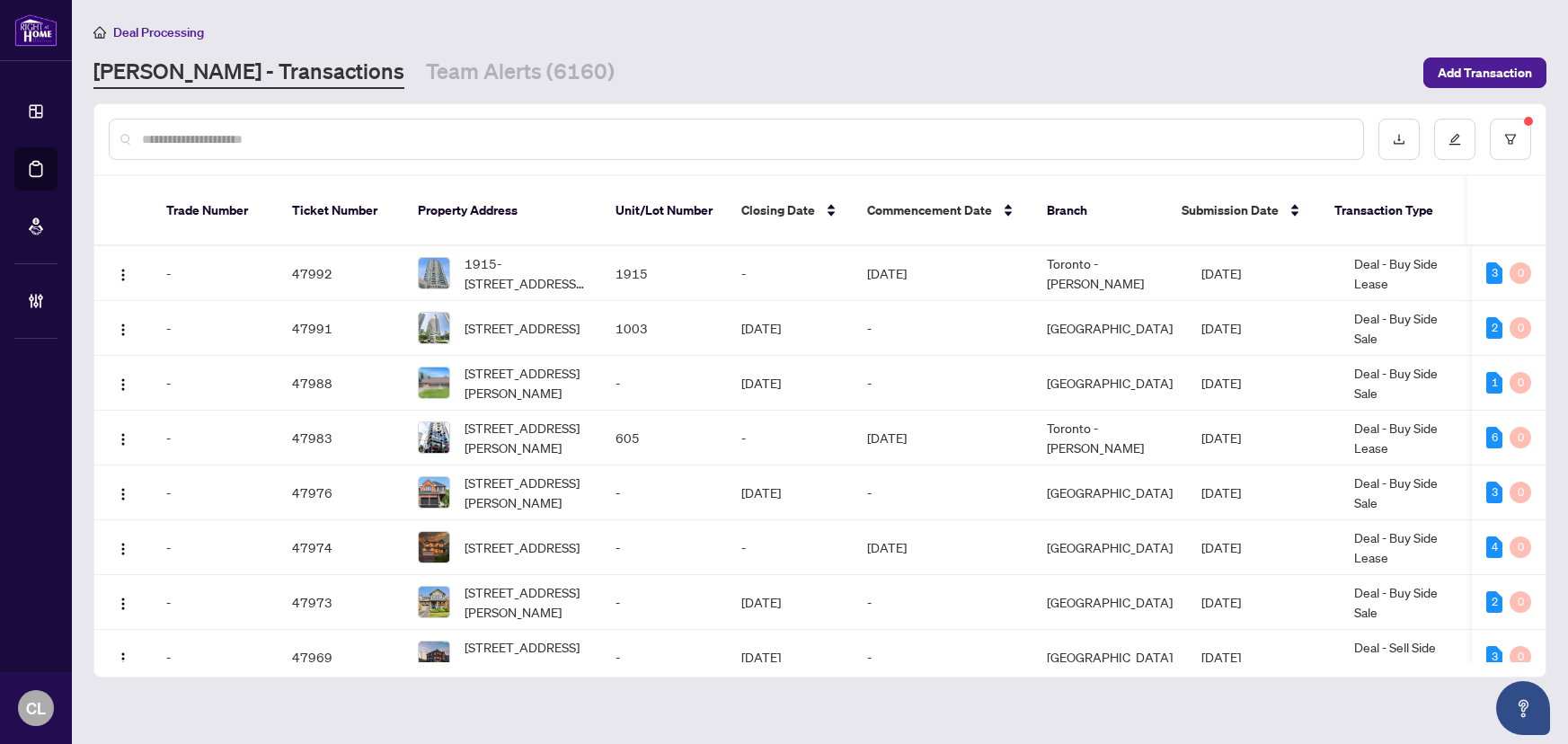
click at [195, 134] on input "text" at bounding box center [745, 139] width 1207 height 20
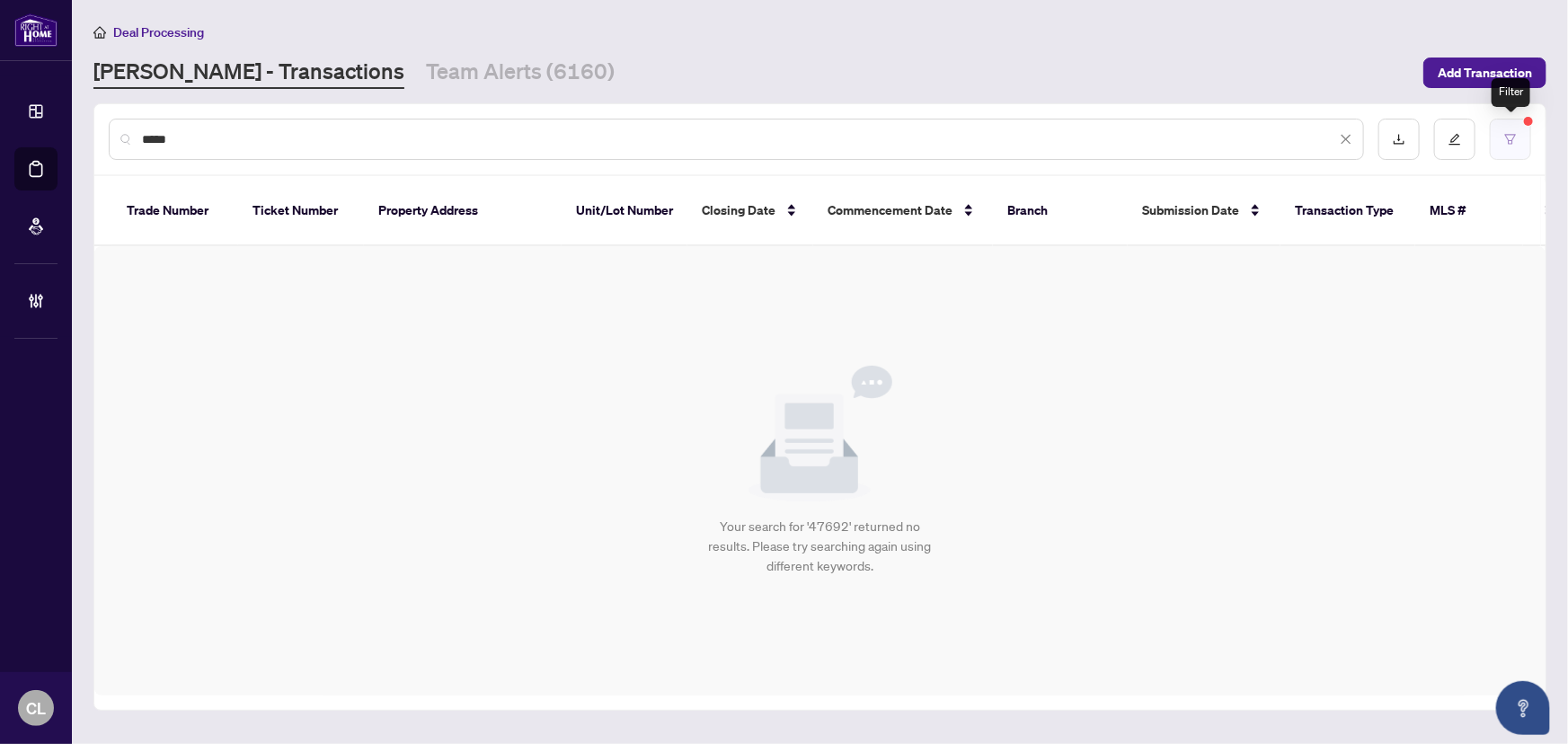
type input "*****"
click at [1508, 133] on icon "filter" at bounding box center [1510, 139] width 13 height 13
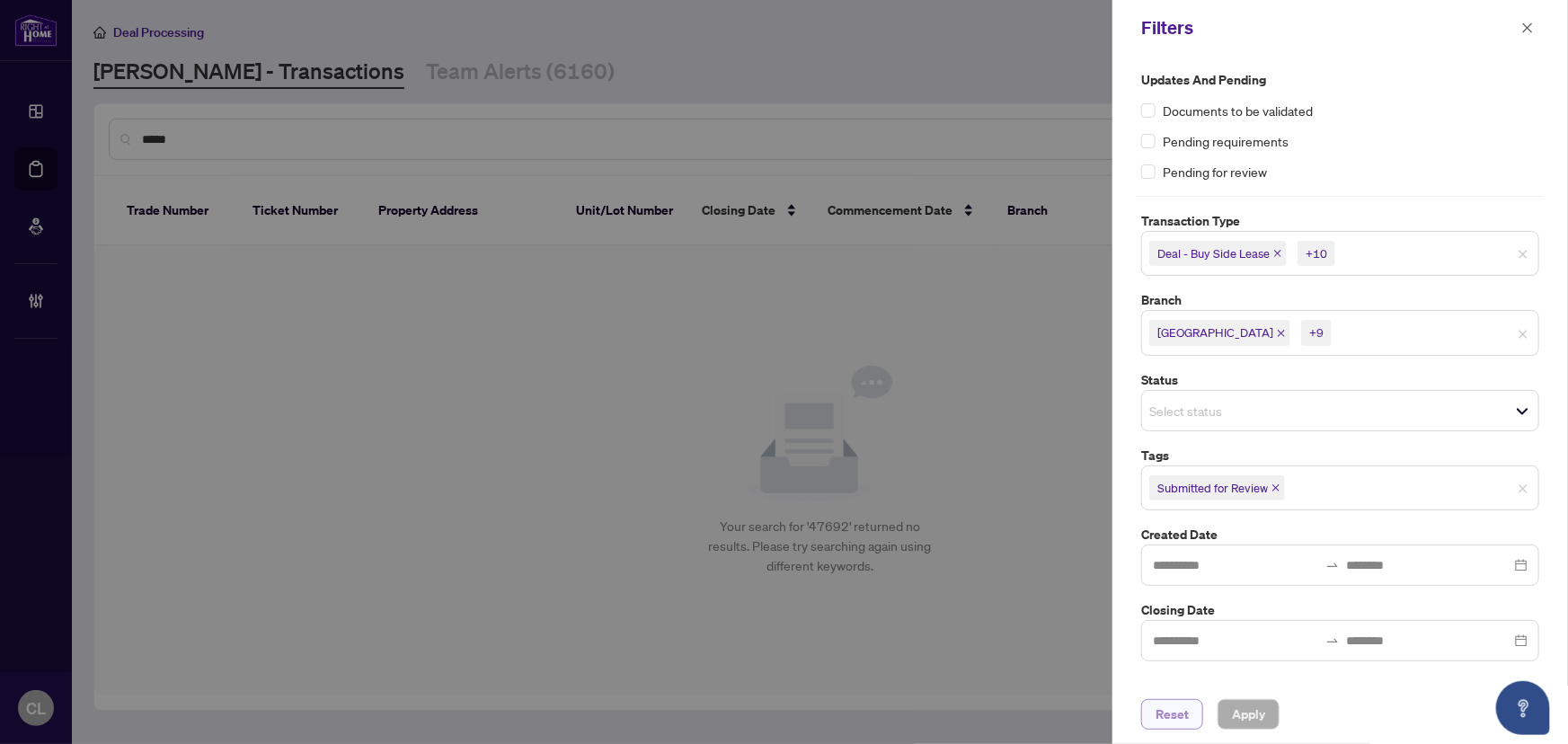
click at [1172, 715] on span "Reset" at bounding box center [1172, 714] width 34 height 29
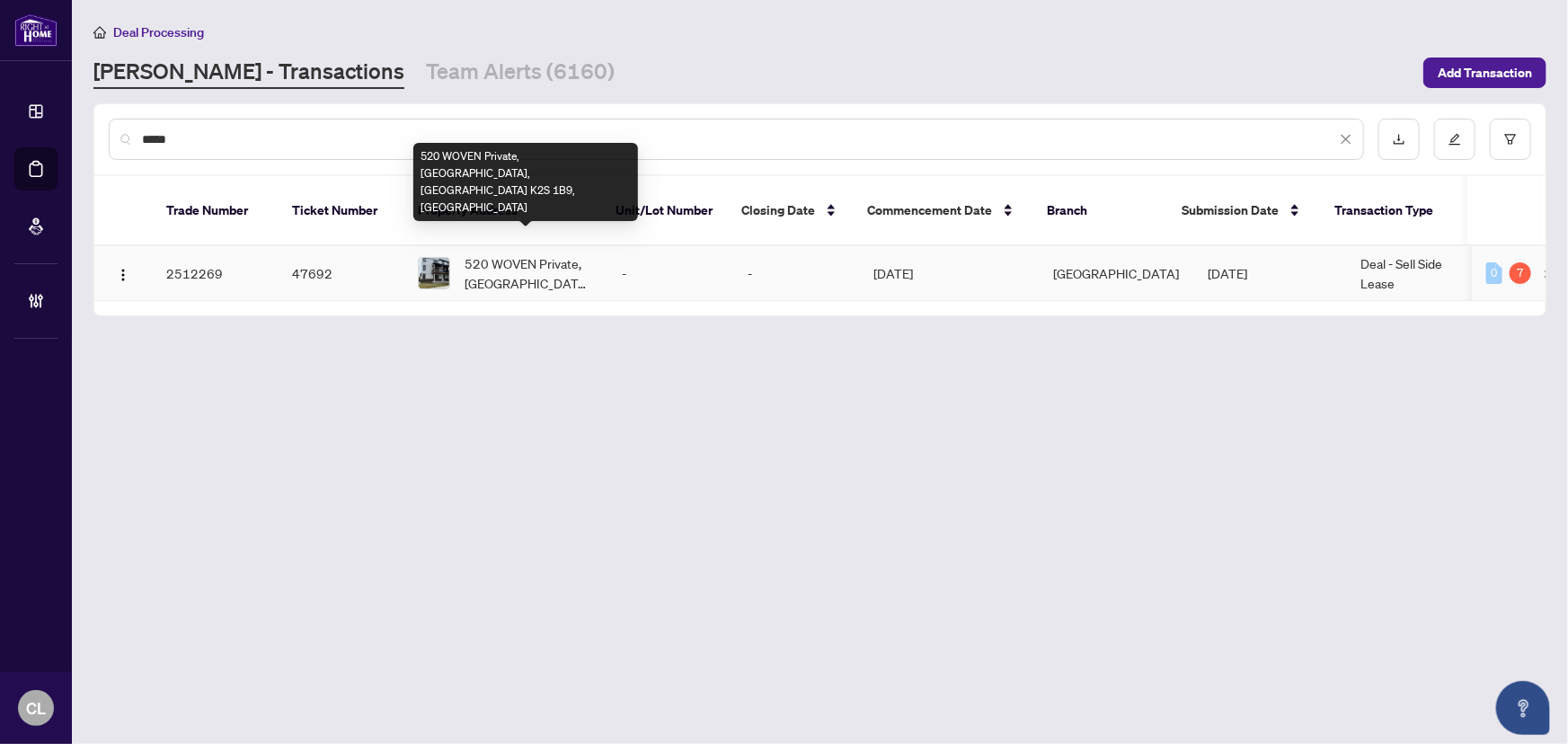
click at [473, 263] on span "520 WOVEN Private, [GEOGRAPHIC_DATA], [GEOGRAPHIC_DATA] K2S 1B9, [GEOGRAPHIC_DA…" at bounding box center [528, 273] width 128 height 40
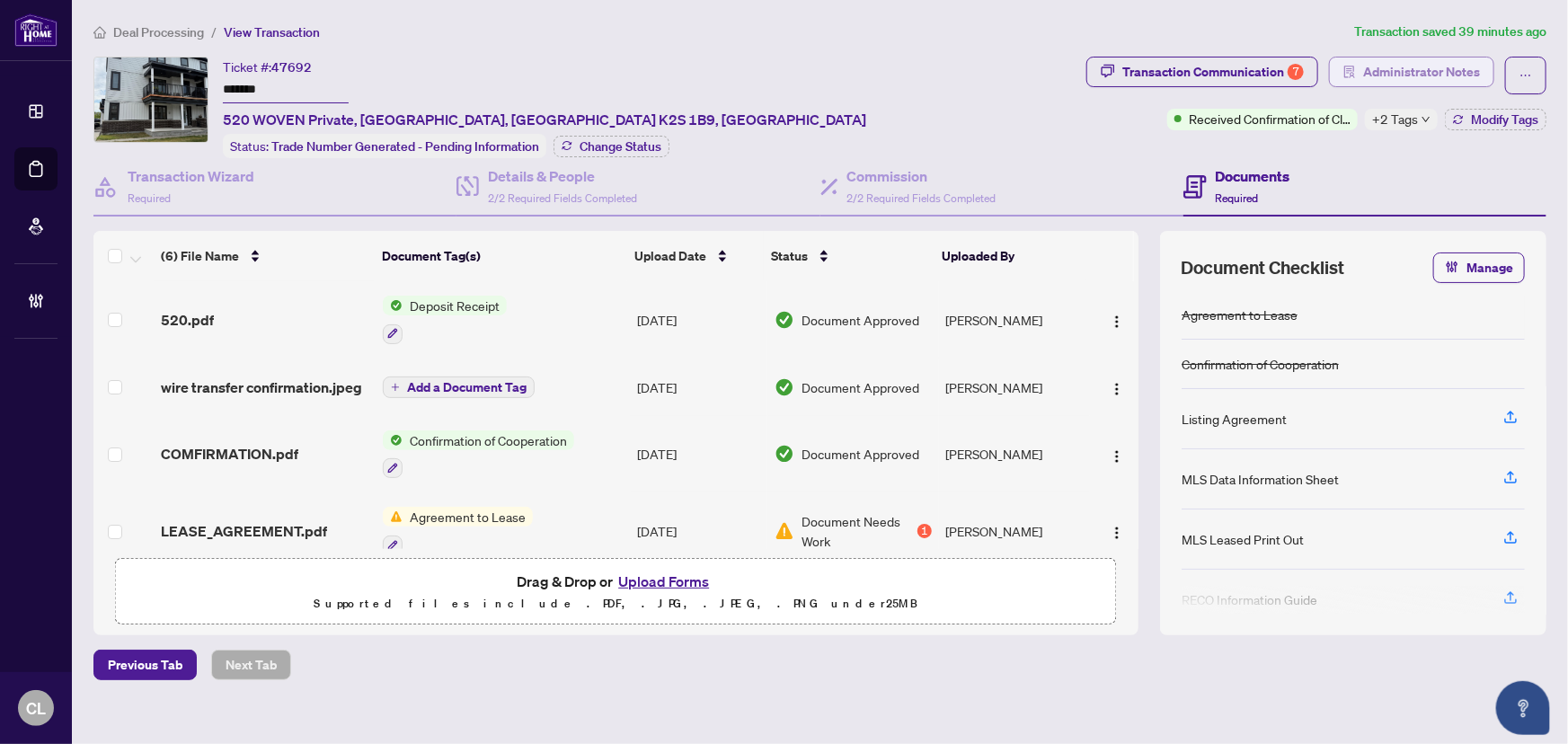
click at [1400, 70] on span "Administrator Notes" at bounding box center [1422, 72] width 117 height 29
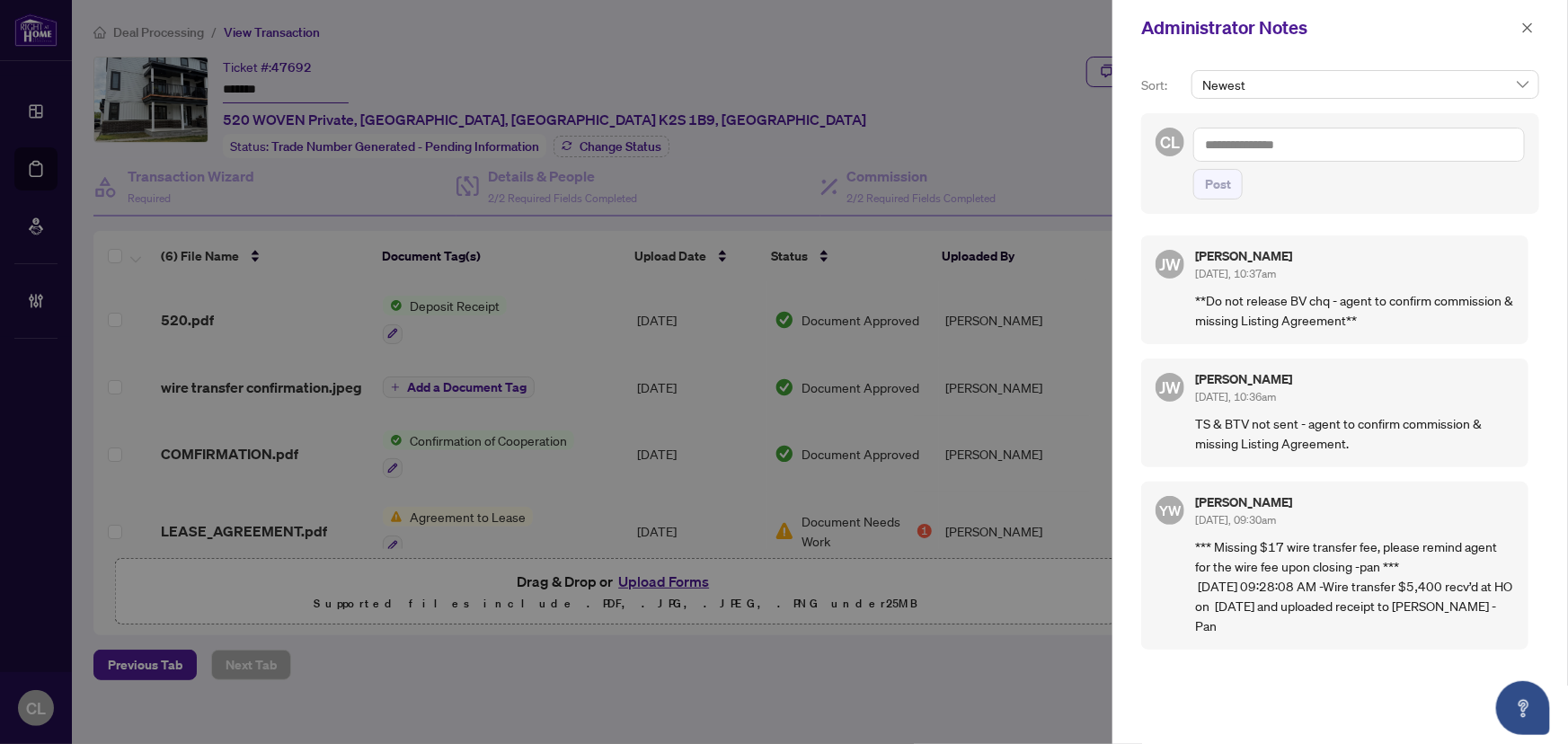
click at [946, 80] on div at bounding box center [784, 372] width 1568 height 744
click at [1520, 28] on button "button" at bounding box center [1528, 28] width 23 height 21
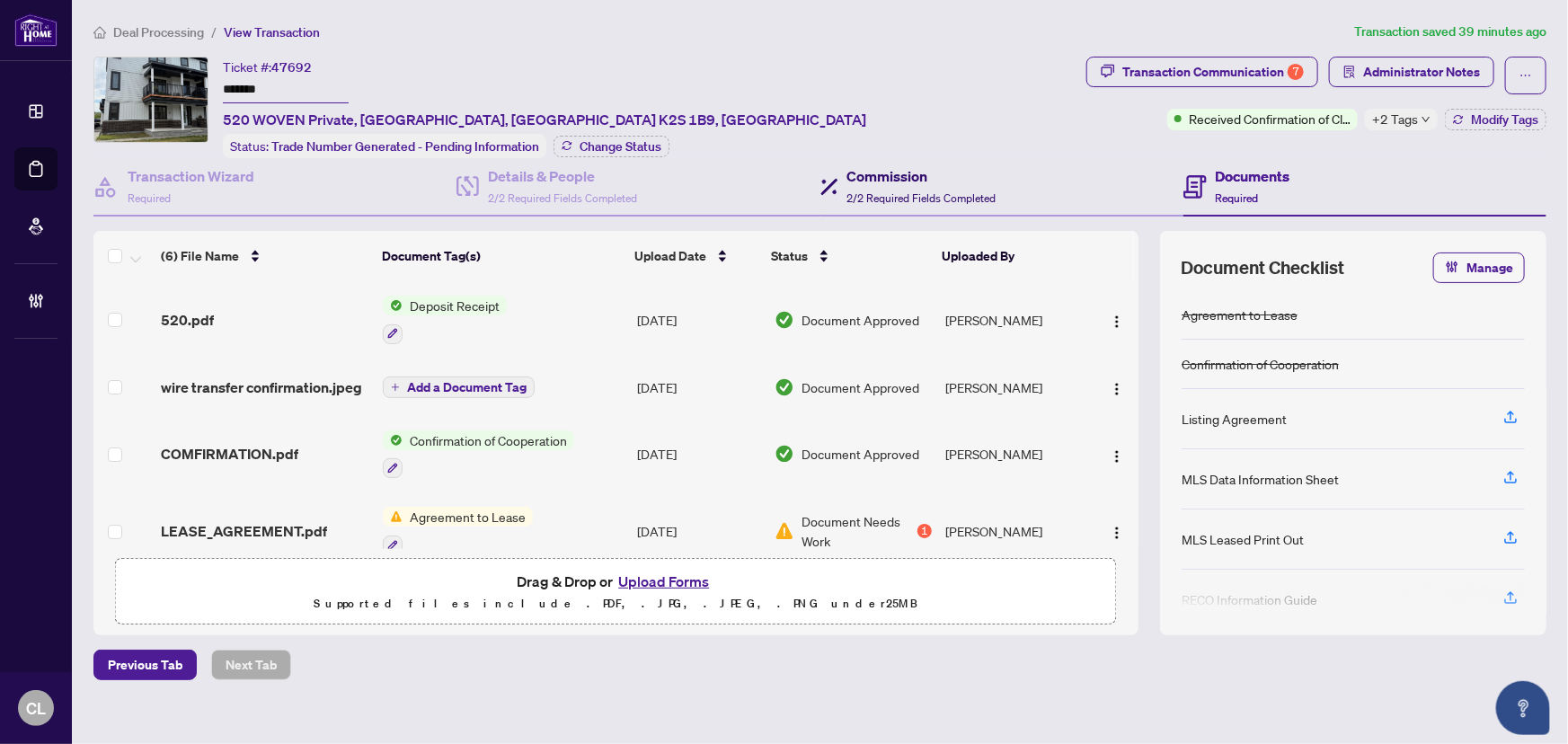
click at [907, 180] on h4 "Commission" at bounding box center [921, 176] width 149 height 21
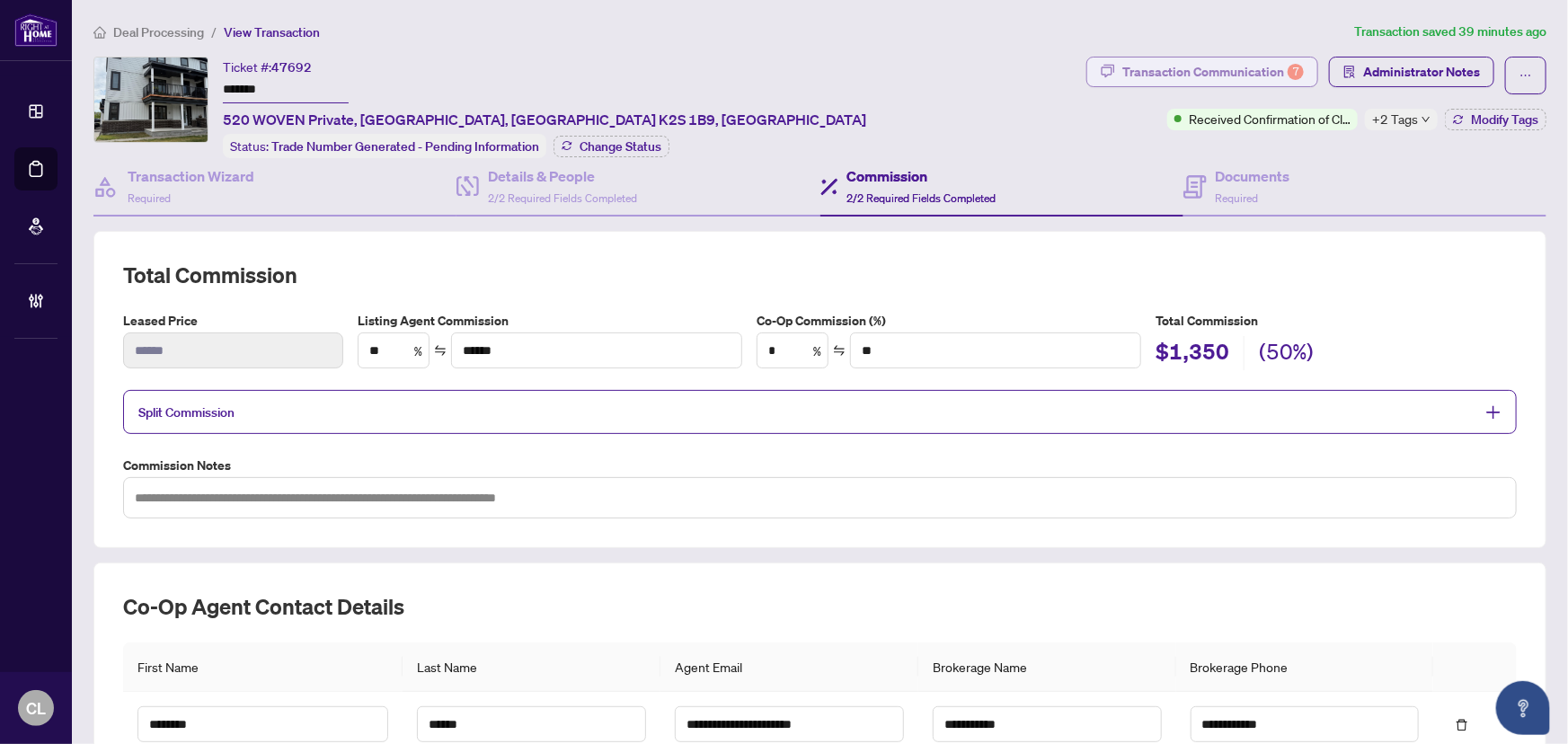
click at [1210, 73] on div "Transaction Communication 7" at bounding box center [1213, 72] width 181 height 29
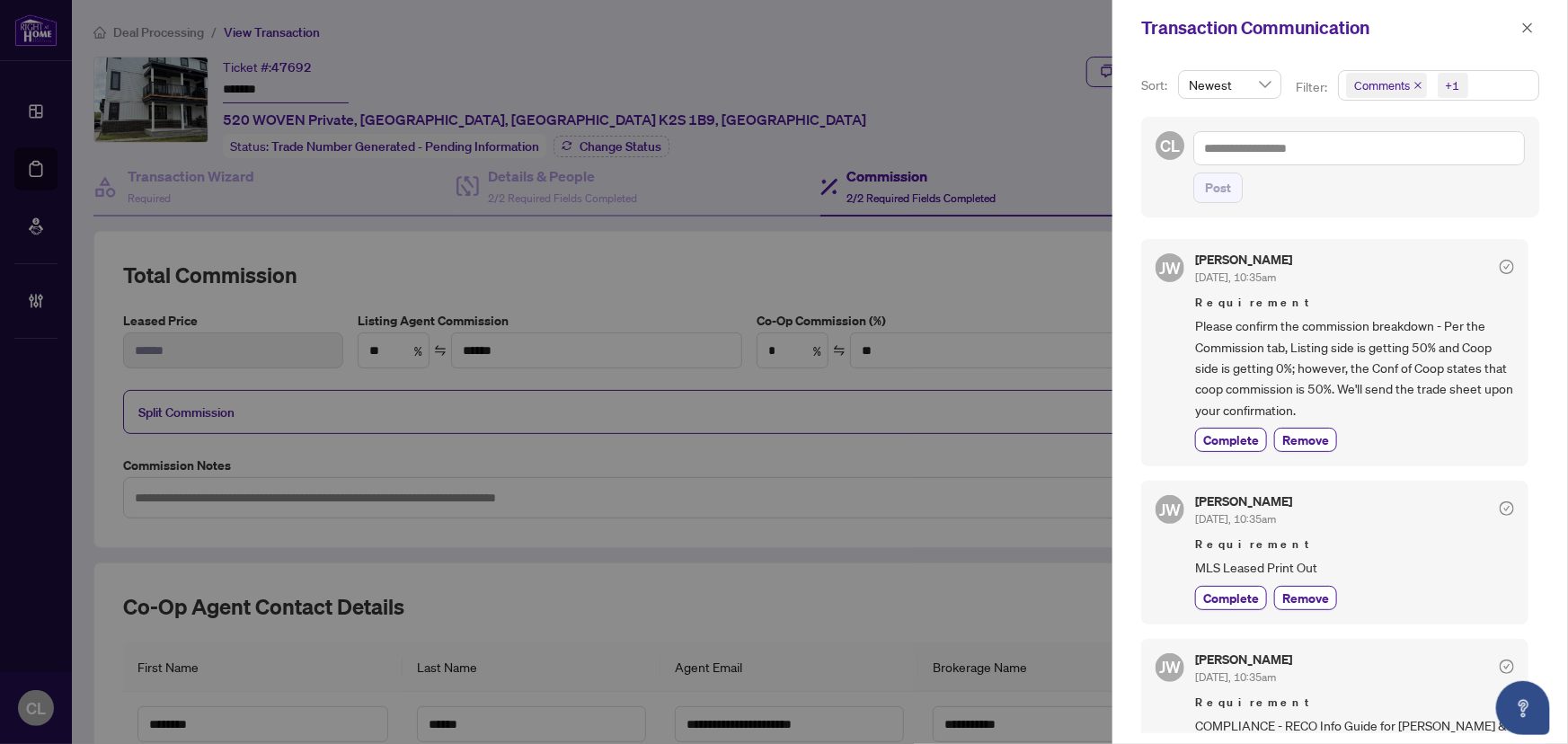
click at [1407, 90] on span "Comments" at bounding box center [1382, 85] width 56 height 18
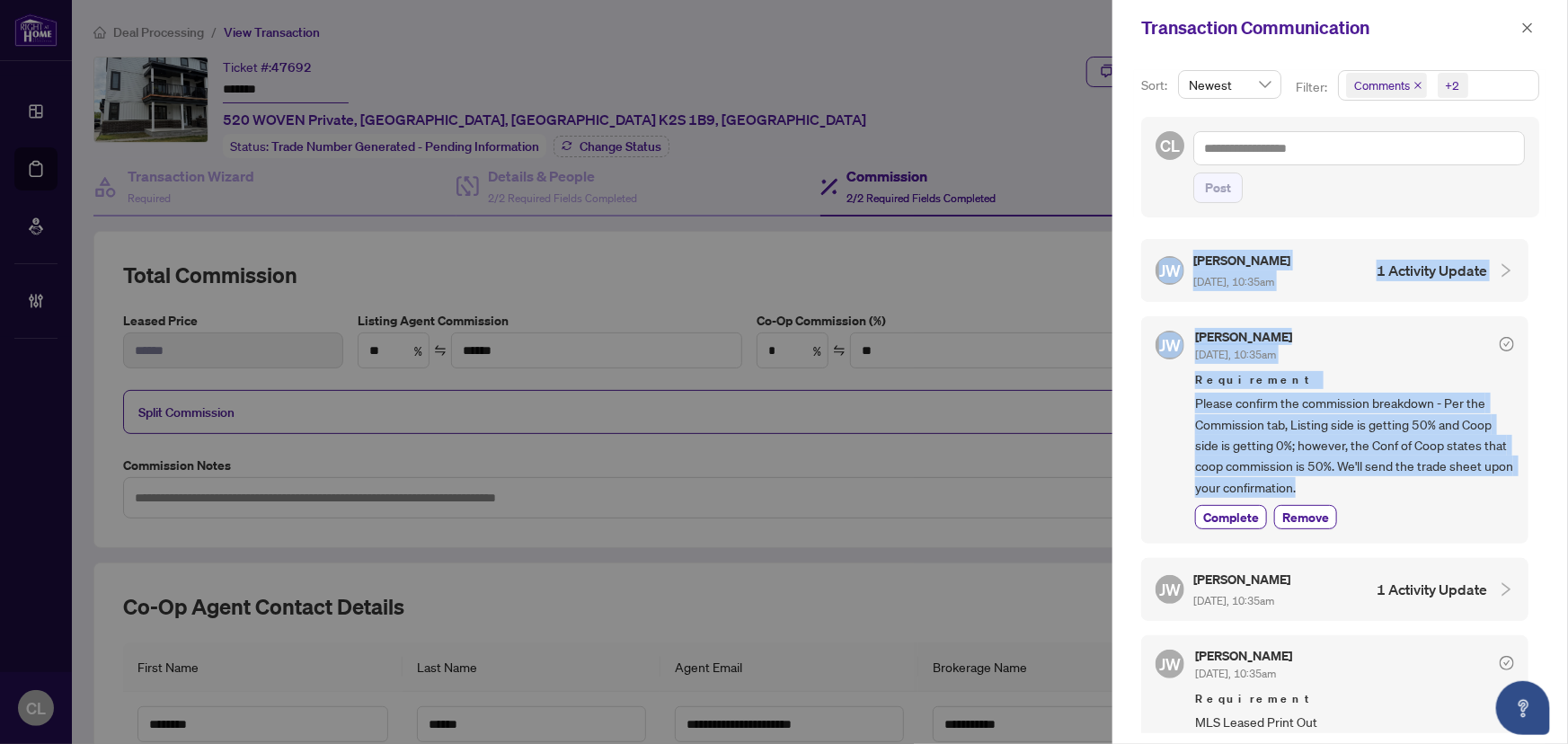
drag, startPoint x: 1536, startPoint y: 300, endPoint x: 1551, endPoint y: 373, distance: 74.5
click at [1554, 476] on div "Sort: Newest Filter: Comments +2 Select All Comments Requirements Activity Hist…" at bounding box center [1341, 400] width 456 height 688
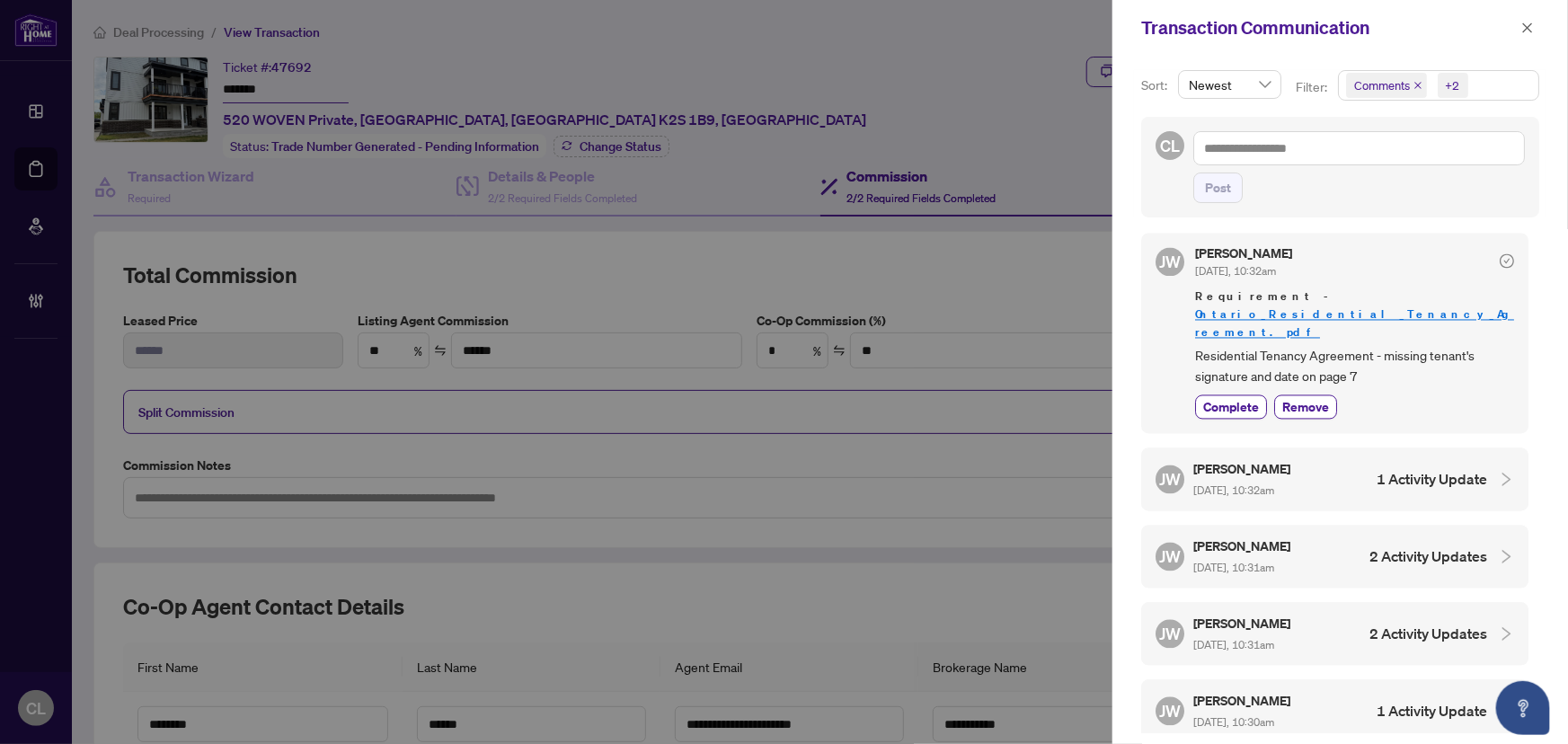
scroll to position [2176, 0]
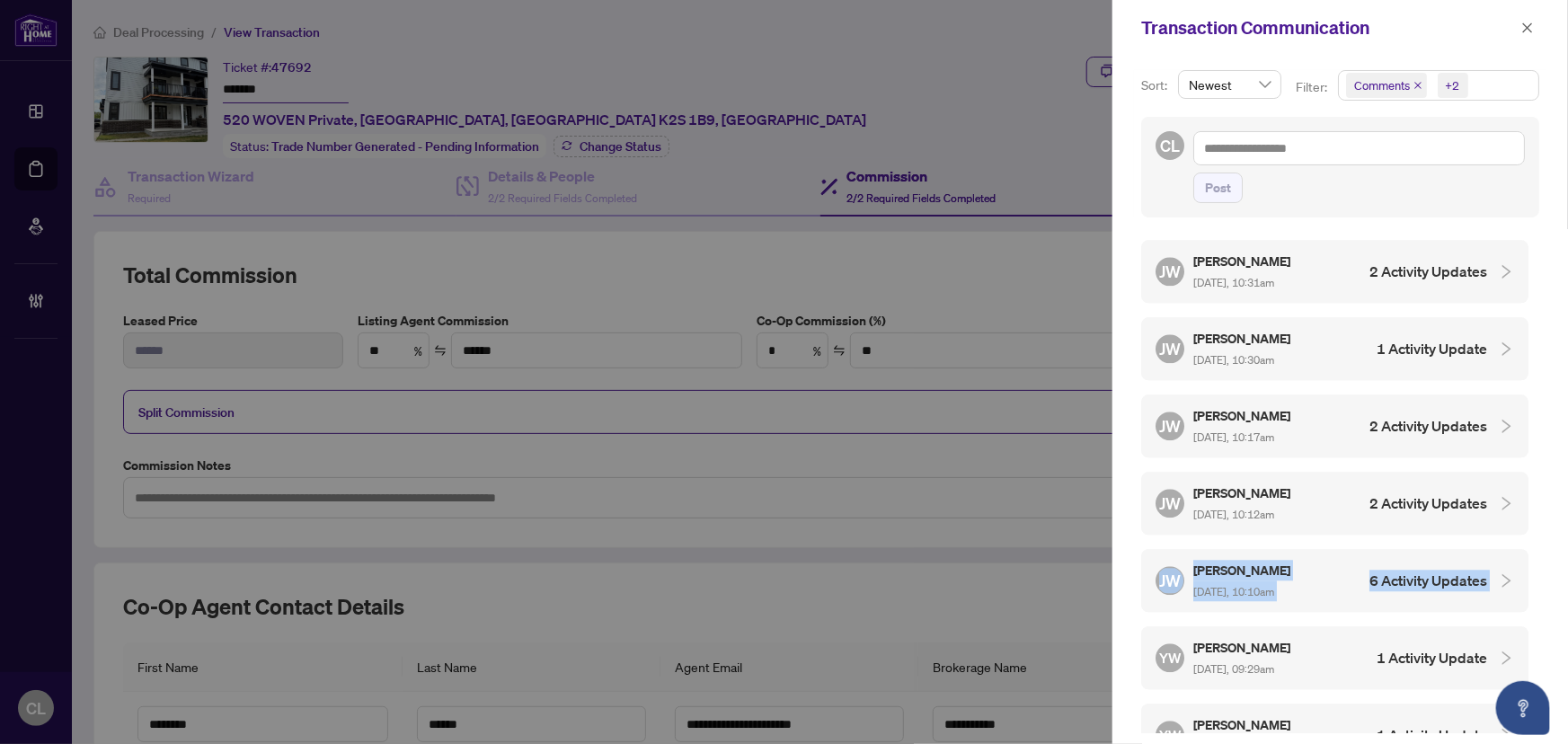
drag, startPoint x: 1528, startPoint y: 512, endPoint x: 1544, endPoint y: 616, distance: 105.2
click at [1544, 616] on div "Sort: Newest Filter: Comments +2 Select All Comments Requirements Activity Hist…" at bounding box center [1341, 400] width 456 height 688
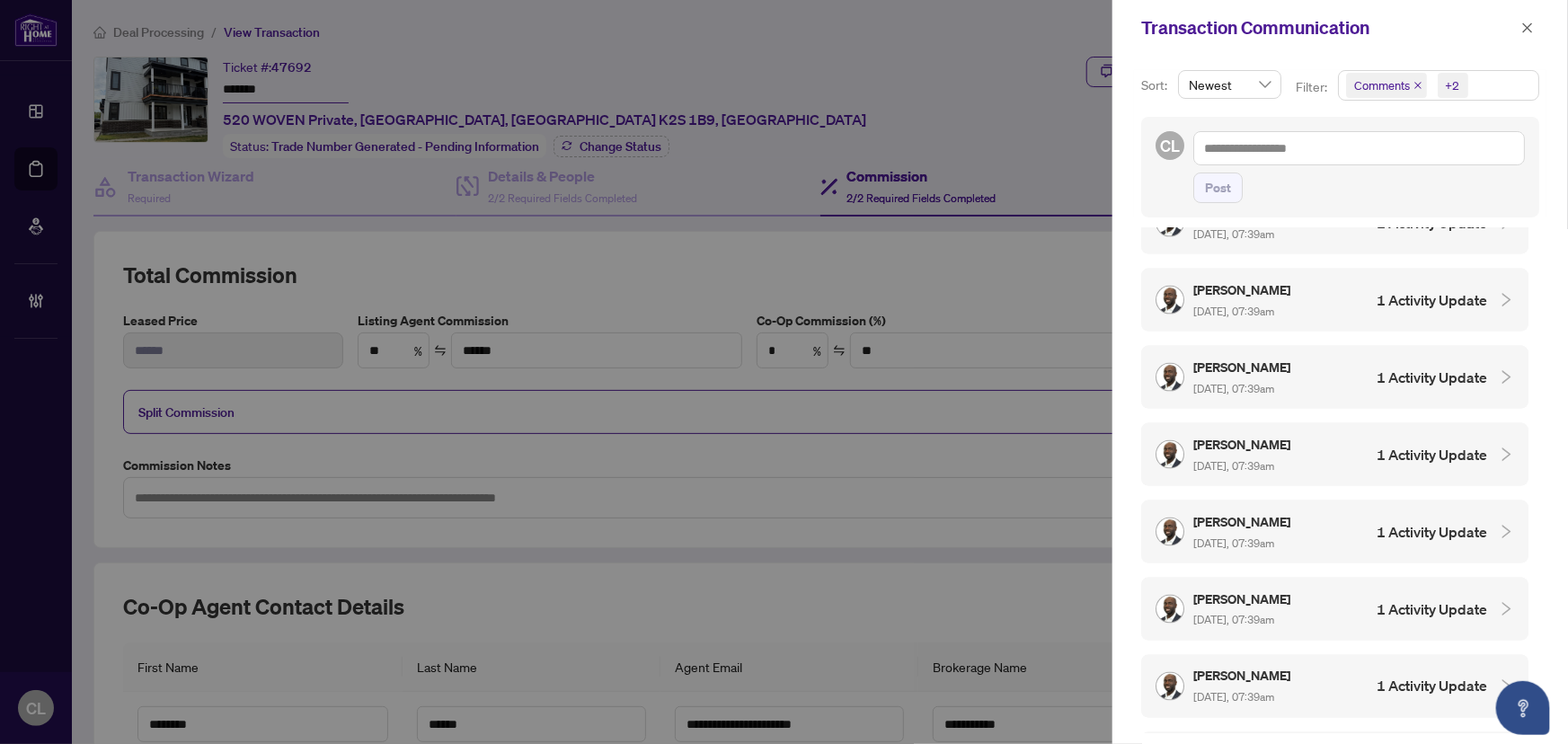
scroll to position [3, 0]
drag, startPoint x: 1528, startPoint y: 644, endPoint x: 1535, endPoint y: 683, distance: 39.6
click at [1535, 683] on div "Sort: Newest Filter: Comments +2 Select All Comments Requirements Activity Hist…" at bounding box center [1341, 400] width 456 height 688
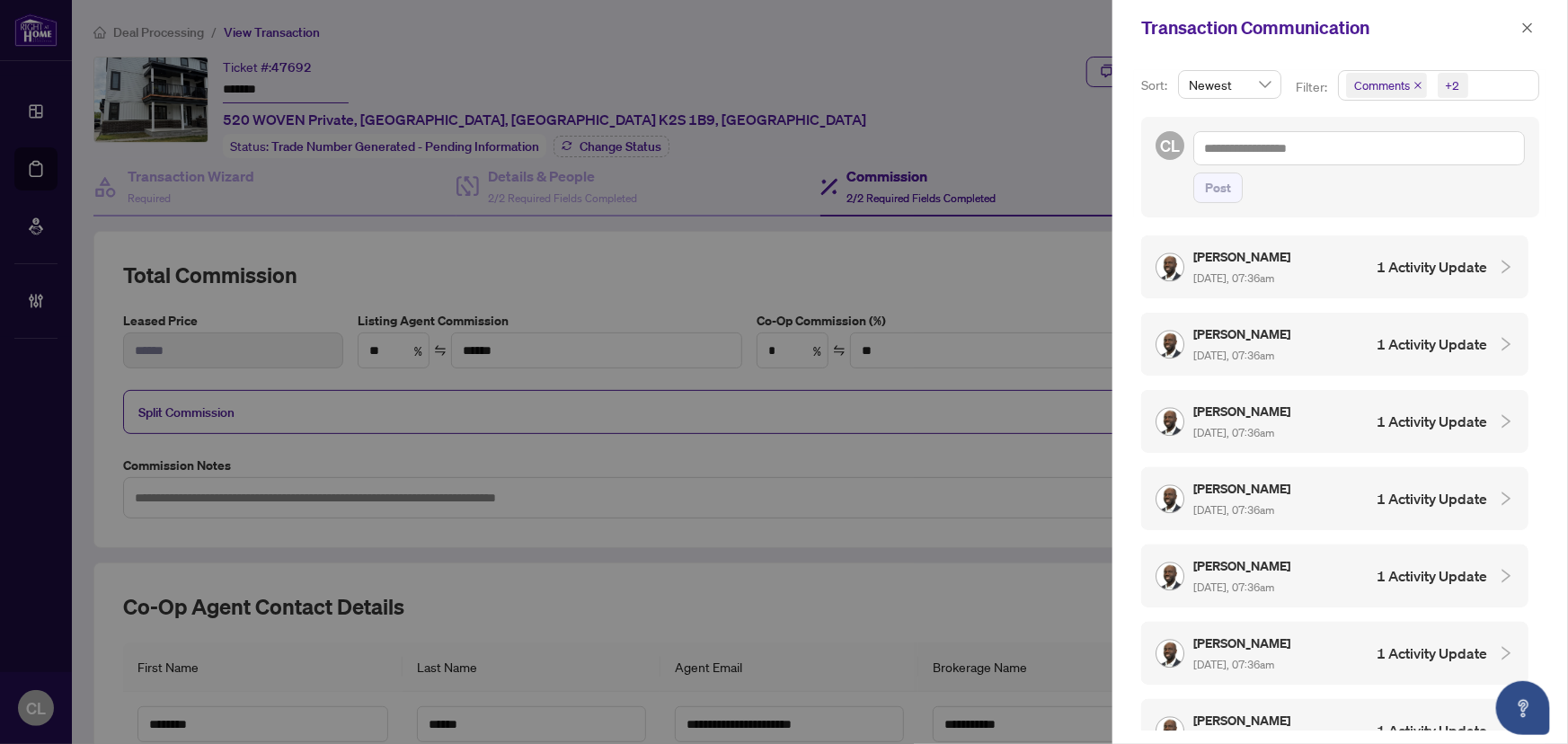
scroll to position [5733, 0]
drag, startPoint x: 1535, startPoint y: 624, endPoint x: 1536, endPoint y: 654, distance: 30.0
click at [1536, 654] on div "Sort: Newest Filter: Comments +2 Select All Comments Requirements Activity Hist…" at bounding box center [1341, 400] width 456 height 688
click at [1499, 722] on icon "collapsed" at bounding box center [1506, 730] width 16 height 16
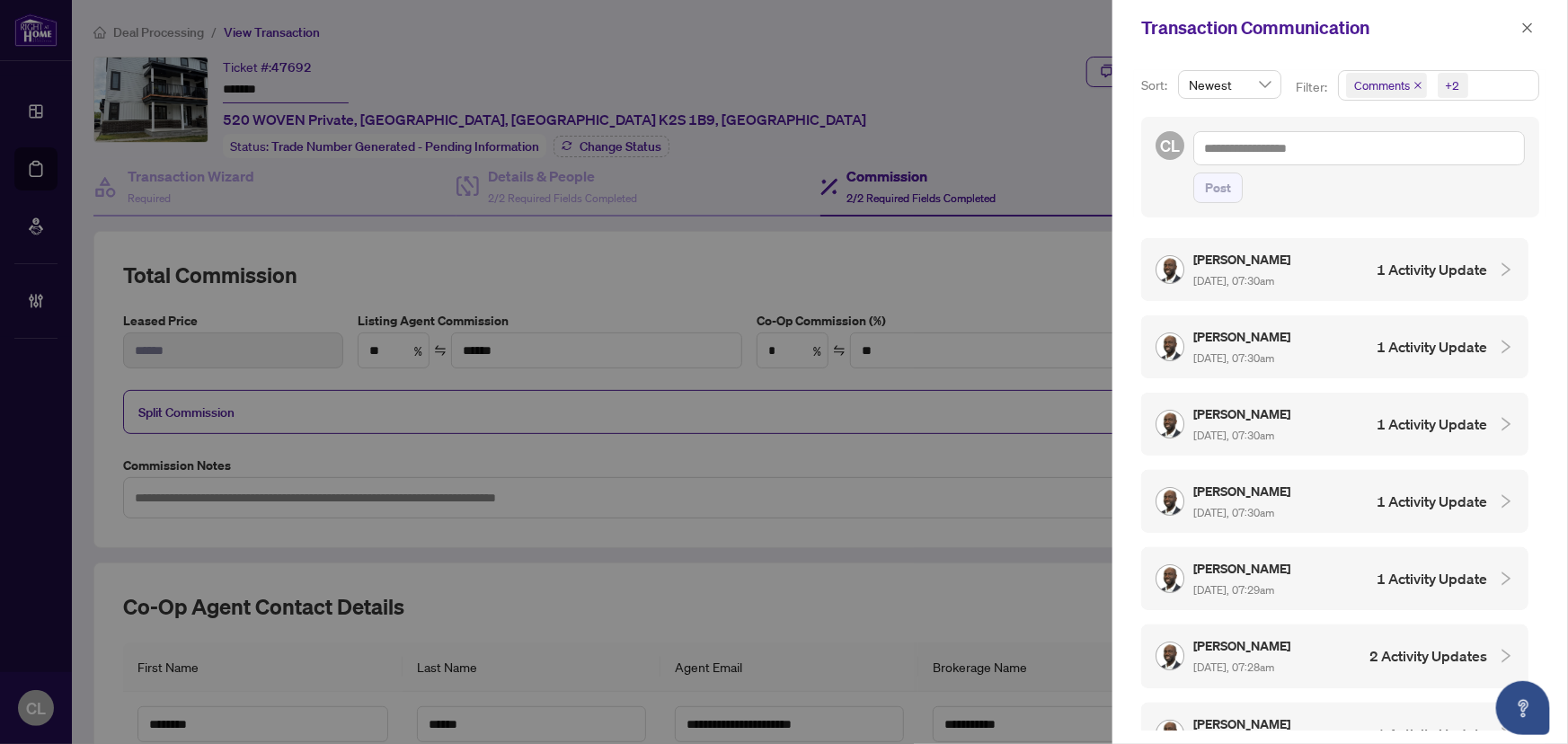
scroll to position [6975, 0]
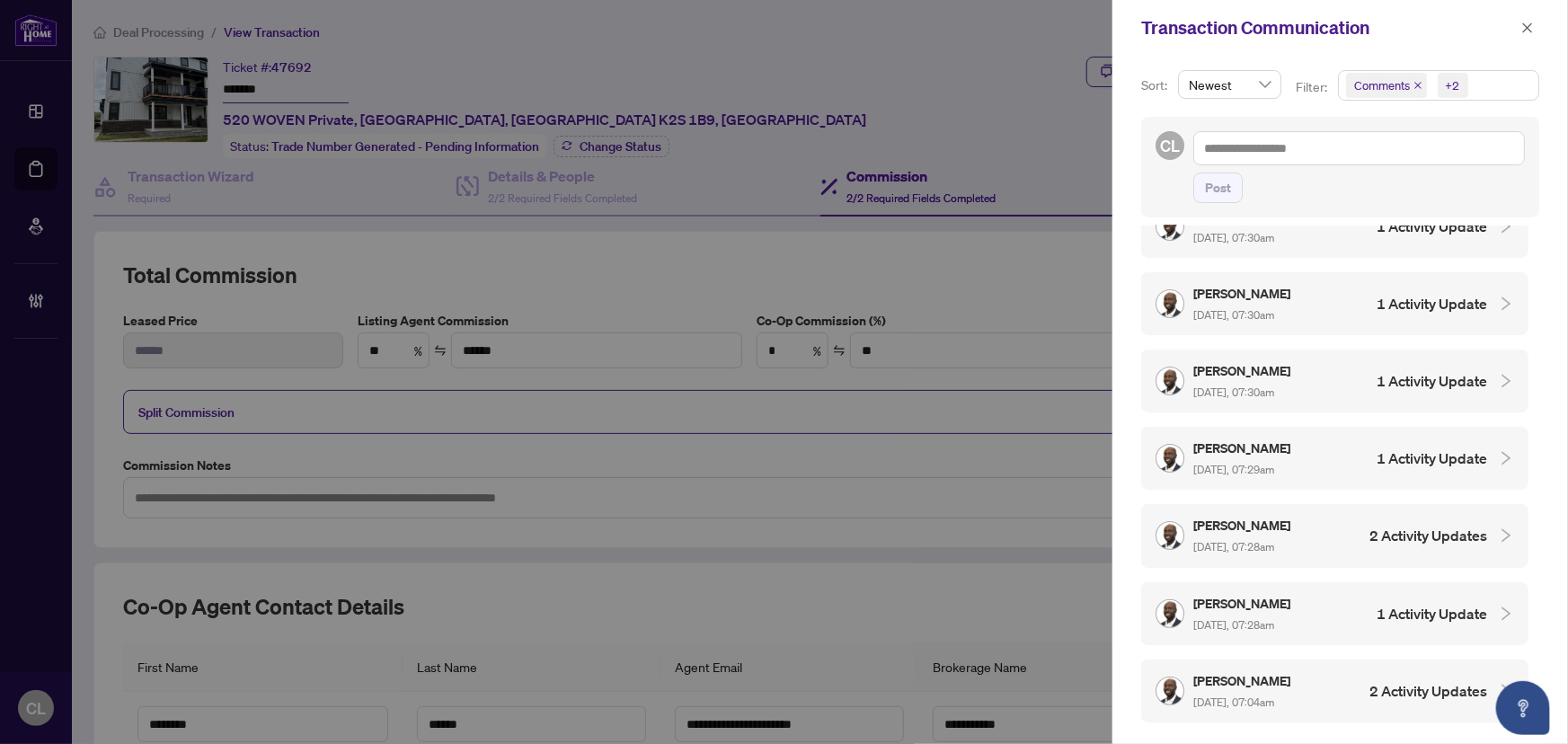
scroll to position [6989, 0]
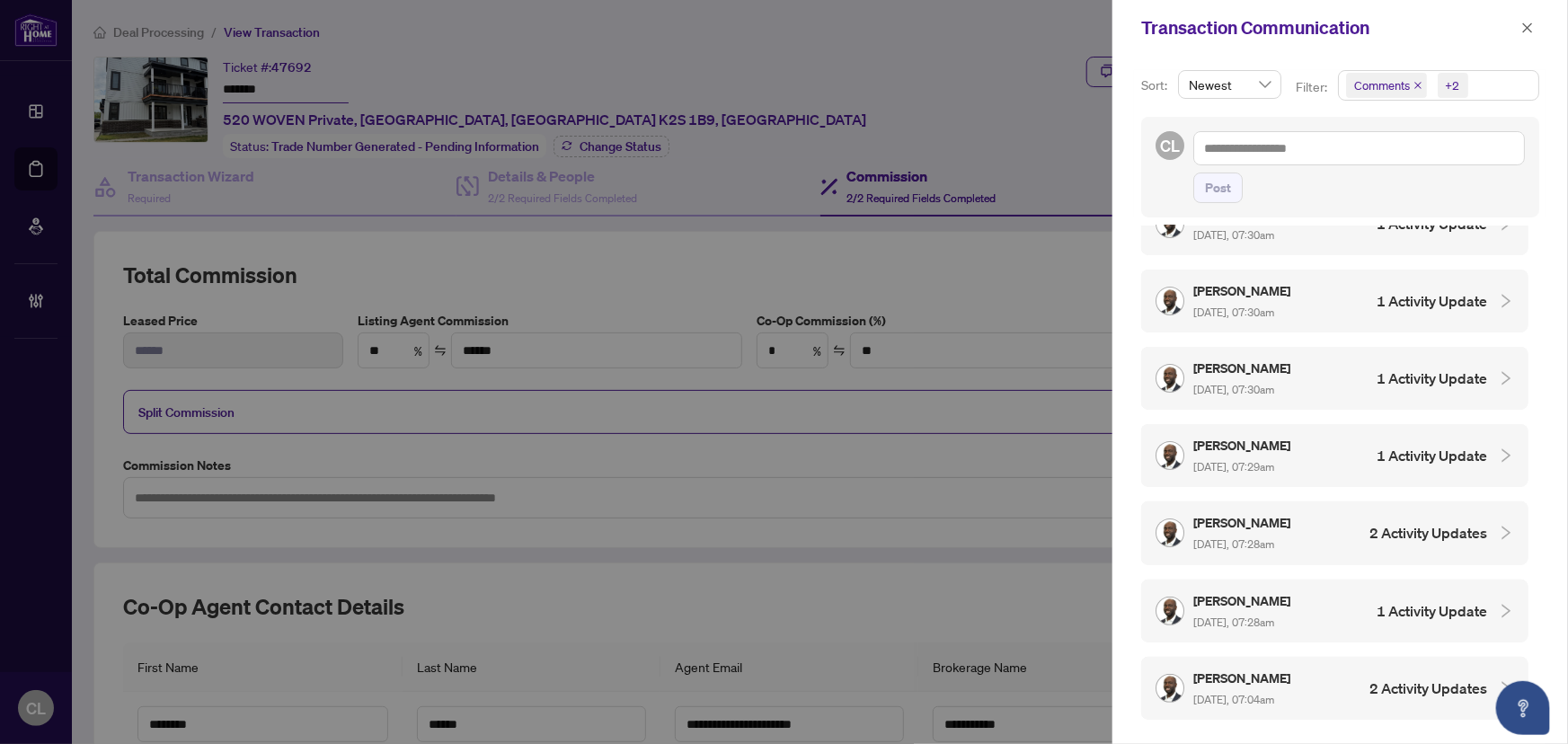
drag, startPoint x: 1560, startPoint y: 668, endPoint x: 1567, endPoint y: 704, distance: 36.7
click at [1567, 704] on div "Sort: Newest Filter: Comments +2 Select All Comments Requirements Activity Hist…" at bounding box center [1341, 400] width 456 height 688
click at [1502, 681] on icon "collapsed" at bounding box center [1506, 688] width 9 height 13
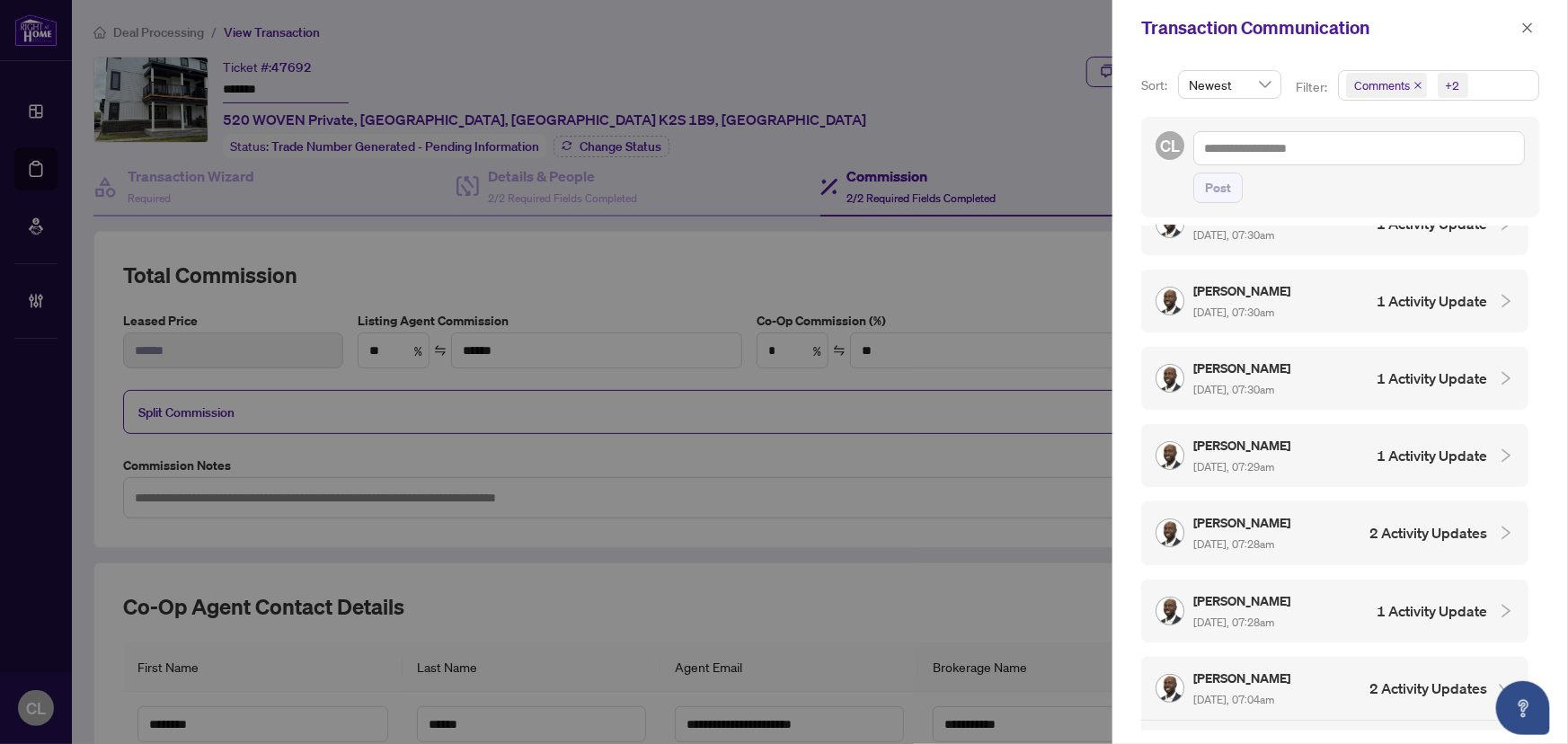
click at [1499, 603] on icon "collapsed" at bounding box center [1506, 611] width 16 height 16
click at [1499, 525] on icon "collapsed" at bounding box center [1506, 533] width 16 height 16
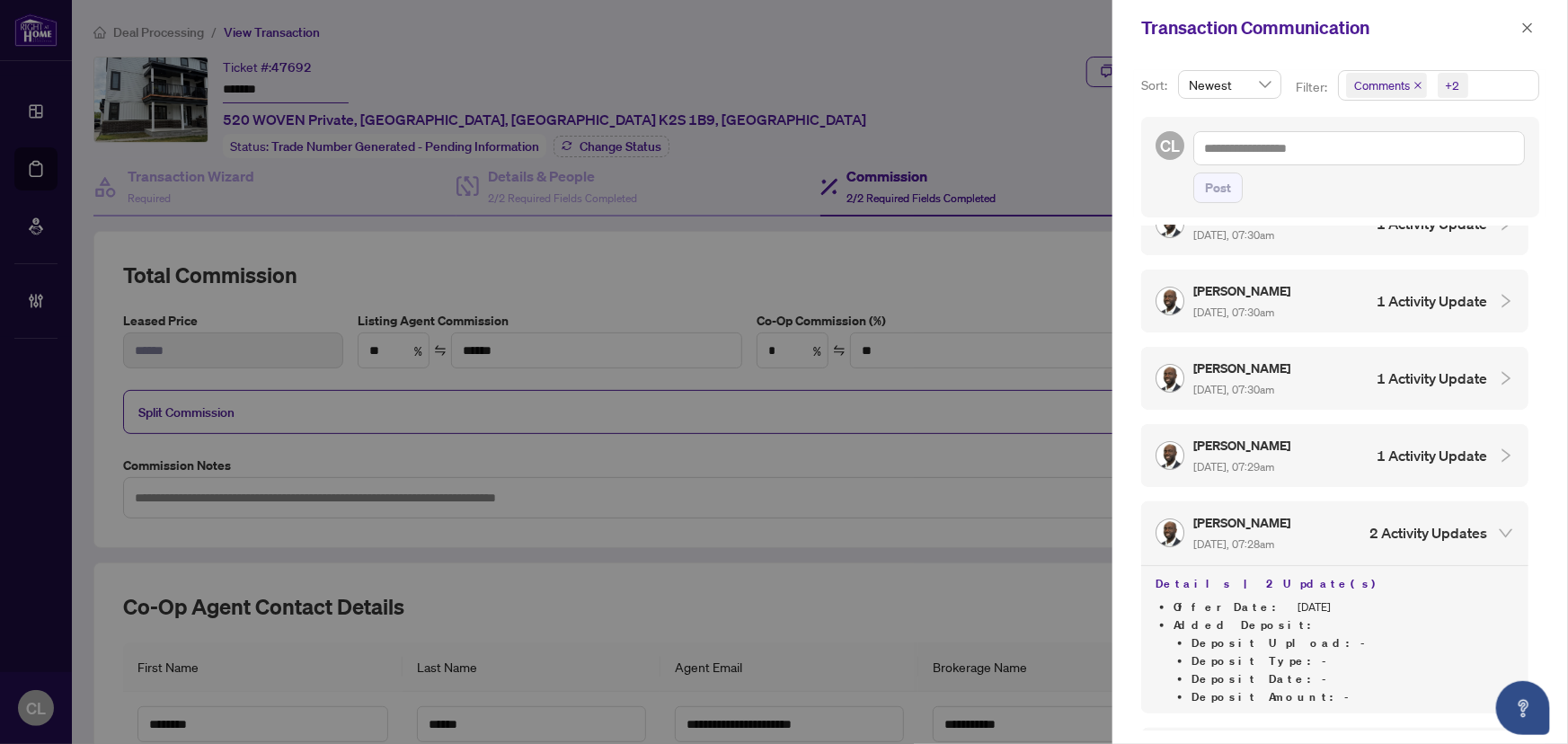
click at [1487, 446] on div at bounding box center [1501, 456] width 27 height 20
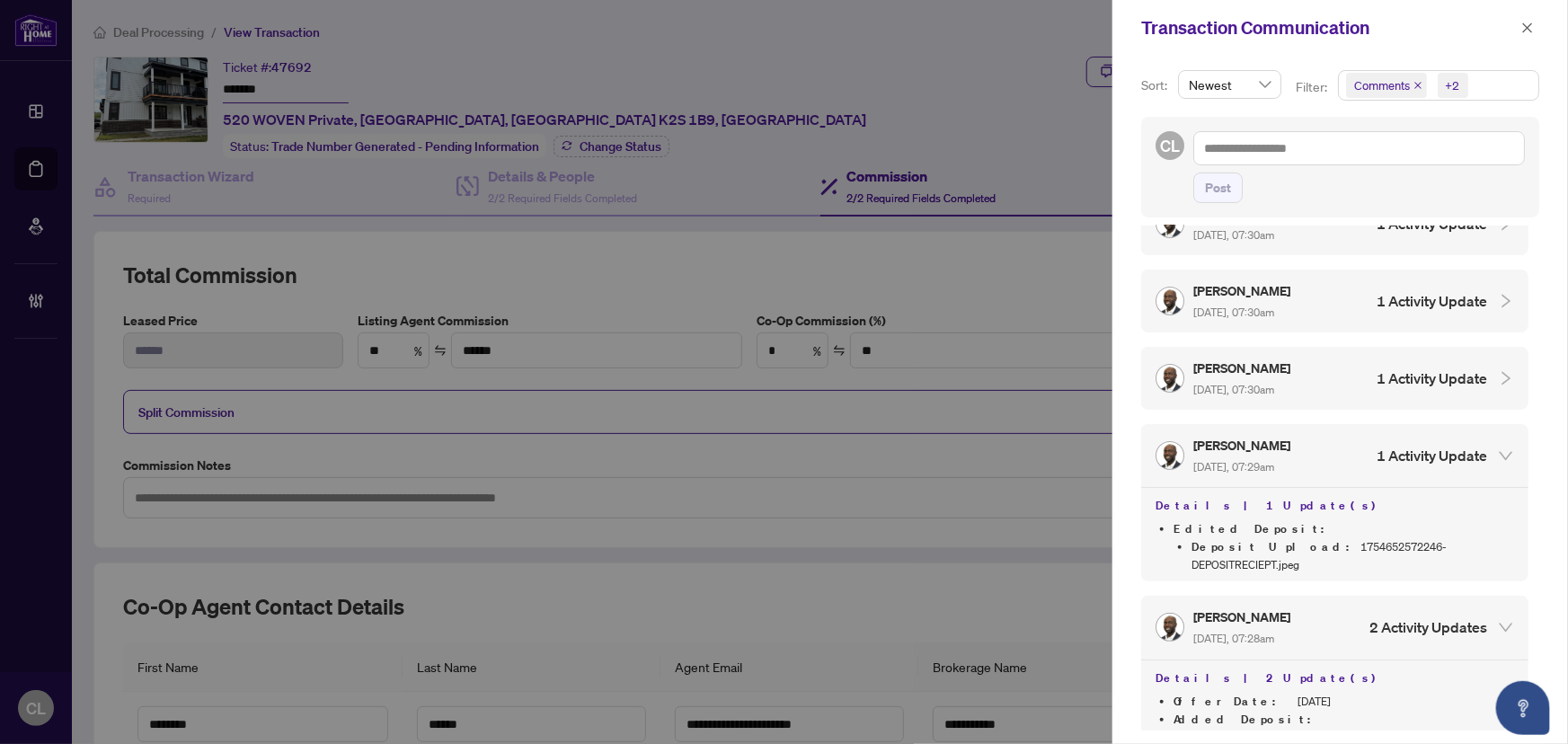
drag, startPoint x: 1560, startPoint y: 674, endPoint x: 1567, endPoint y: 687, distance: 14.8
click at [1567, 687] on div "Sort: Newest Filter: Comments +2 Select All Comments Requirements Activity Hist…" at bounding box center [1341, 400] width 456 height 688
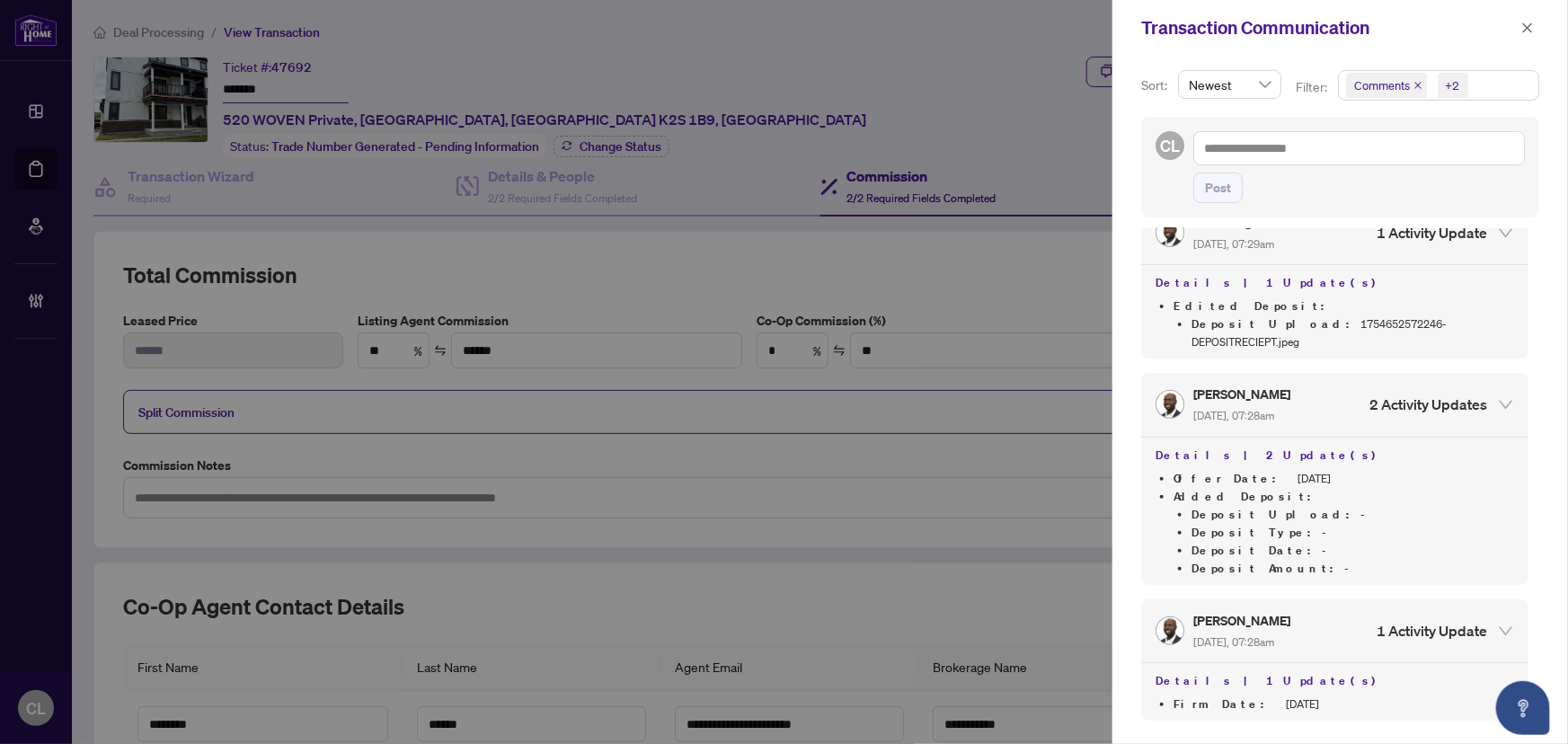
scroll to position [7211, 0]
click at [1535, 236] on div "Sort: Newest Filter: Comments +2 Select All Comments Requirements Activity Hist…" at bounding box center [1341, 400] width 456 height 688
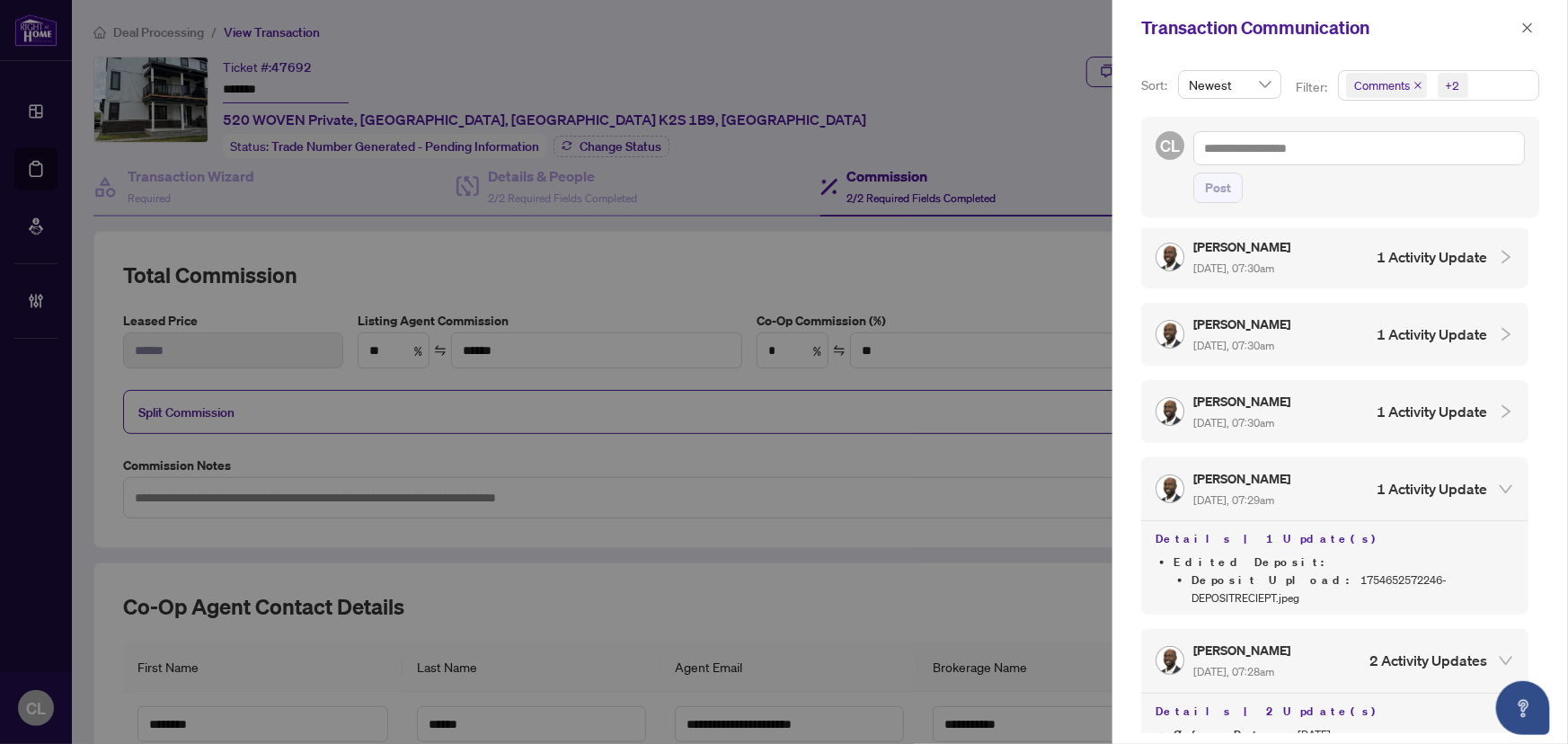
scroll to position [6945, 0]
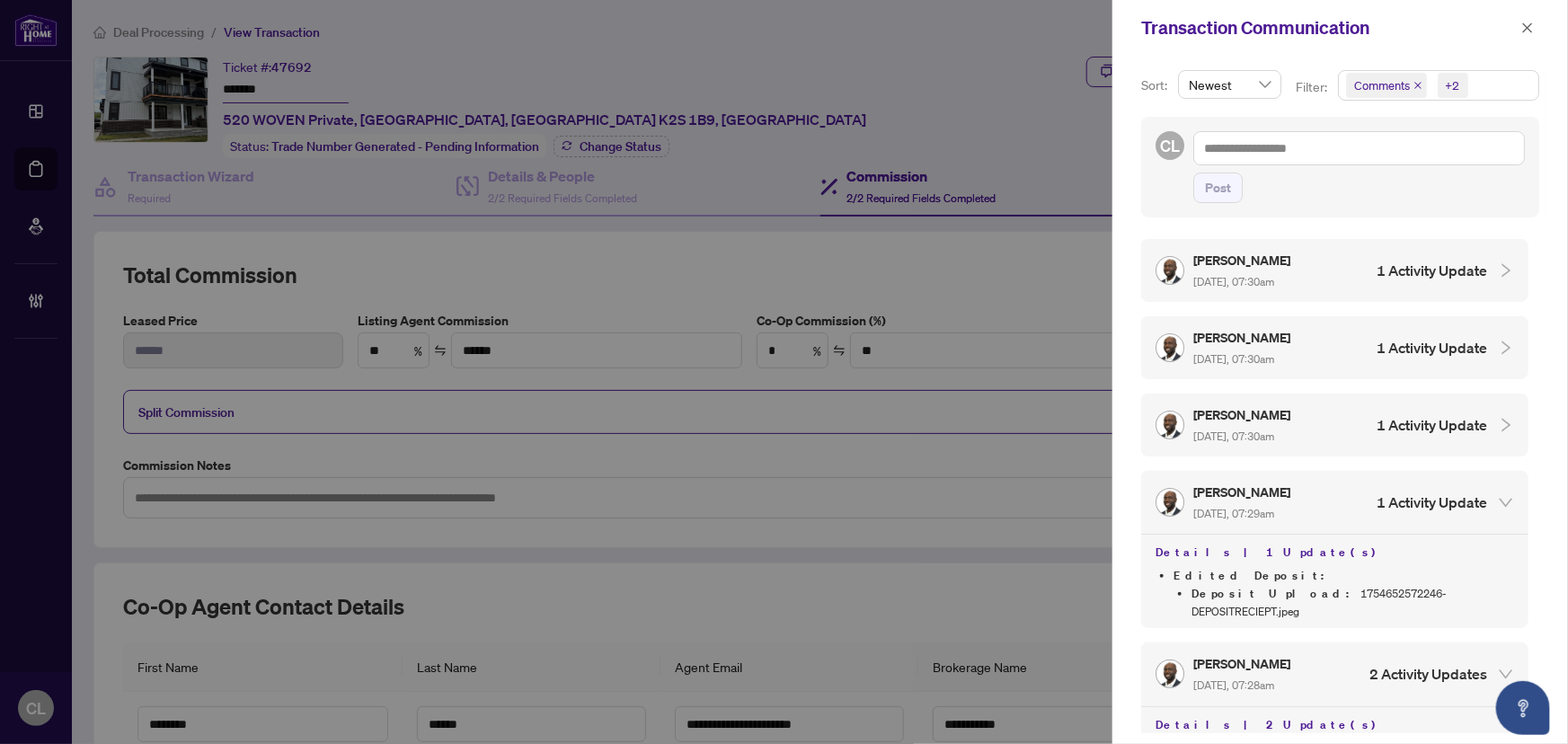
click at [1503, 417] on icon "collapsed" at bounding box center [1506, 425] width 16 height 16
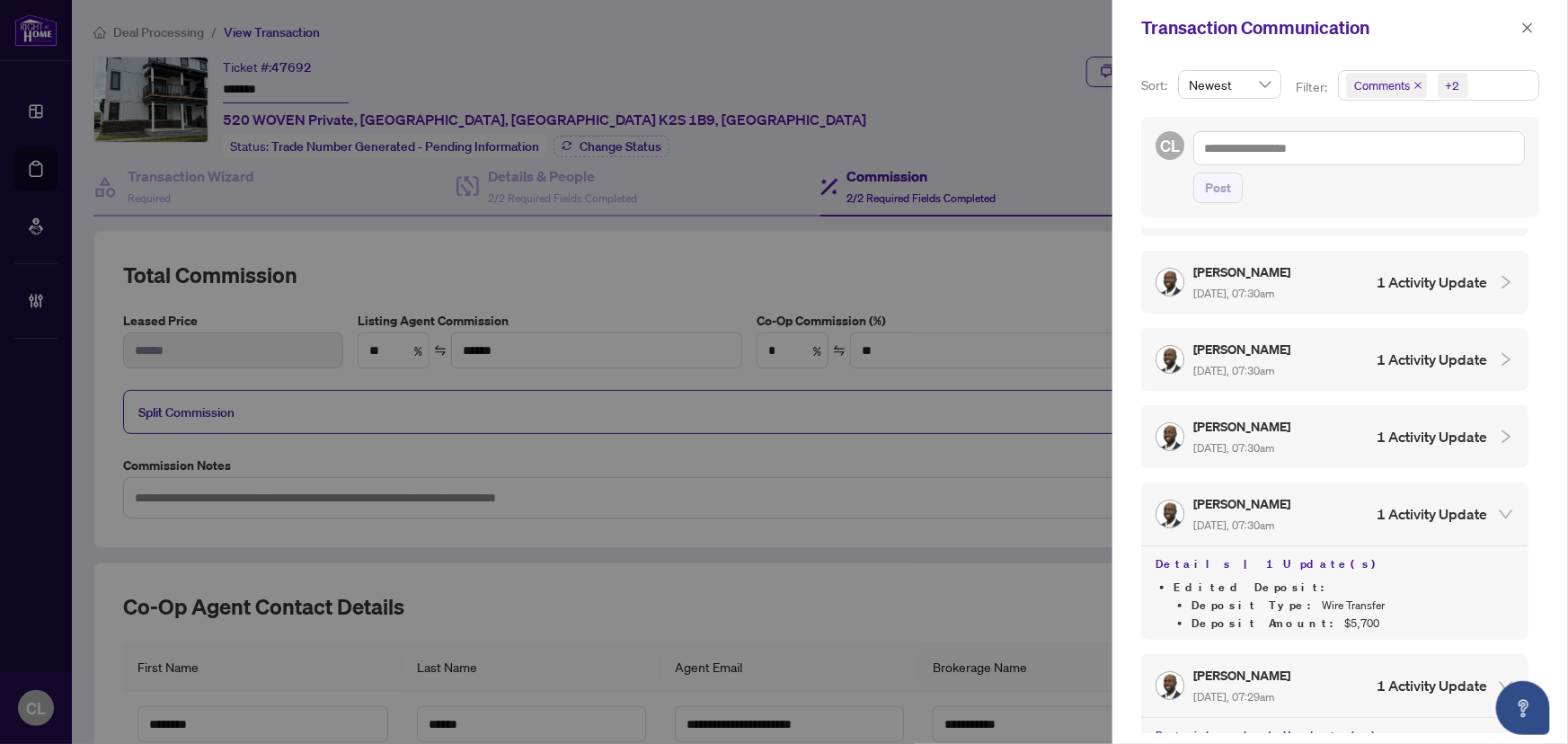
scroll to position [6802, 0]
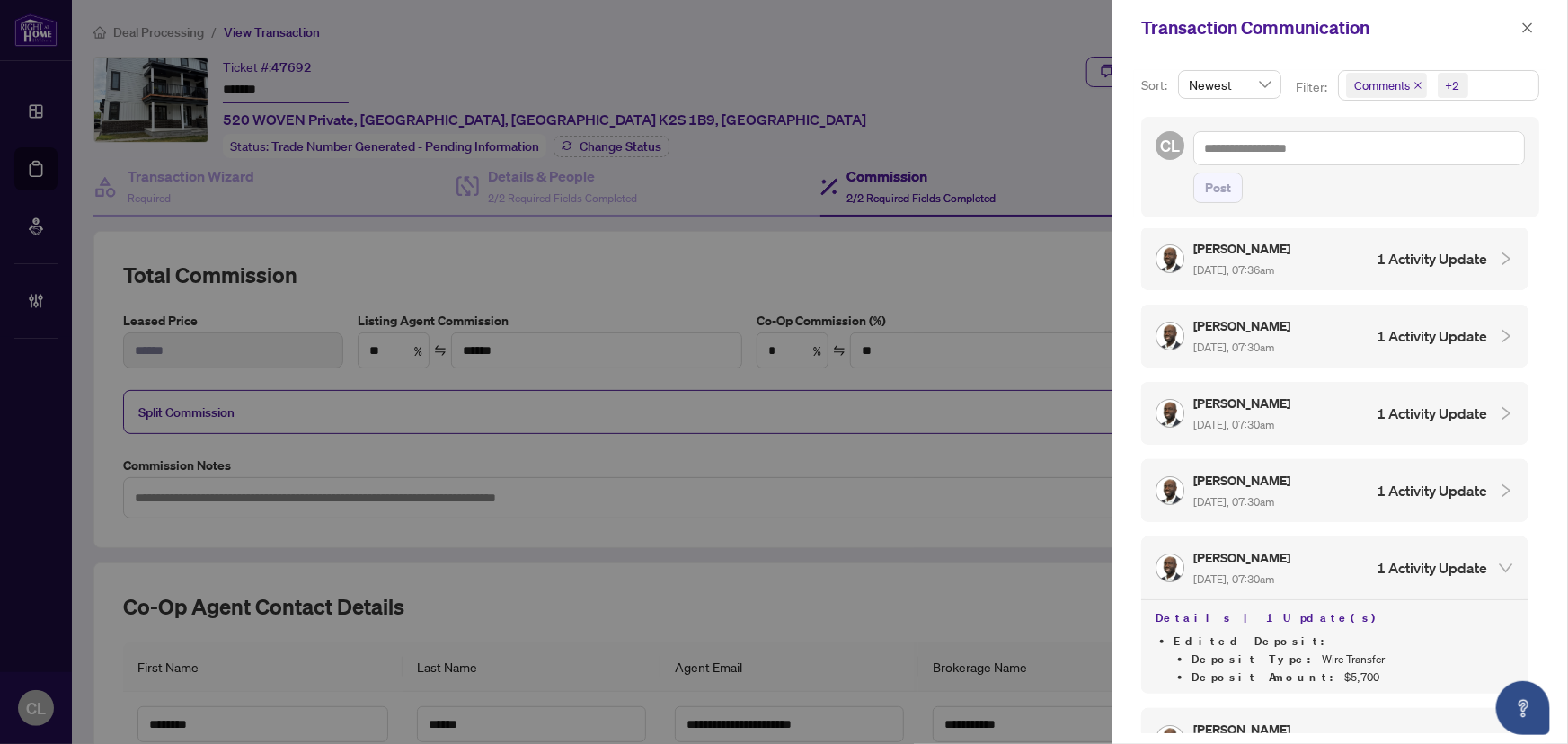
click at [1501, 483] on icon "collapsed" at bounding box center [1506, 491] width 16 height 16
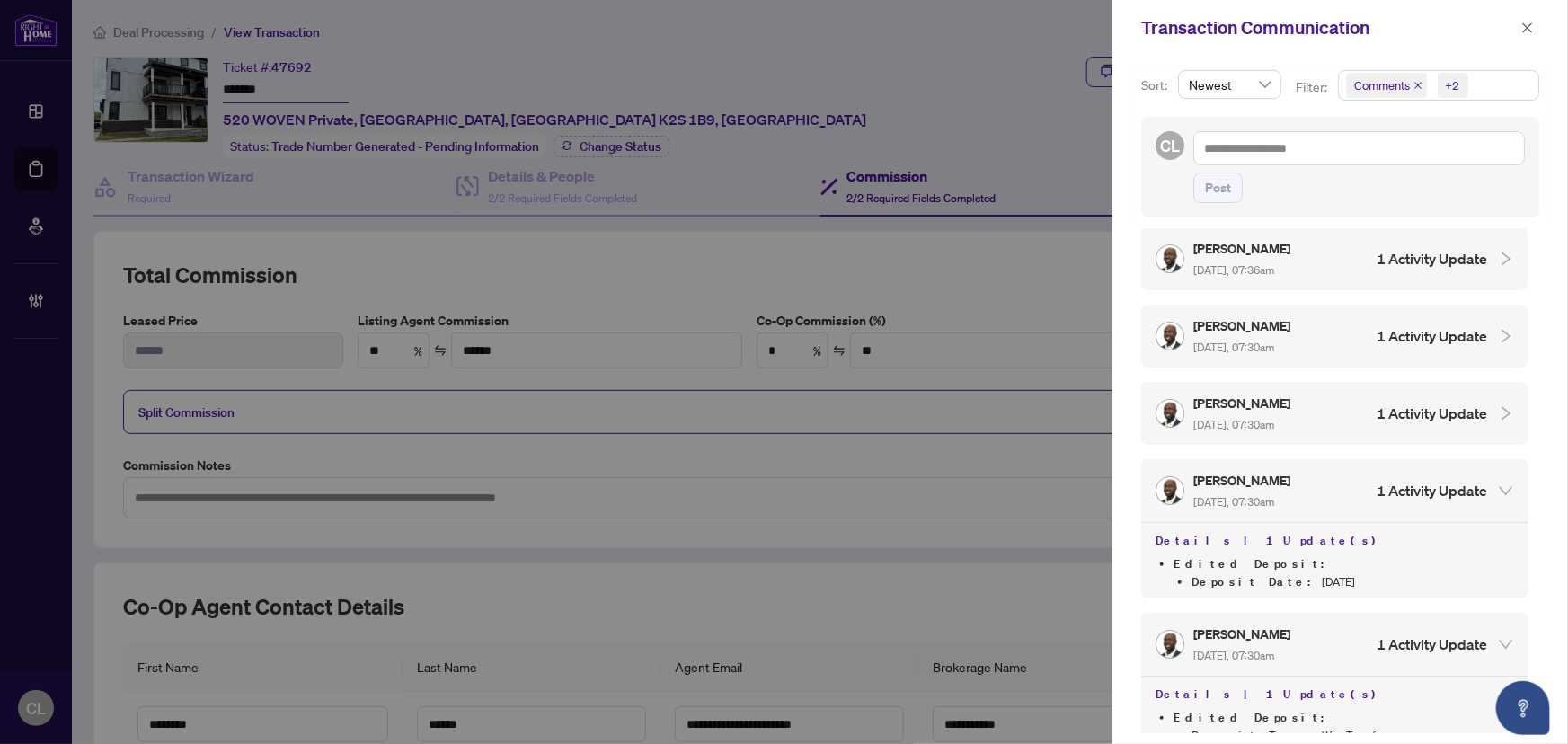
click at [1502, 407] on icon "collapsed" at bounding box center [1506, 413] width 9 height 13
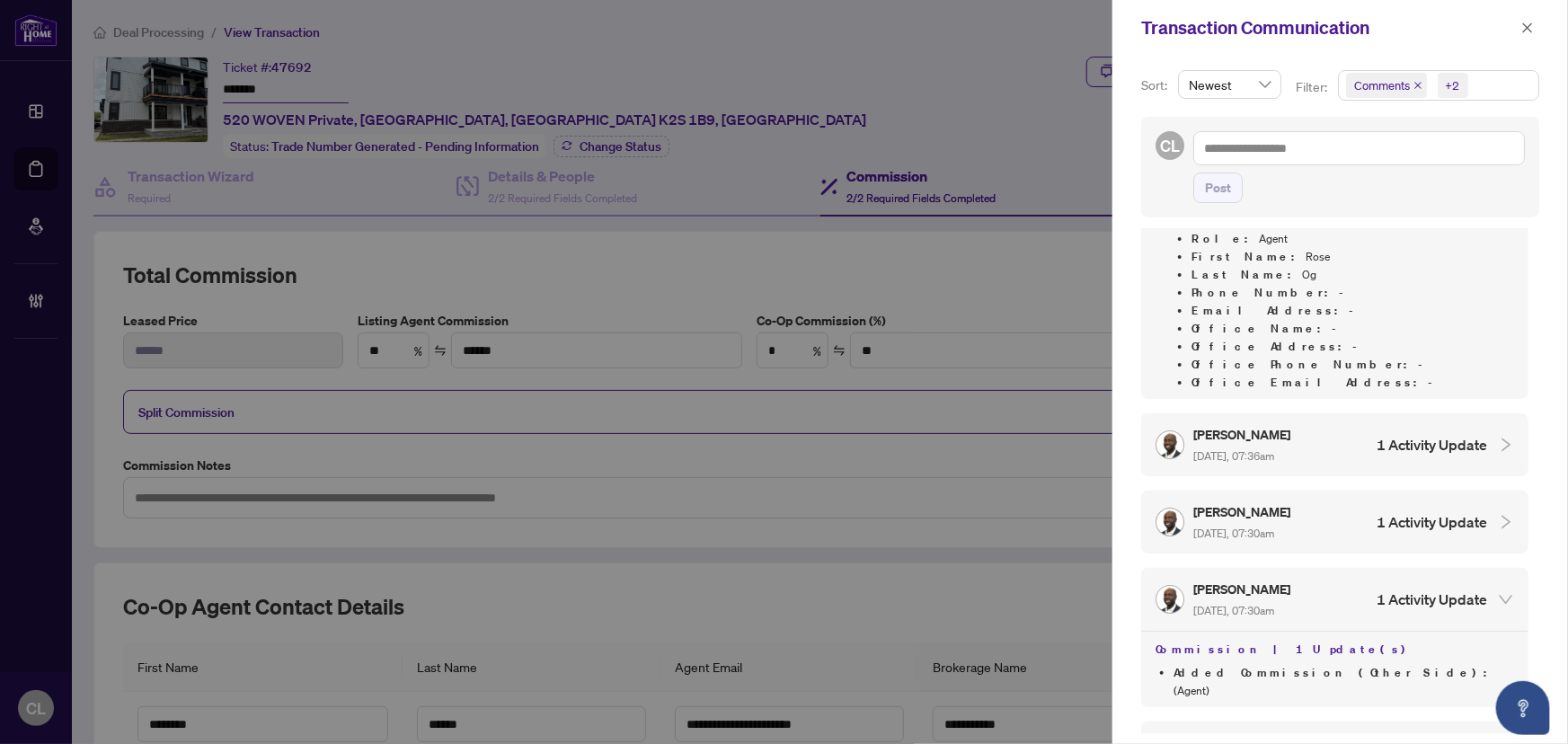
scroll to position [6576, 0]
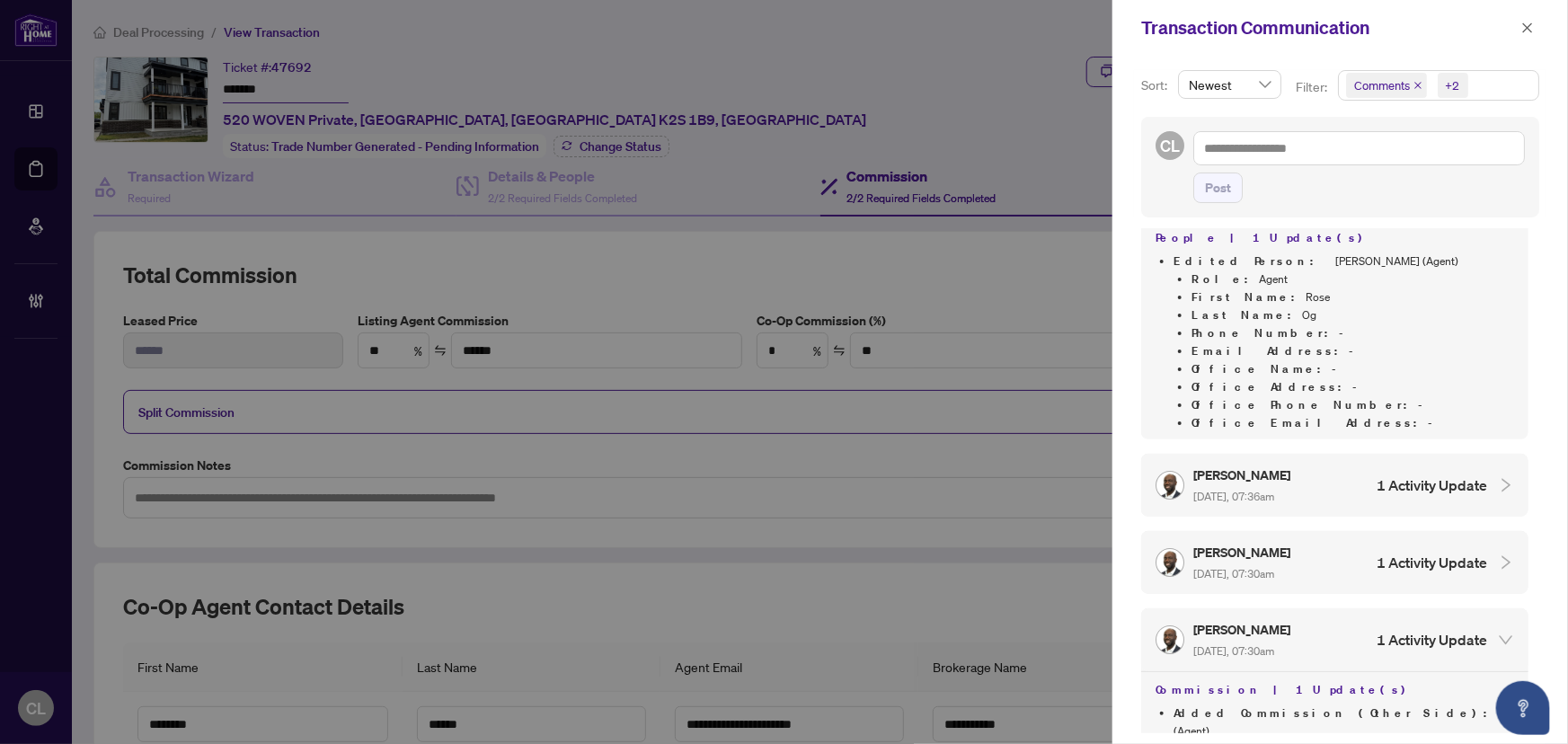
click at [1501, 632] on icon "expanded" at bounding box center [1506, 640] width 16 height 16
click at [1502, 633] on icon "collapsed" at bounding box center [1506, 640] width 9 height 13
click at [1501, 554] on icon "collapsed" at bounding box center [1506, 562] width 16 height 16
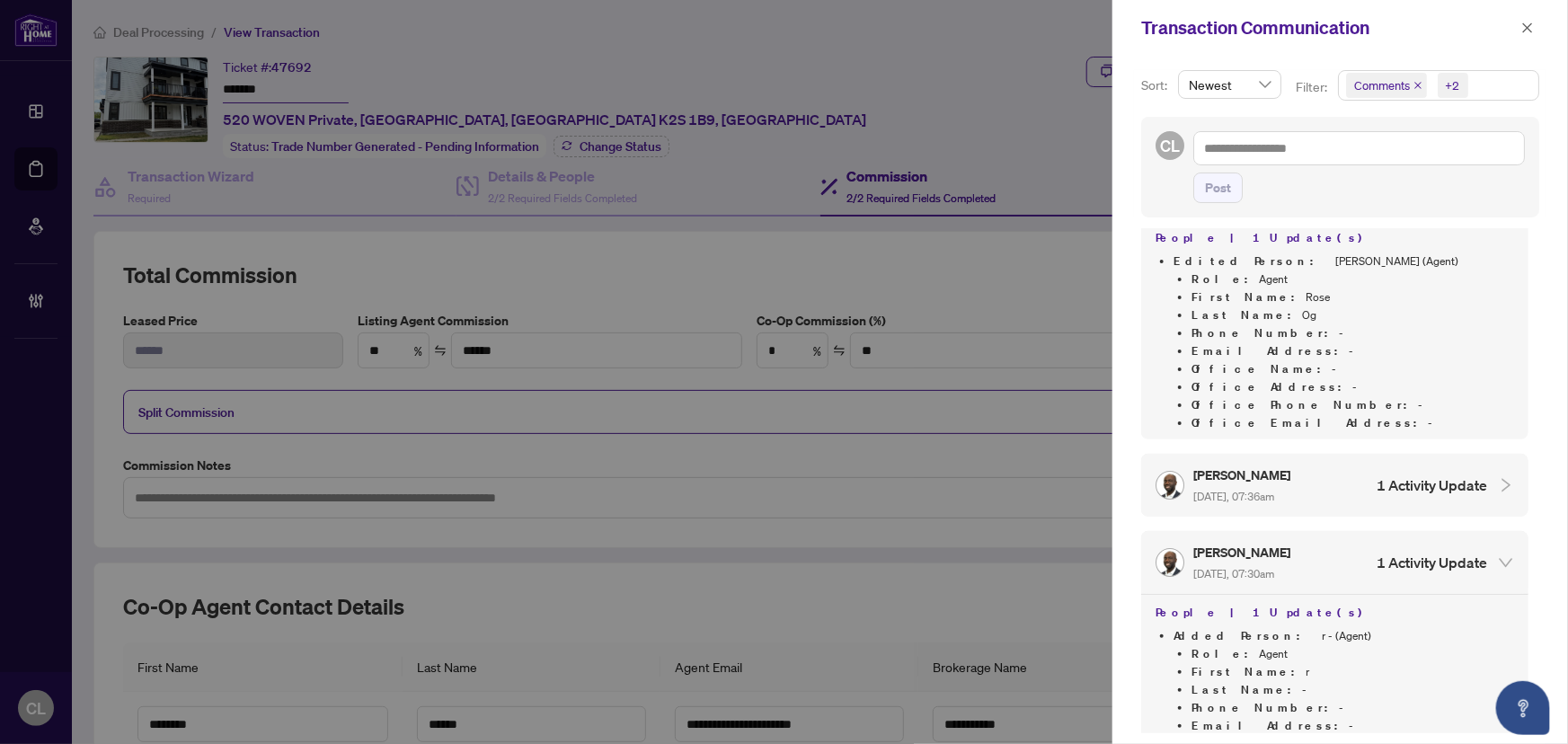
click at [1500, 477] on icon "collapsed" at bounding box center [1506, 485] width 16 height 16
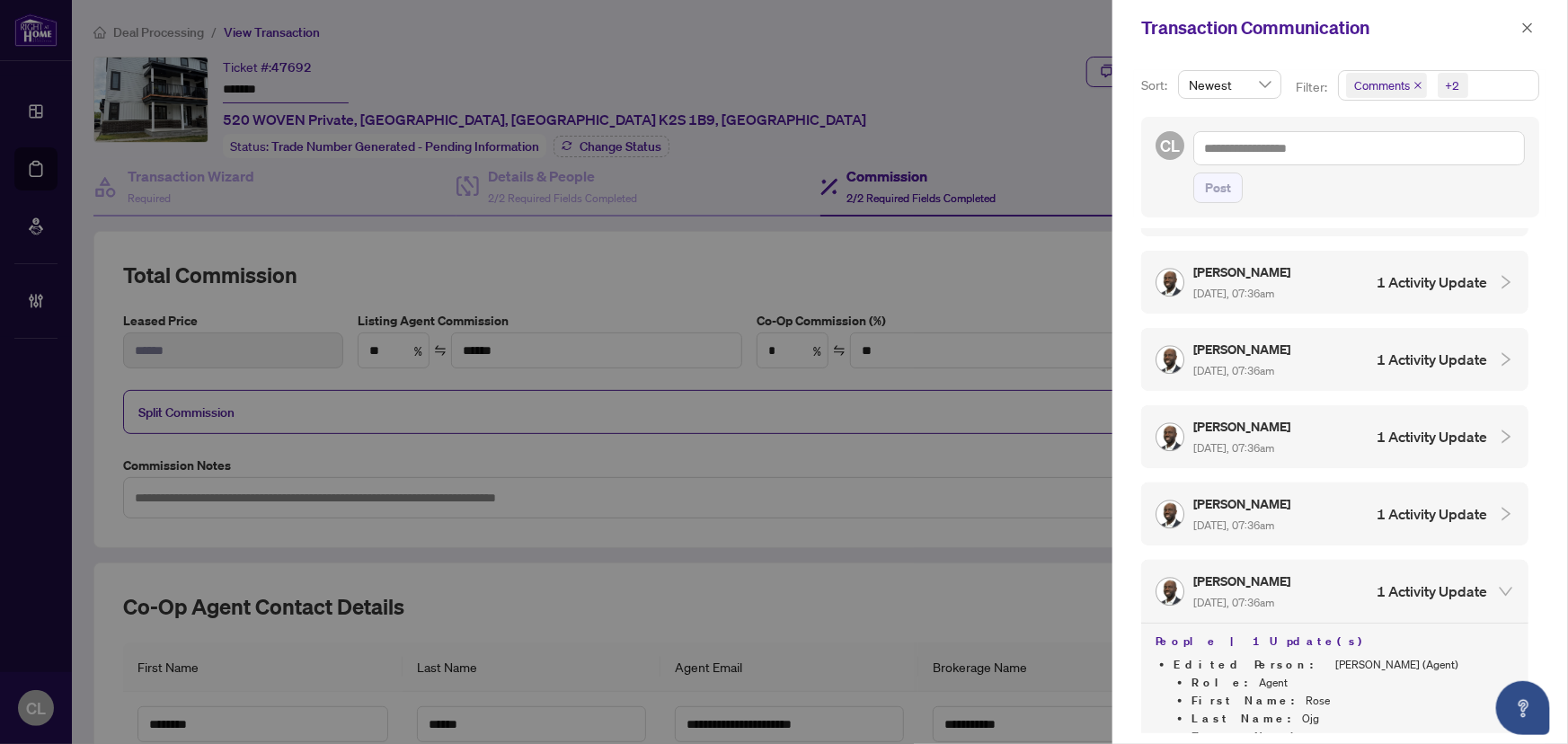
scroll to position [5773, 0]
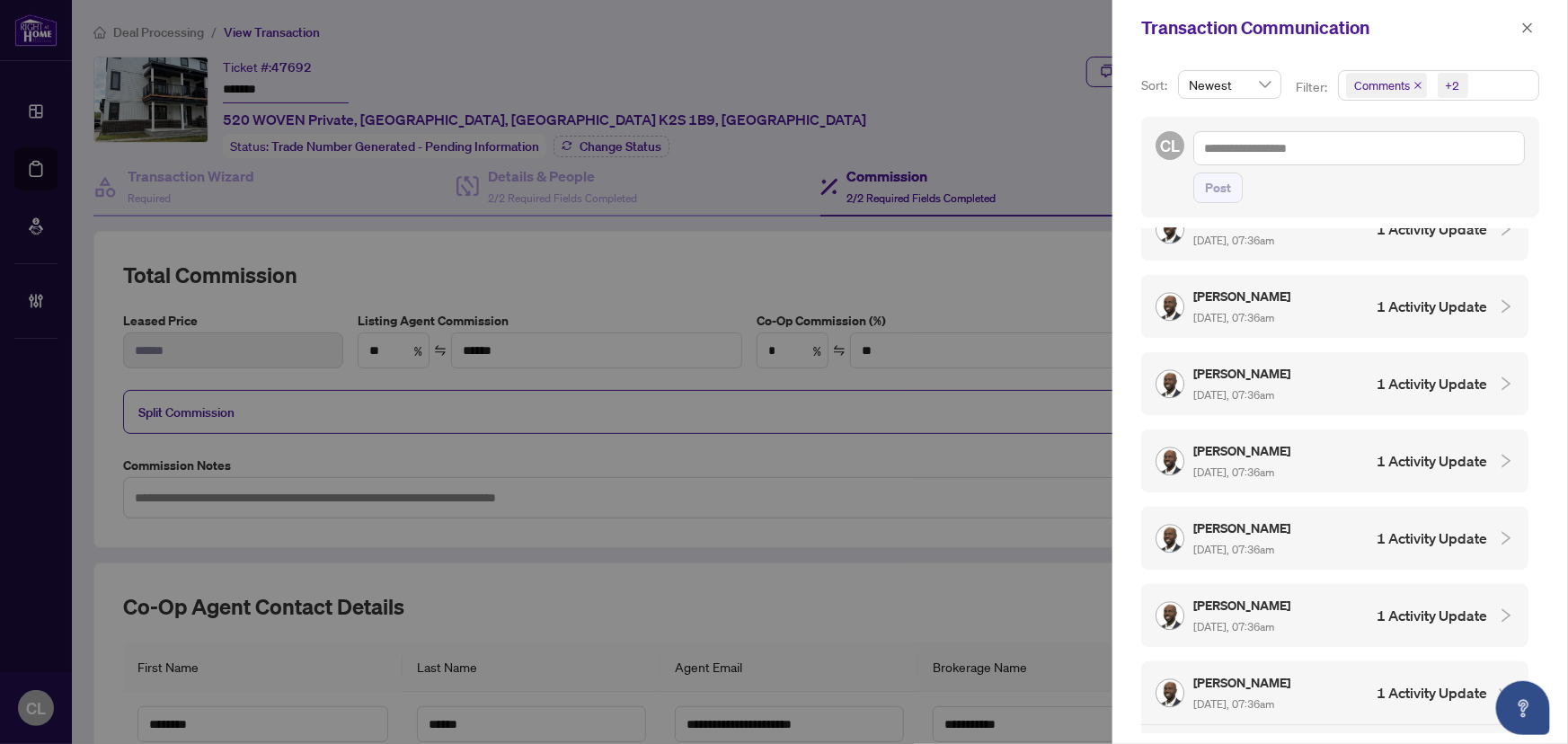
click at [1501, 607] on icon "collapsed" at bounding box center [1506, 615] width 16 height 16
click at [1501, 530] on icon "collapsed" at bounding box center [1506, 538] width 16 height 16
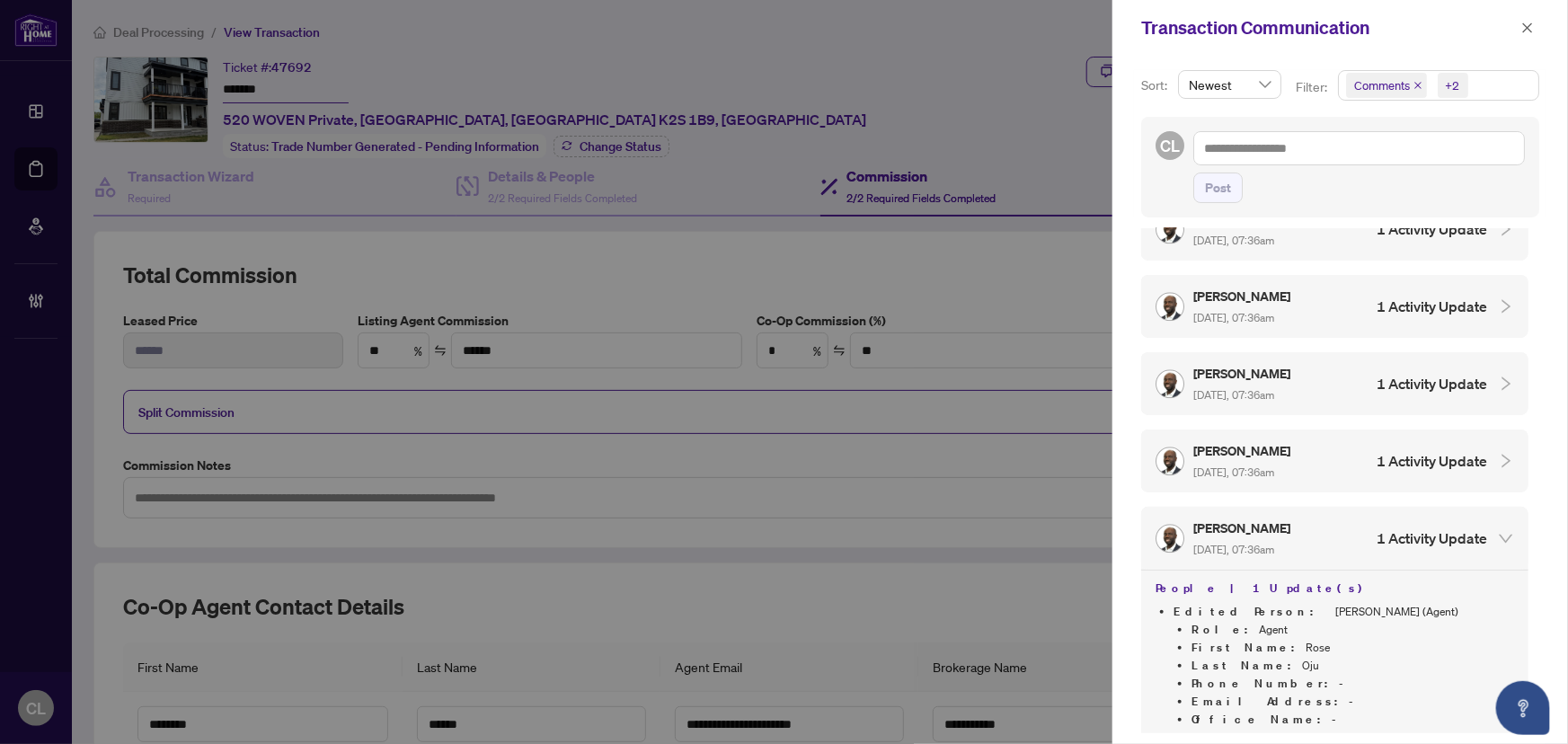
click at [1502, 453] on icon "collapsed" at bounding box center [1506, 461] width 16 height 16
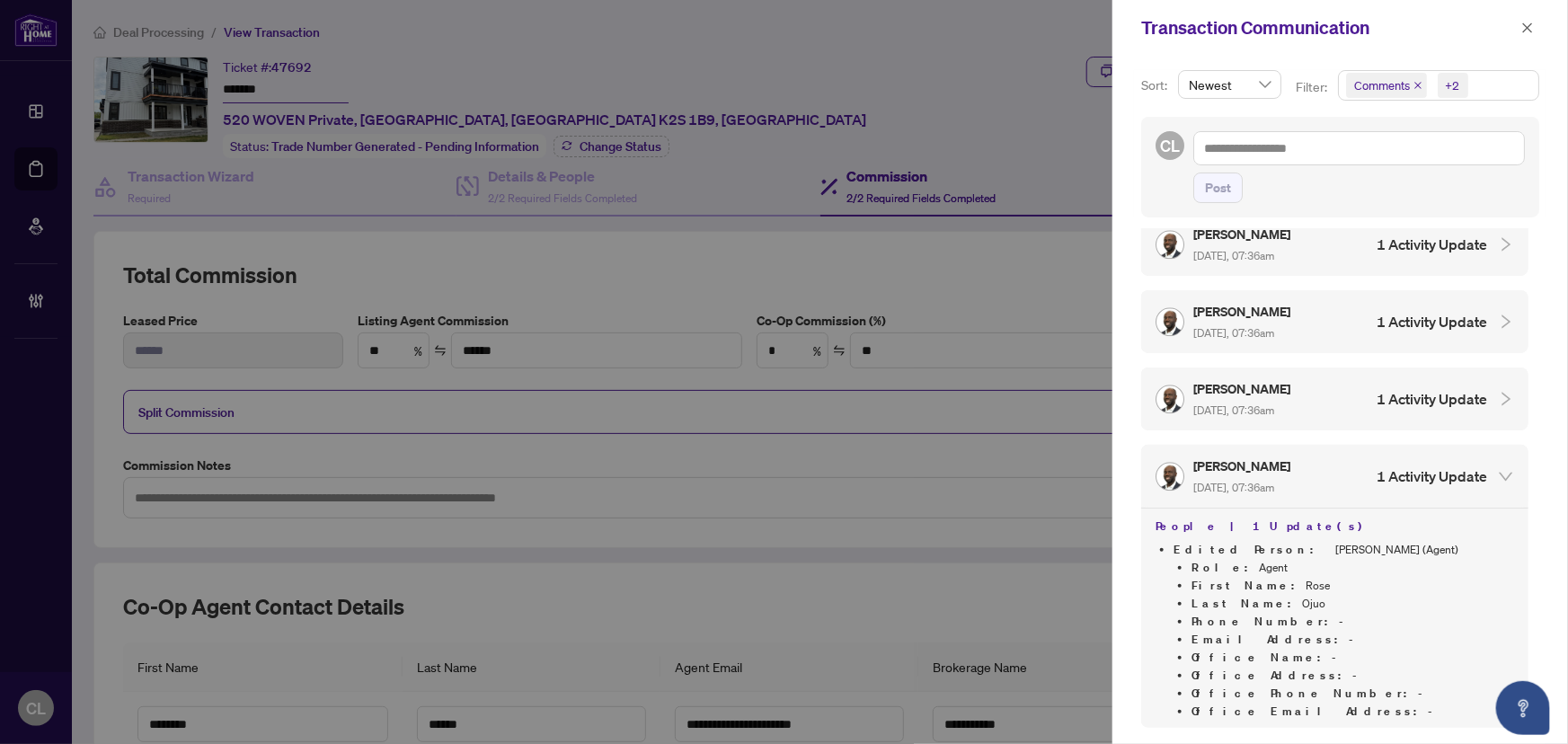
scroll to position [5750, 0]
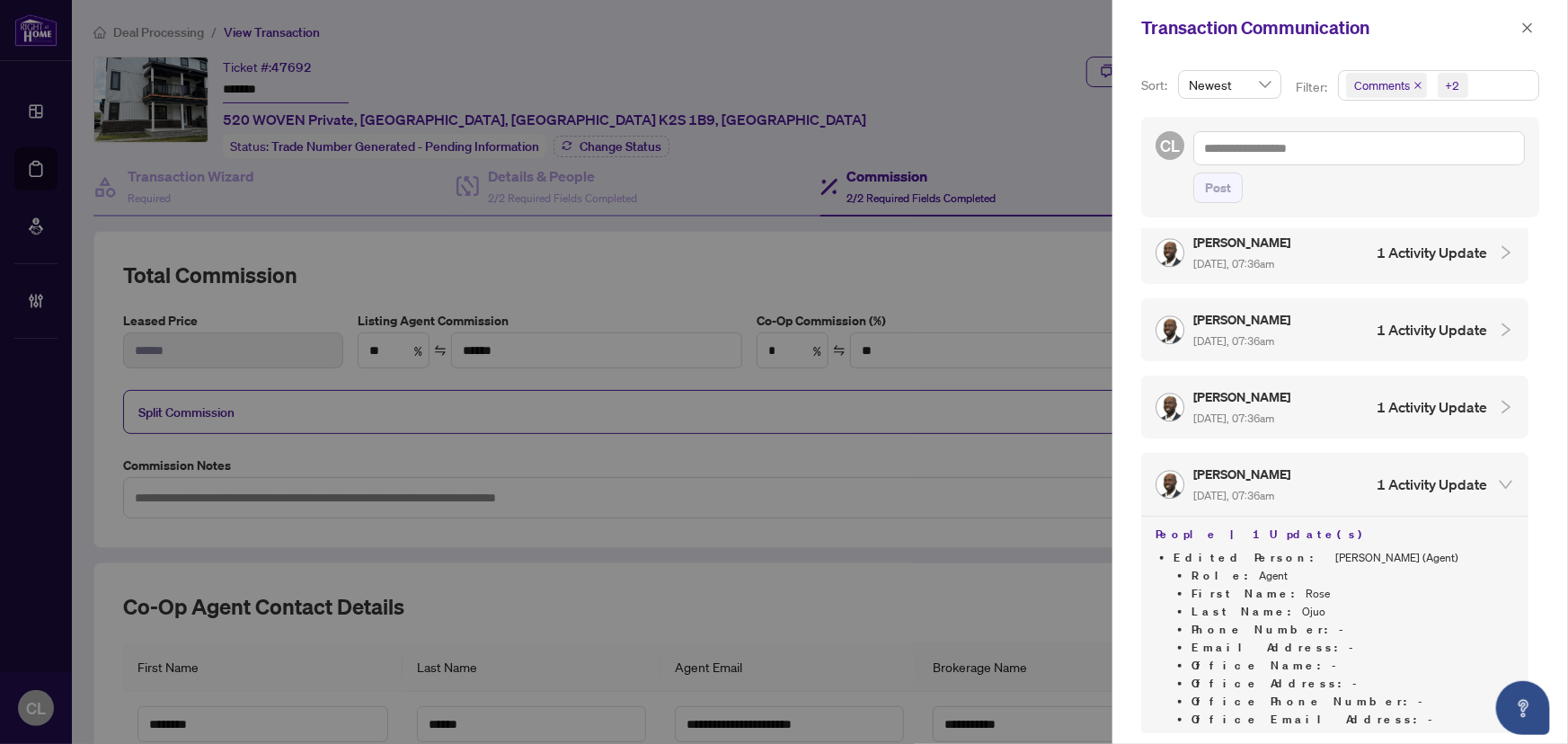
click at [1499, 399] on icon "collapsed" at bounding box center [1506, 407] width 16 height 16
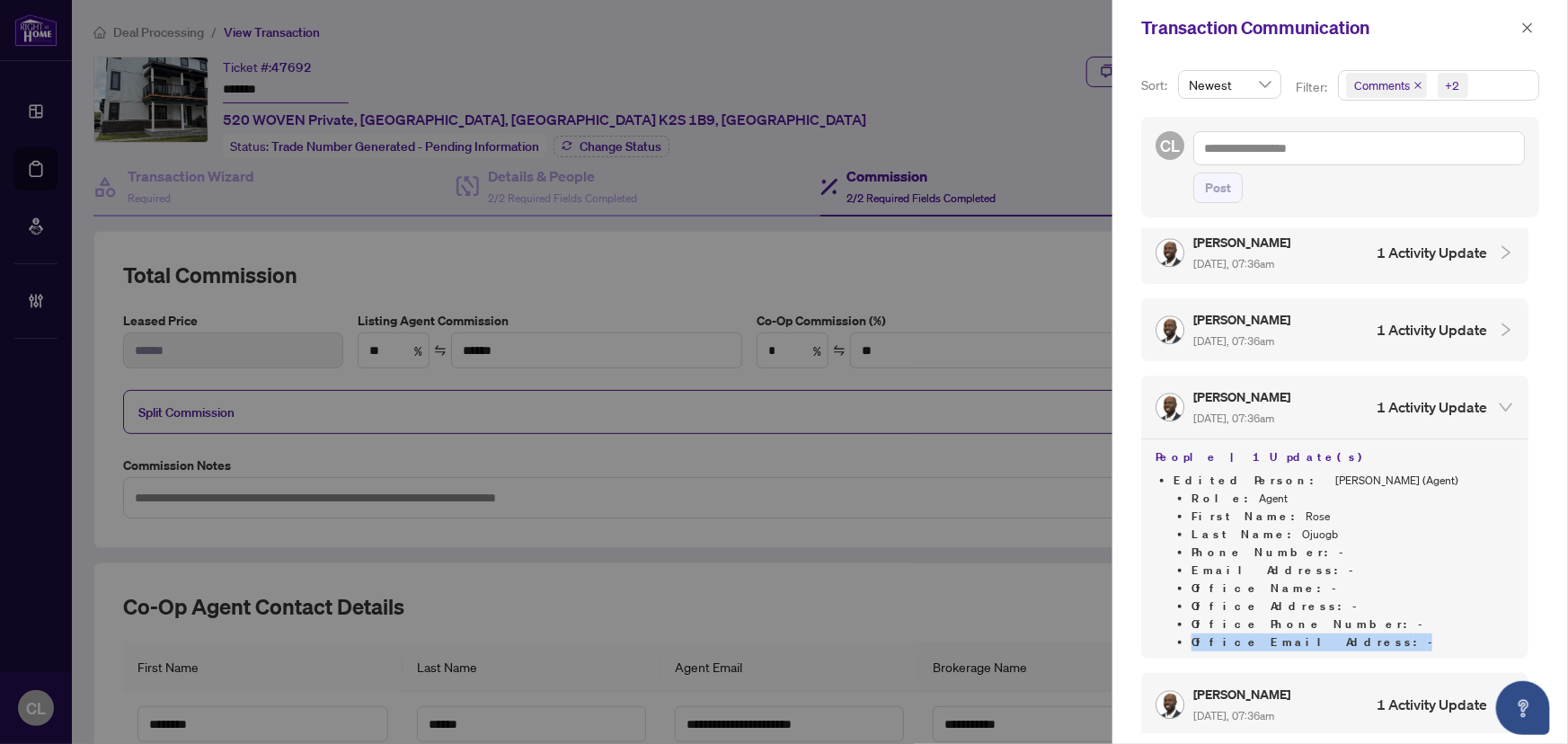
drag, startPoint x: 1535, startPoint y: 531, endPoint x: 1528, endPoint y: 498, distance: 33.7
click at [1528, 498] on div "[PERSON_NAME] [DATE], 10:35am 1 Activity Update [PERSON_NAME] [DATE], 10:35am R…" at bounding box center [1340, 481] width 398 height 505
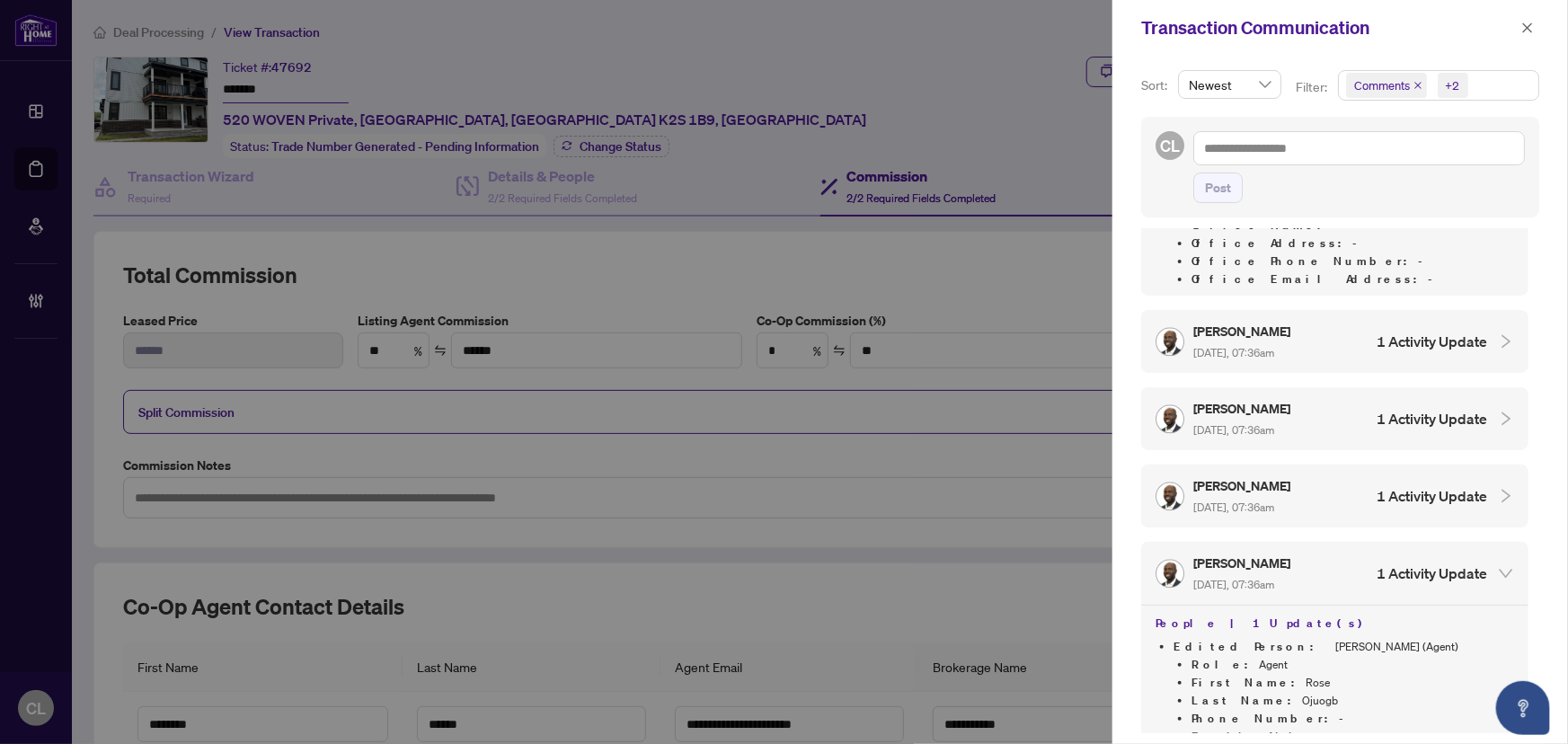
scroll to position [5409, 0]
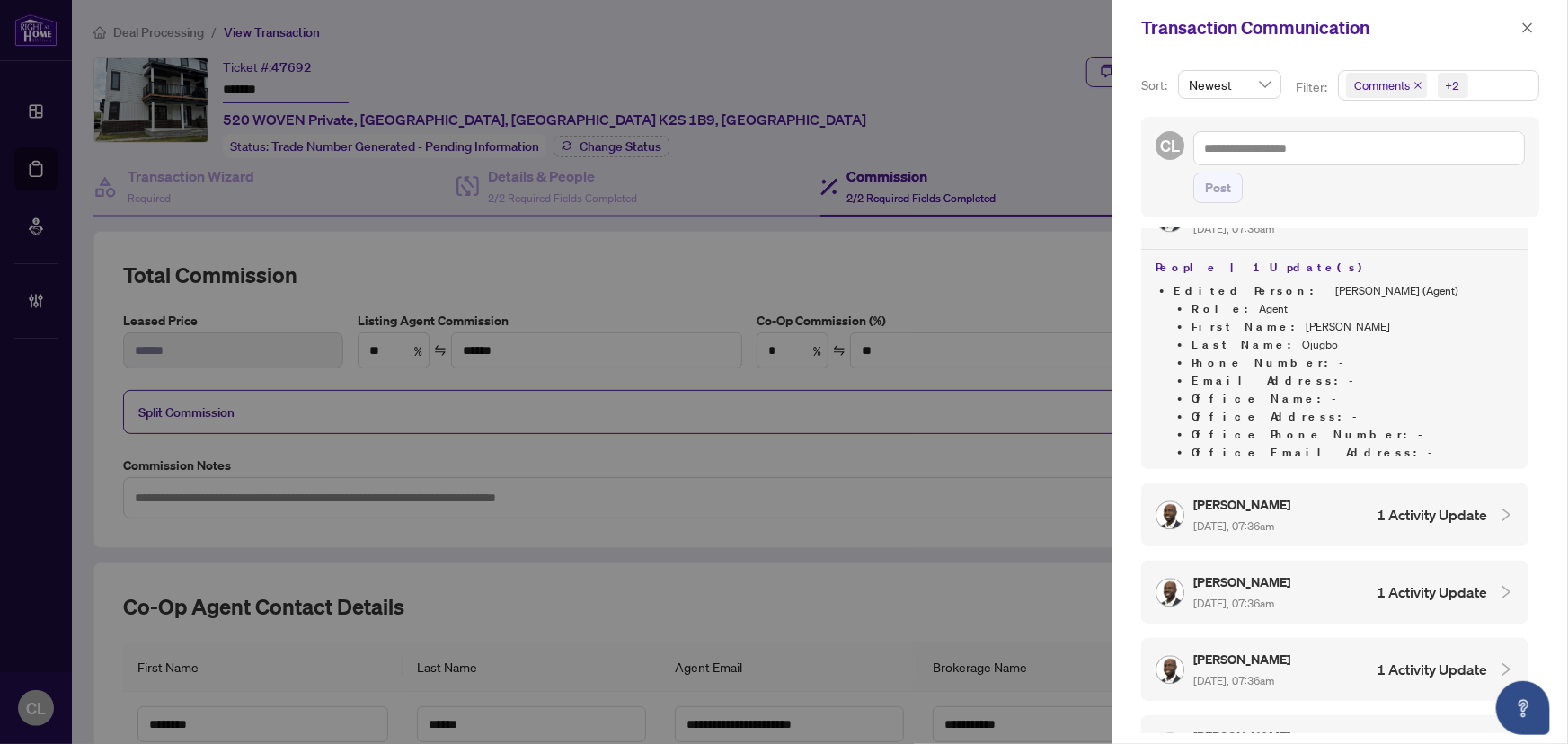
click at [1499, 661] on icon "collapsed" at bounding box center [1506, 669] width 16 height 16
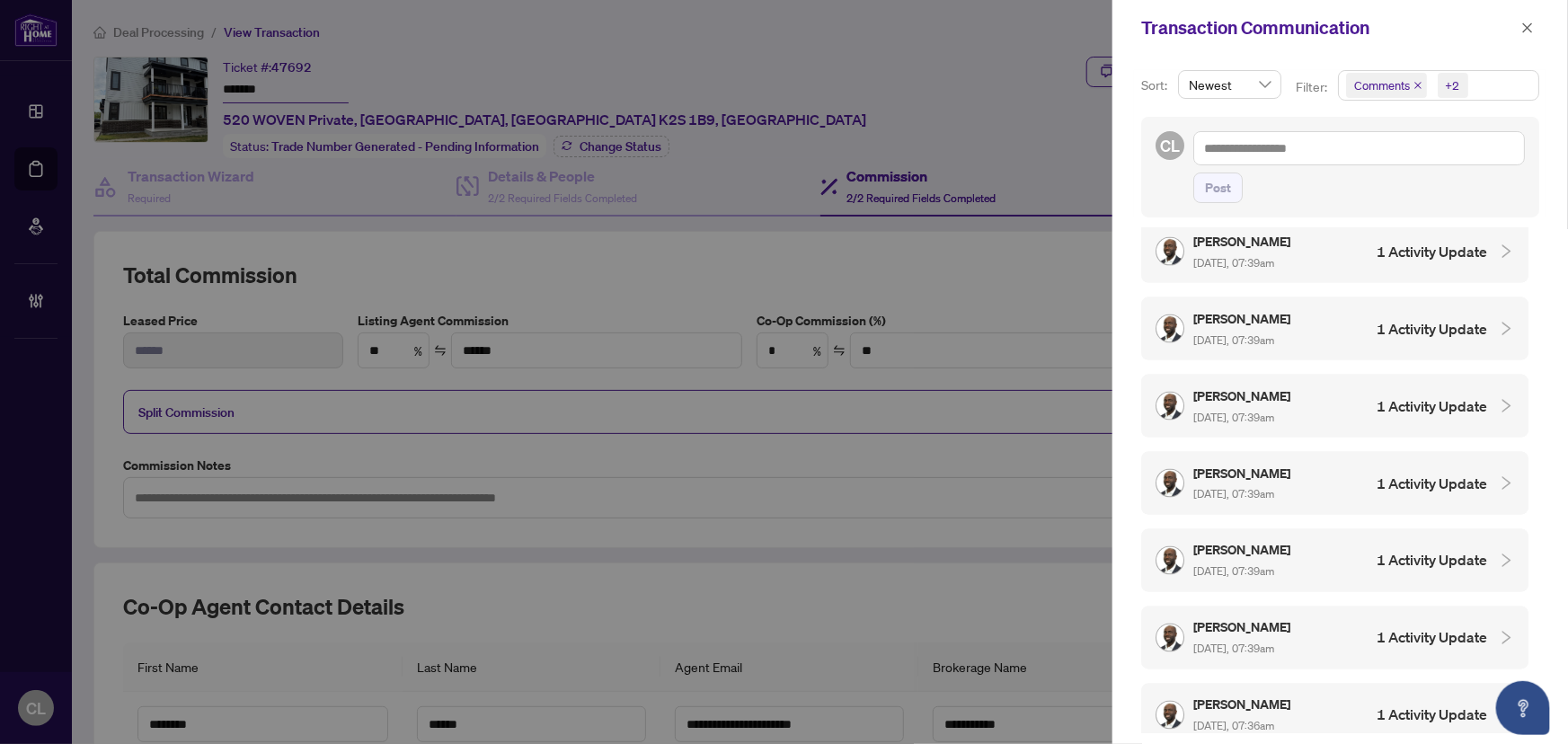
scroll to position [4943, 0]
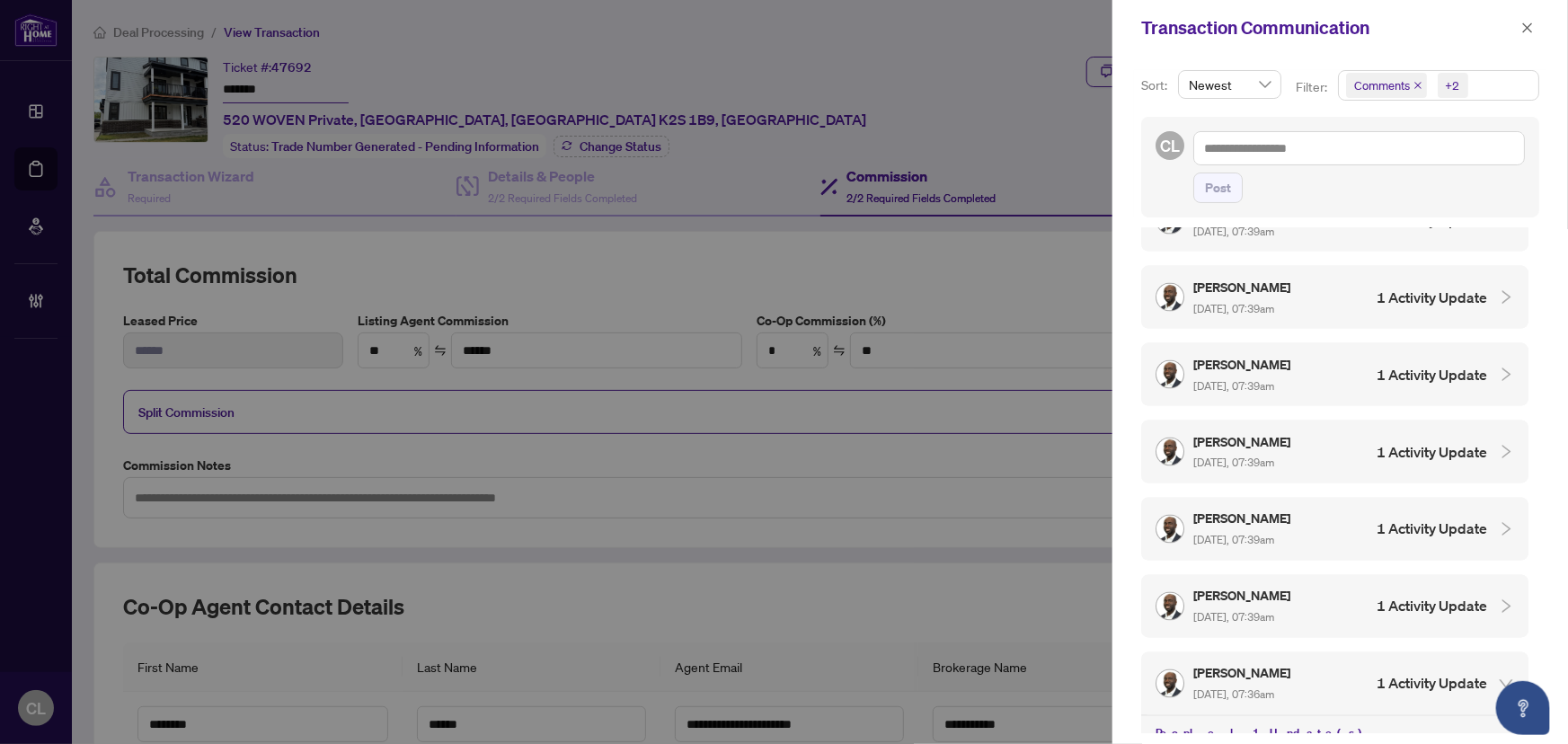
click at [1500, 598] on icon "collapsed" at bounding box center [1506, 606] width 16 height 16
click at [1501, 521] on icon "collapsed" at bounding box center [1506, 529] width 16 height 16
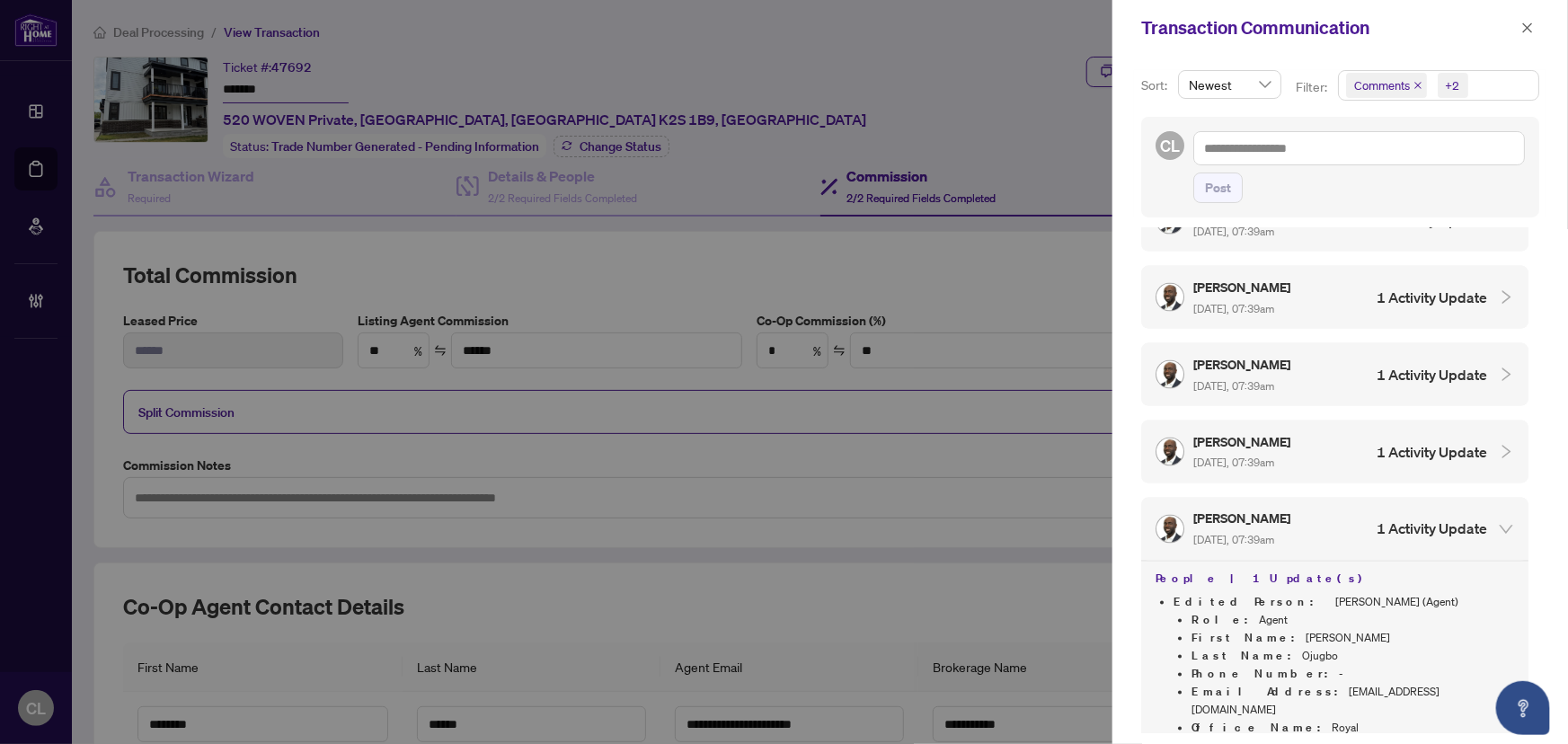
click at [1501, 444] on icon "collapsed" at bounding box center [1506, 452] width 16 height 16
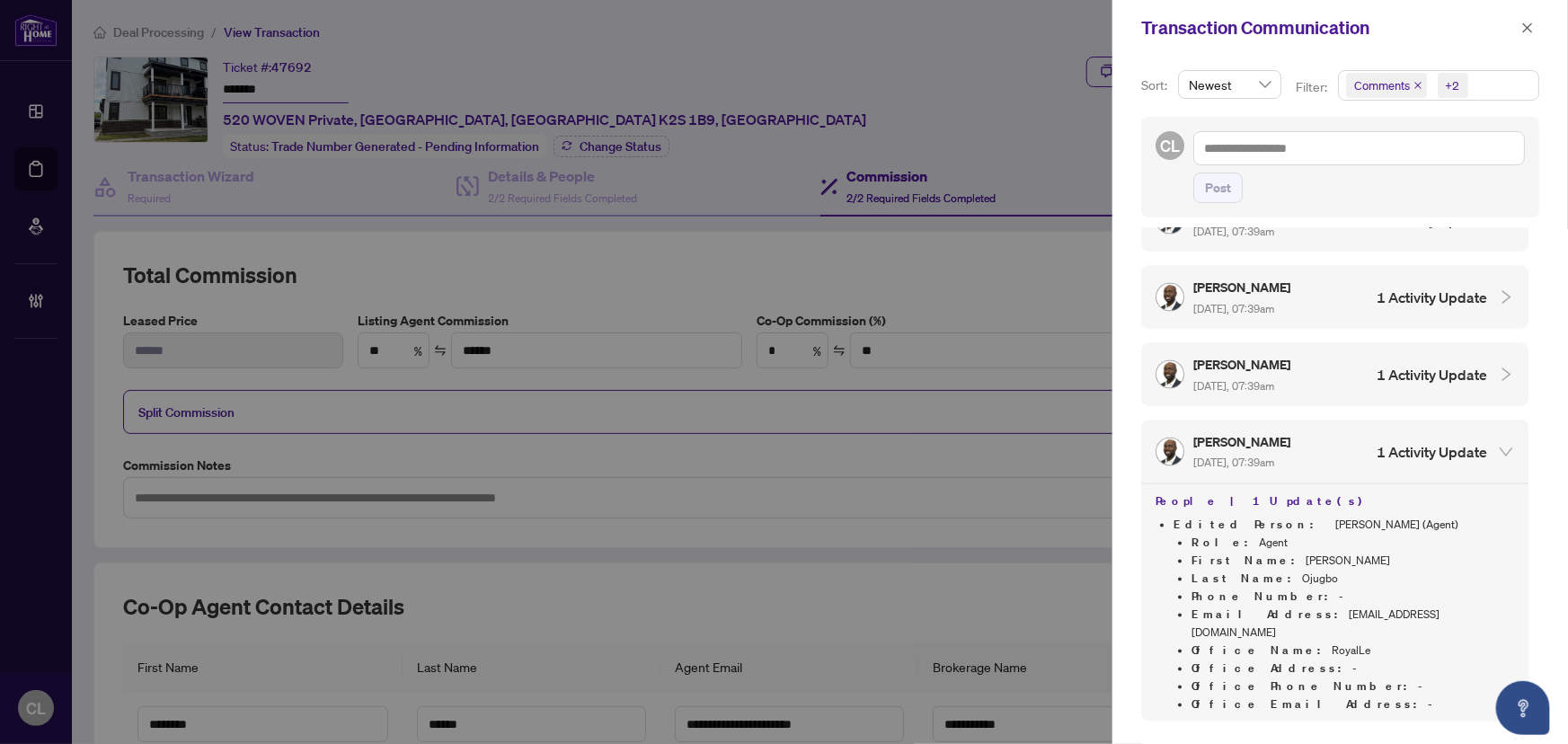
click at [1499, 366] on icon "collapsed" at bounding box center [1506, 374] width 16 height 16
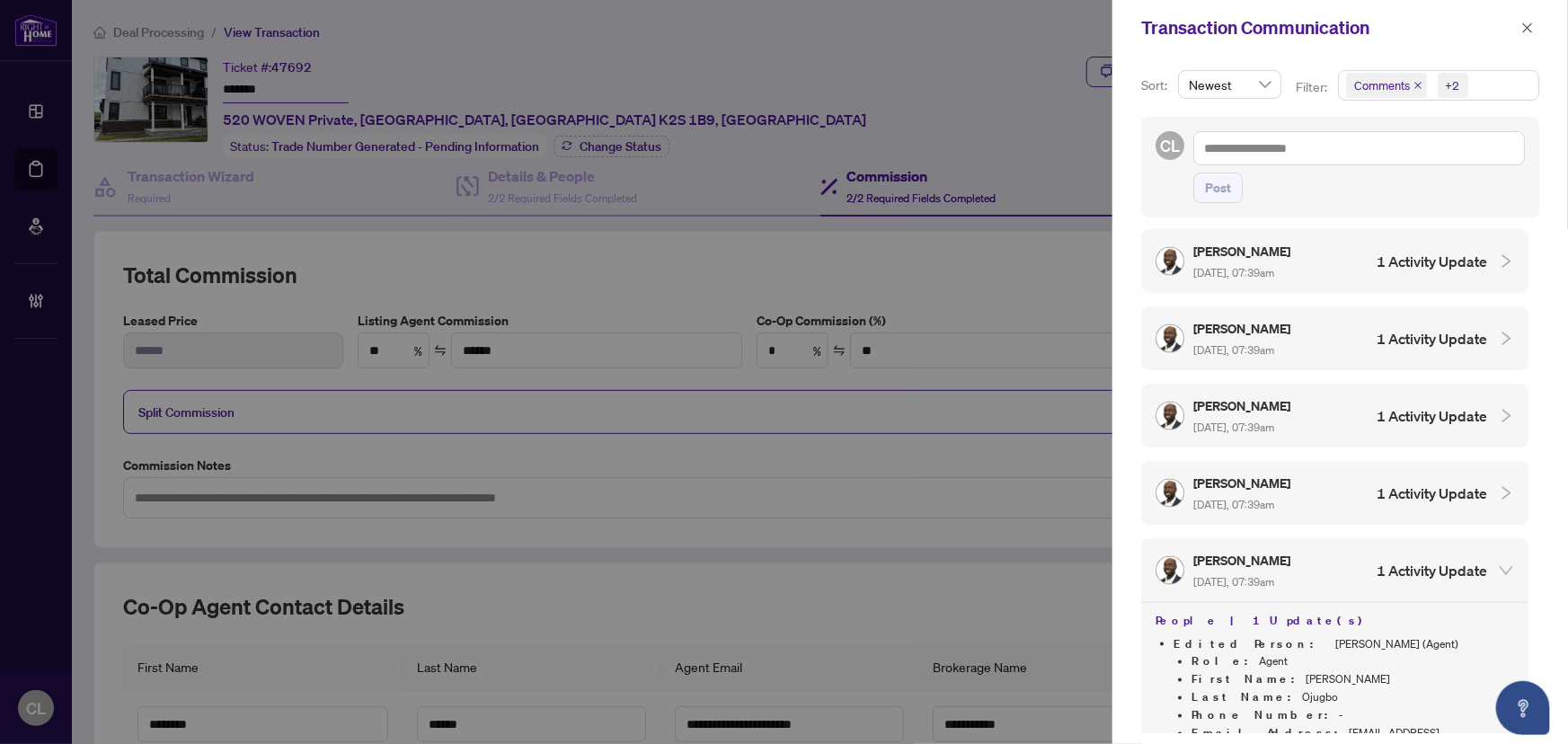
scroll to position [4694, 0]
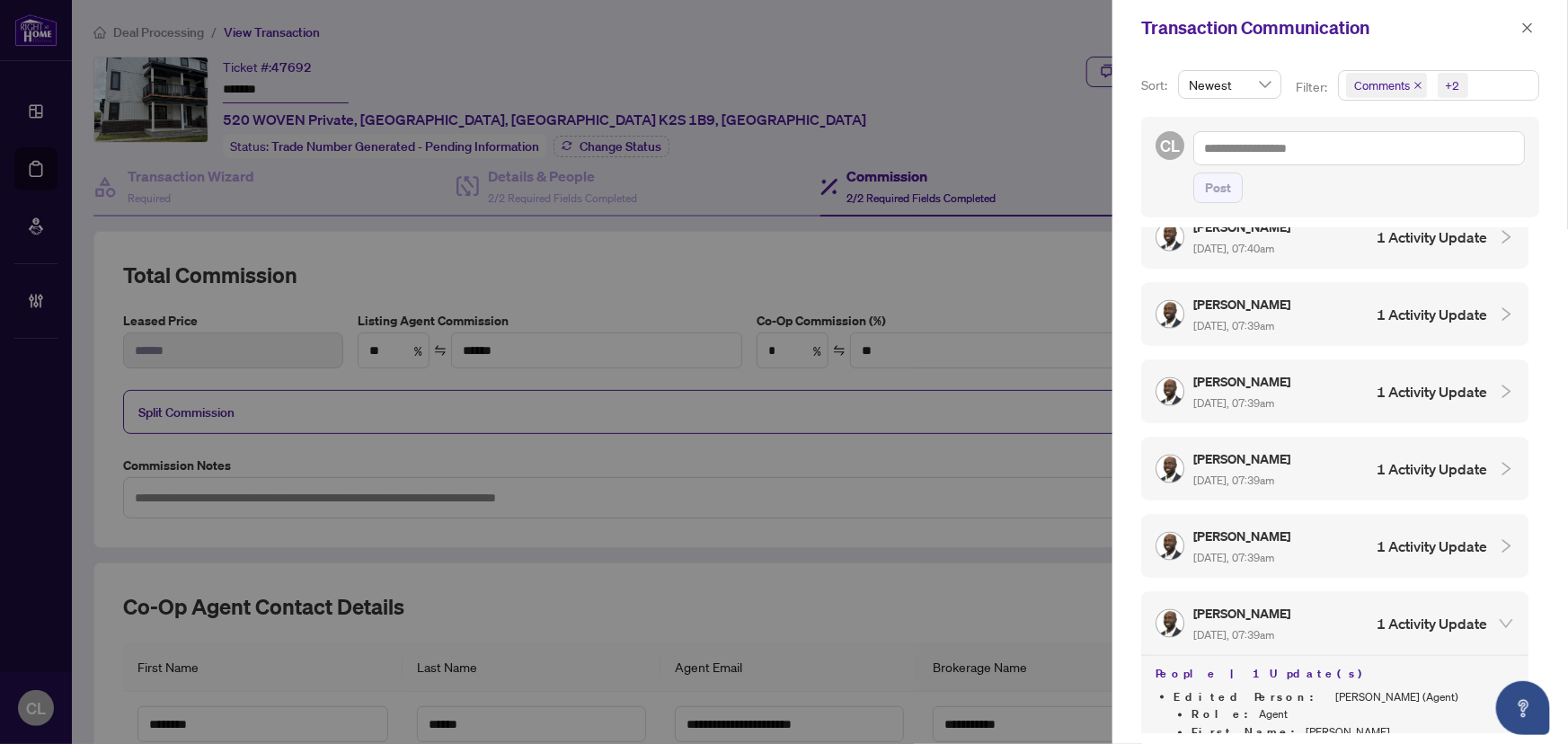
click at [1499, 539] on icon "collapsed" at bounding box center [1506, 546] width 16 height 16
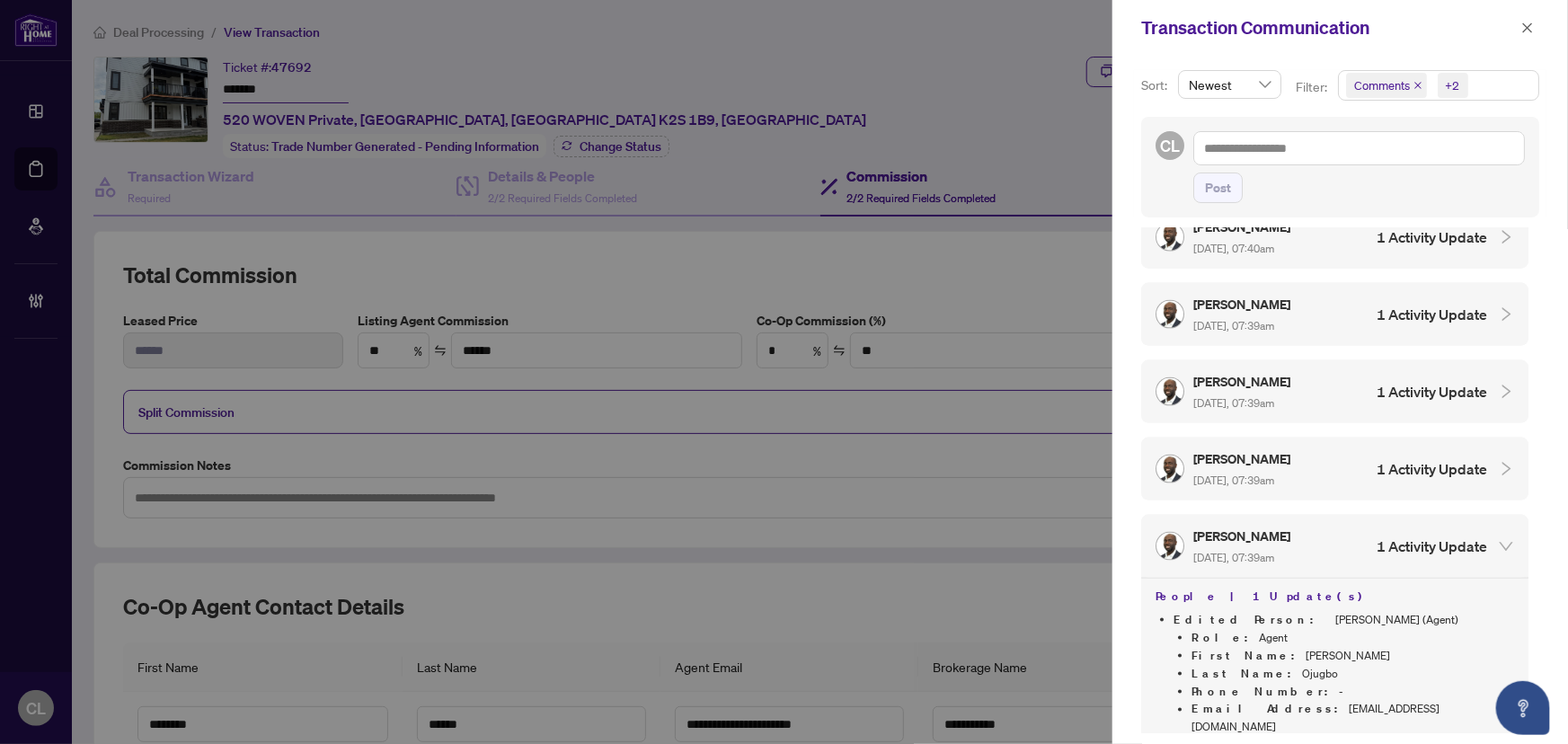
click at [1499, 461] on icon "collapsed" at bounding box center [1506, 468] width 16 height 16
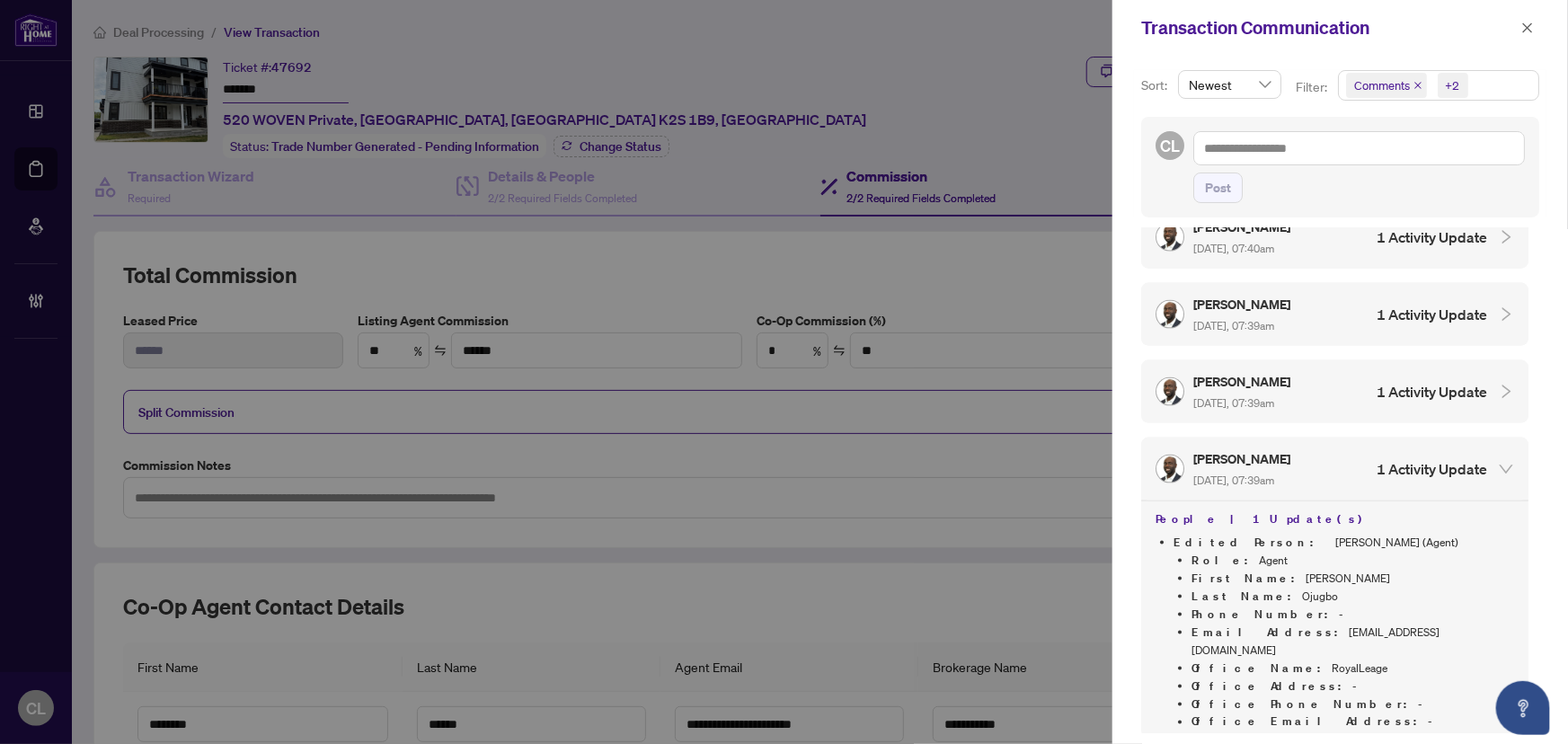
click at [1502, 385] on icon "collapsed" at bounding box center [1506, 391] width 9 height 13
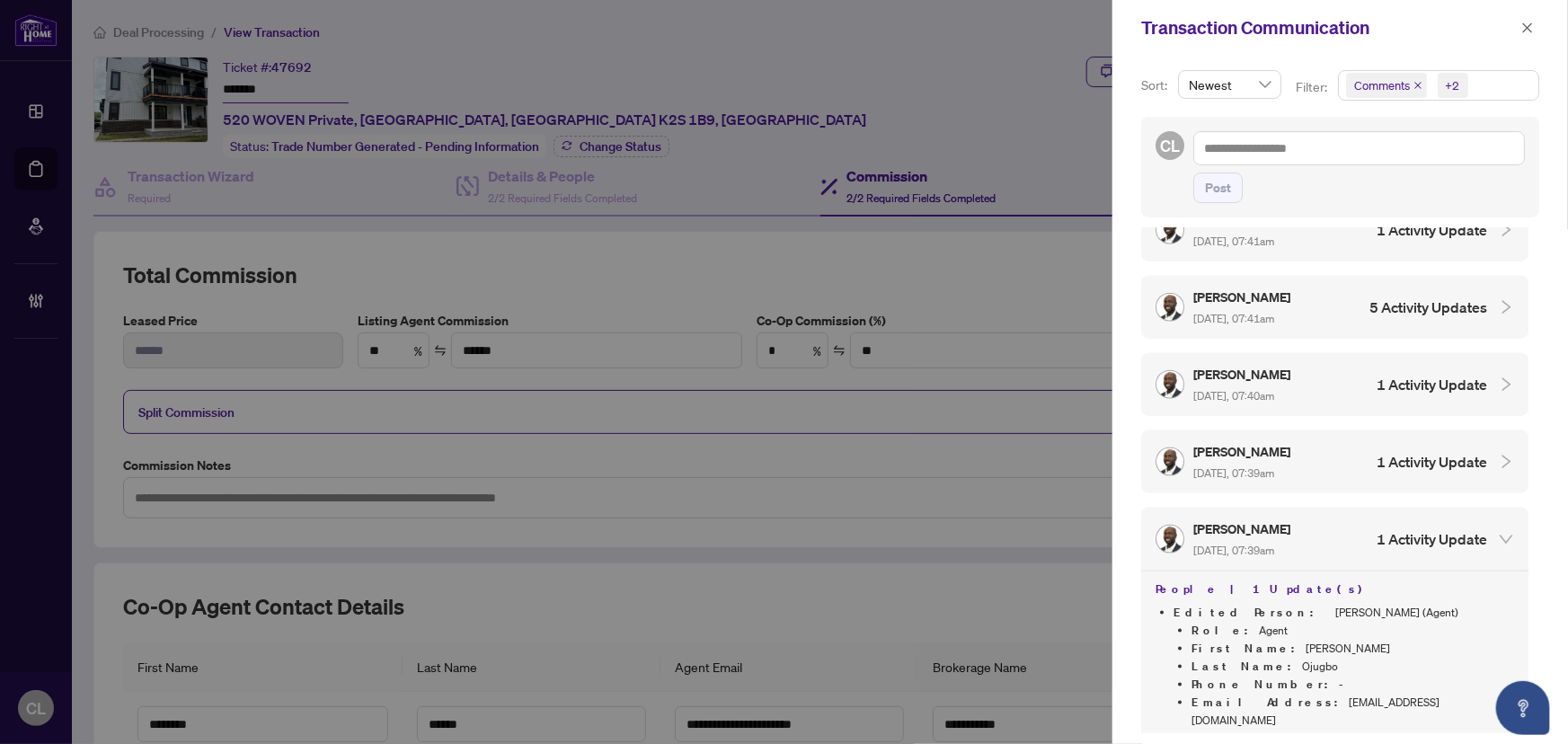
scroll to position [4472, 0]
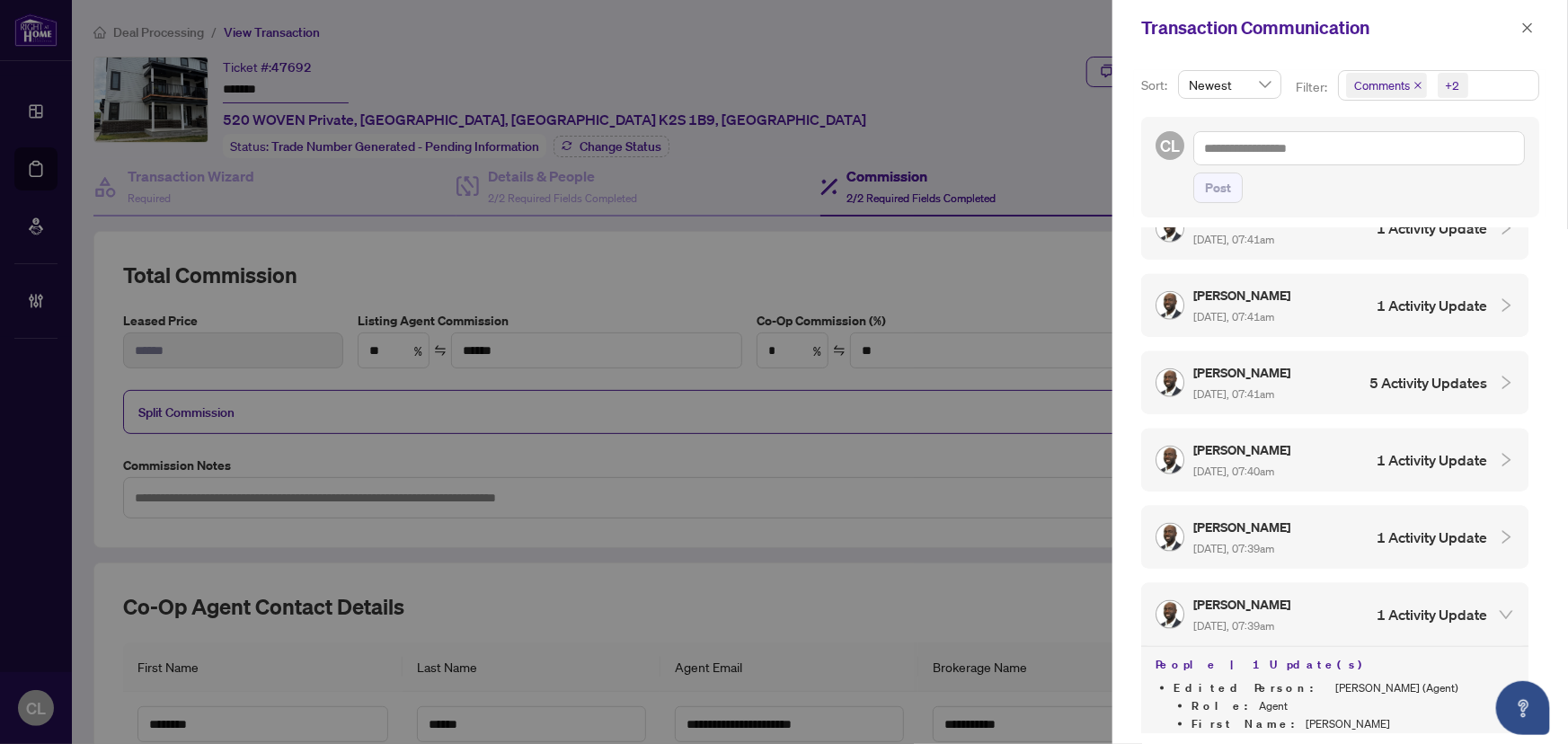
click at [1499, 529] on icon "collapsed" at bounding box center [1506, 537] width 16 height 16
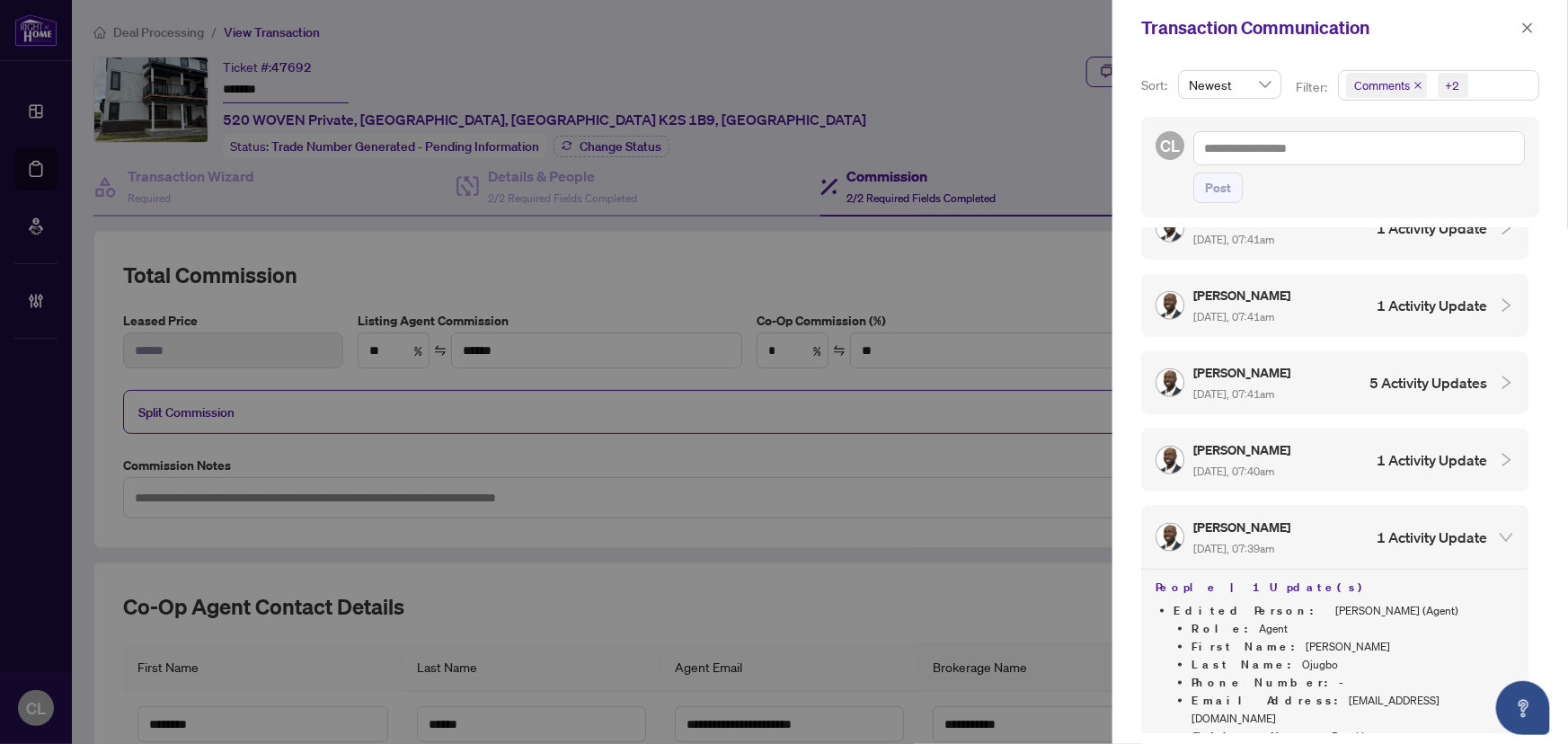
click at [1502, 453] on icon "collapsed" at bounding box center [1506, 460] width 9 height 13
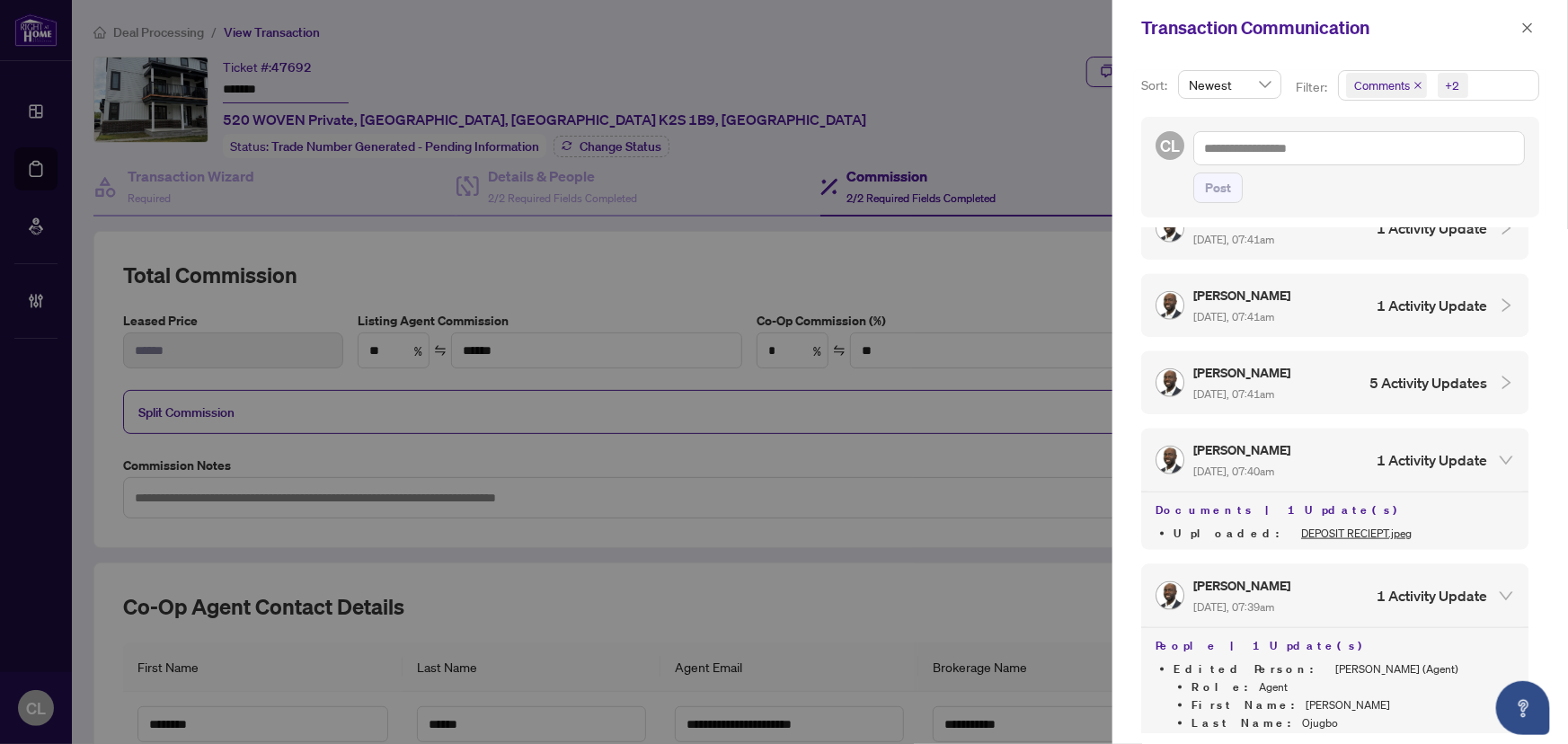
click at [1501, 375] on icon "collapsed" at bounding box center [1506, 383] width 16 height 16
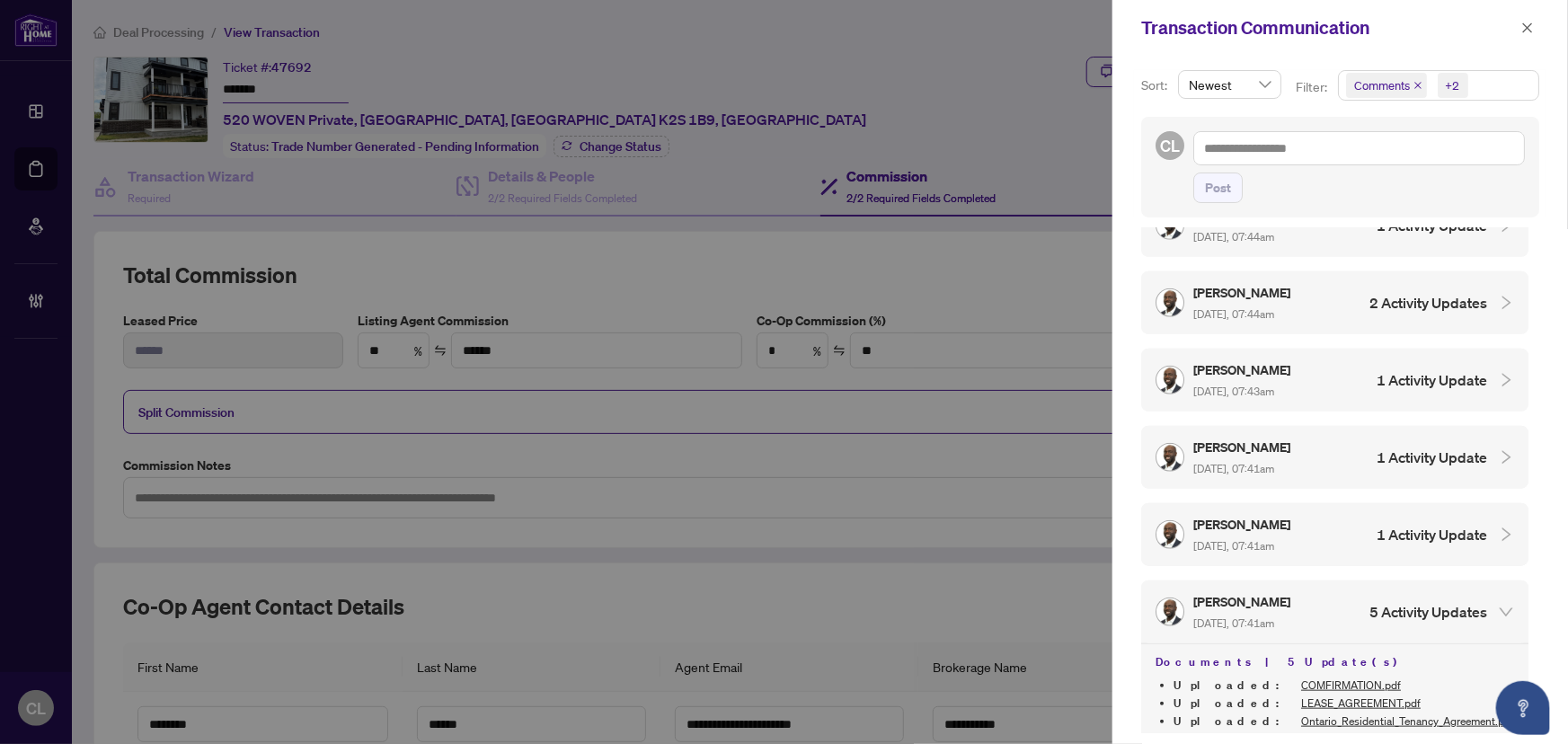
scroll to position [4221, 0]
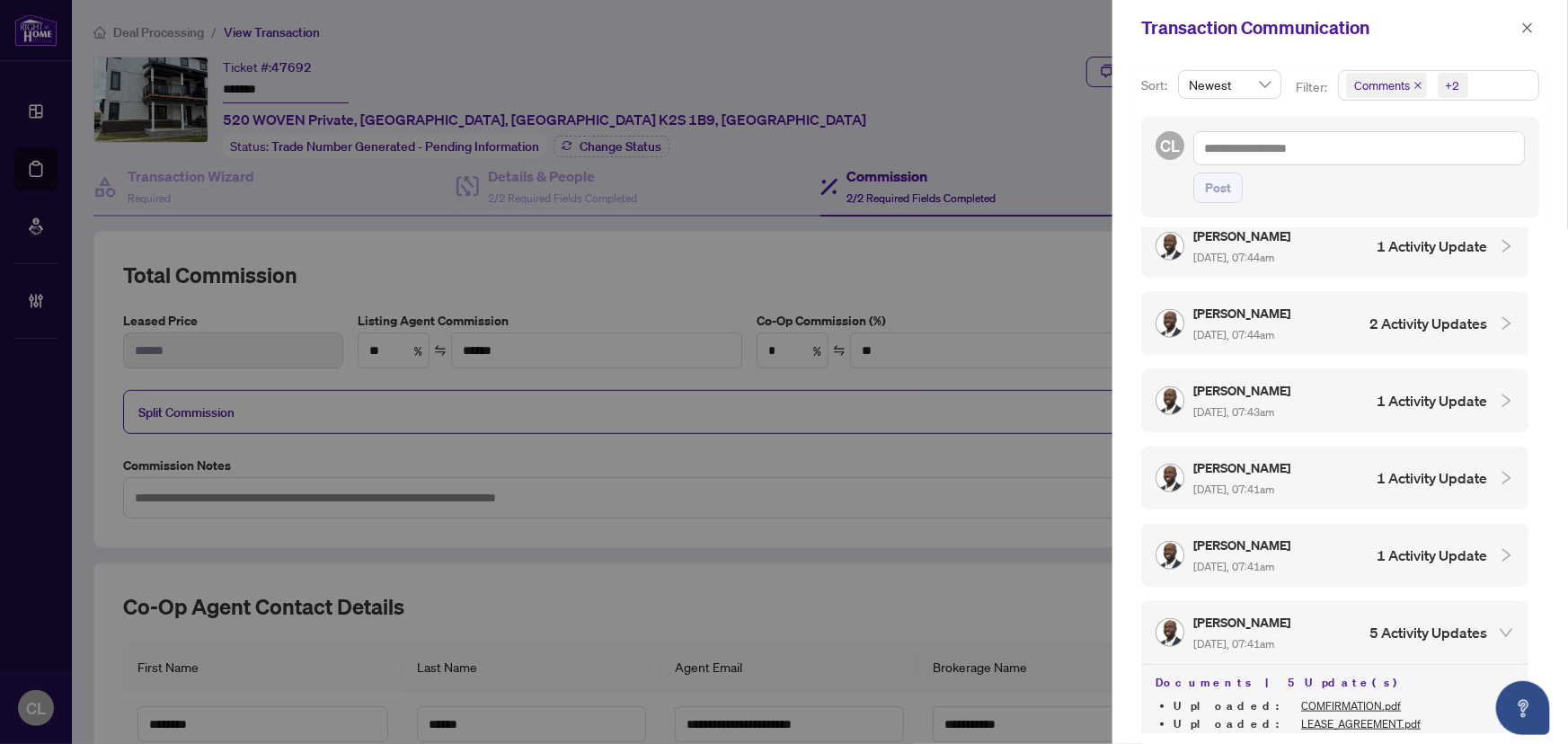
click at [1499, 547] on icon "collapsed" at bounding box center [1506, 555] width 16 height 16
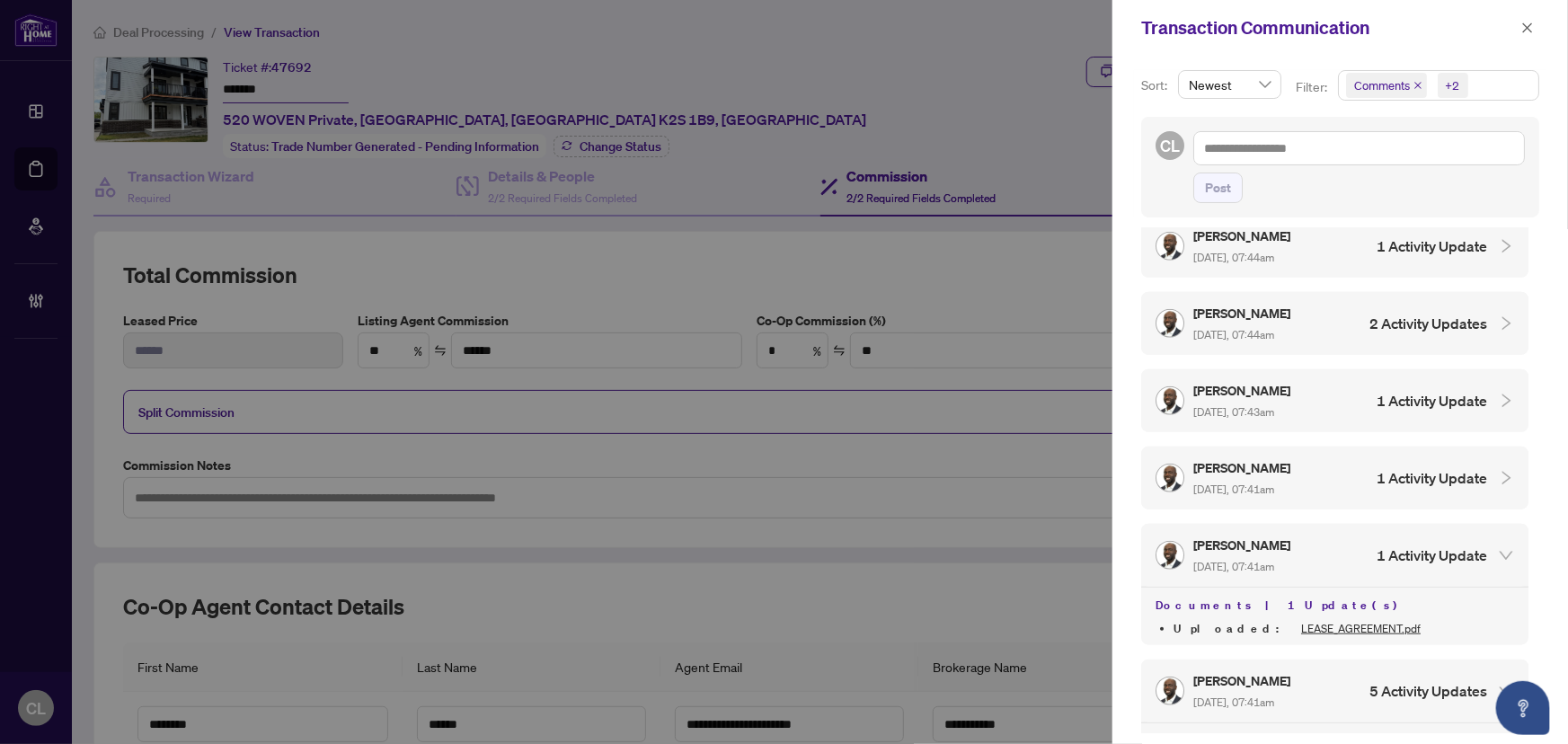
click at [1499, 470] on icon "collapsed" at bounding box center [1506, 478] width 16 height 16
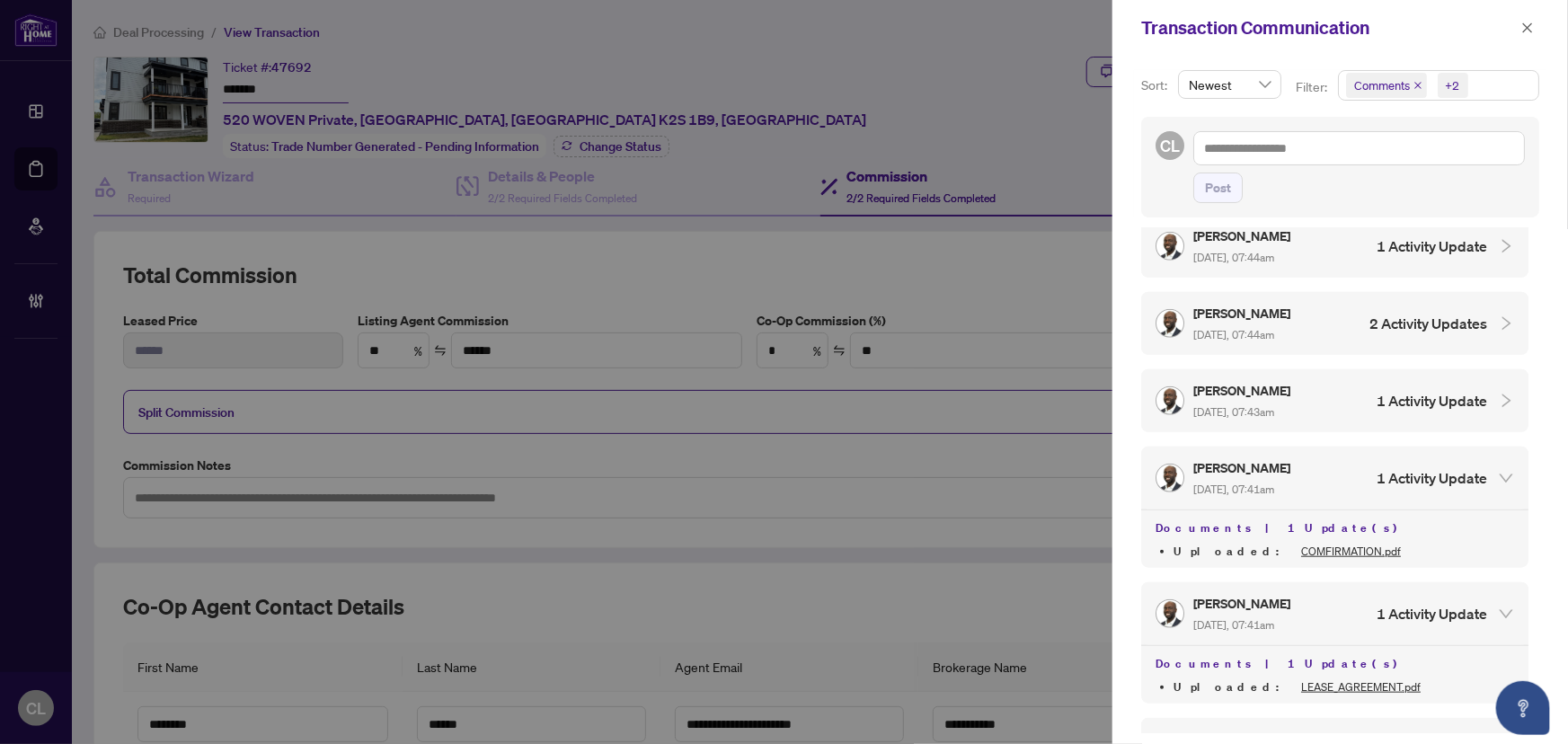
click at [1499, 393] on icon "collapsed" at bounding box center [1506, 401] width 16 height 16
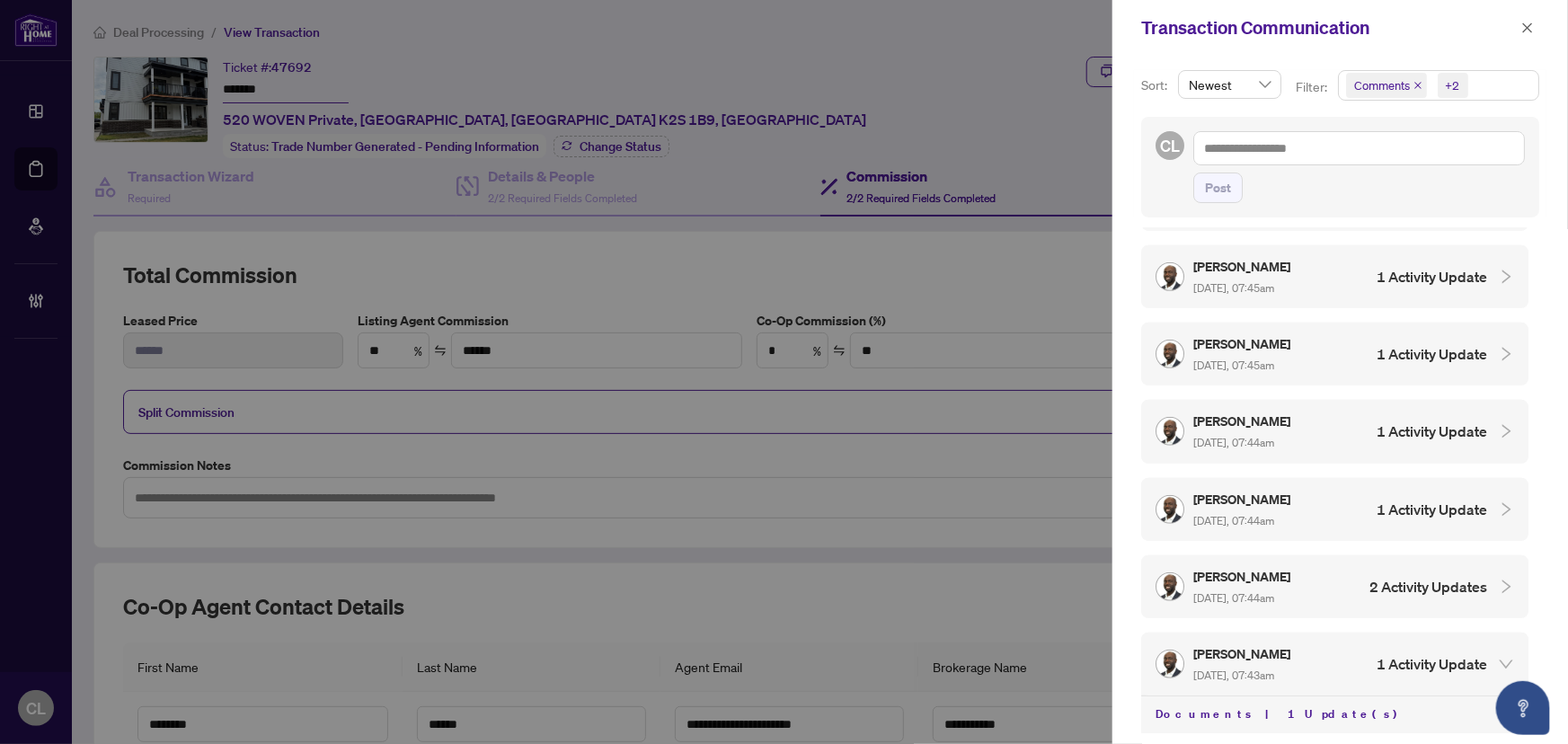
scroll to position [3978, 0]
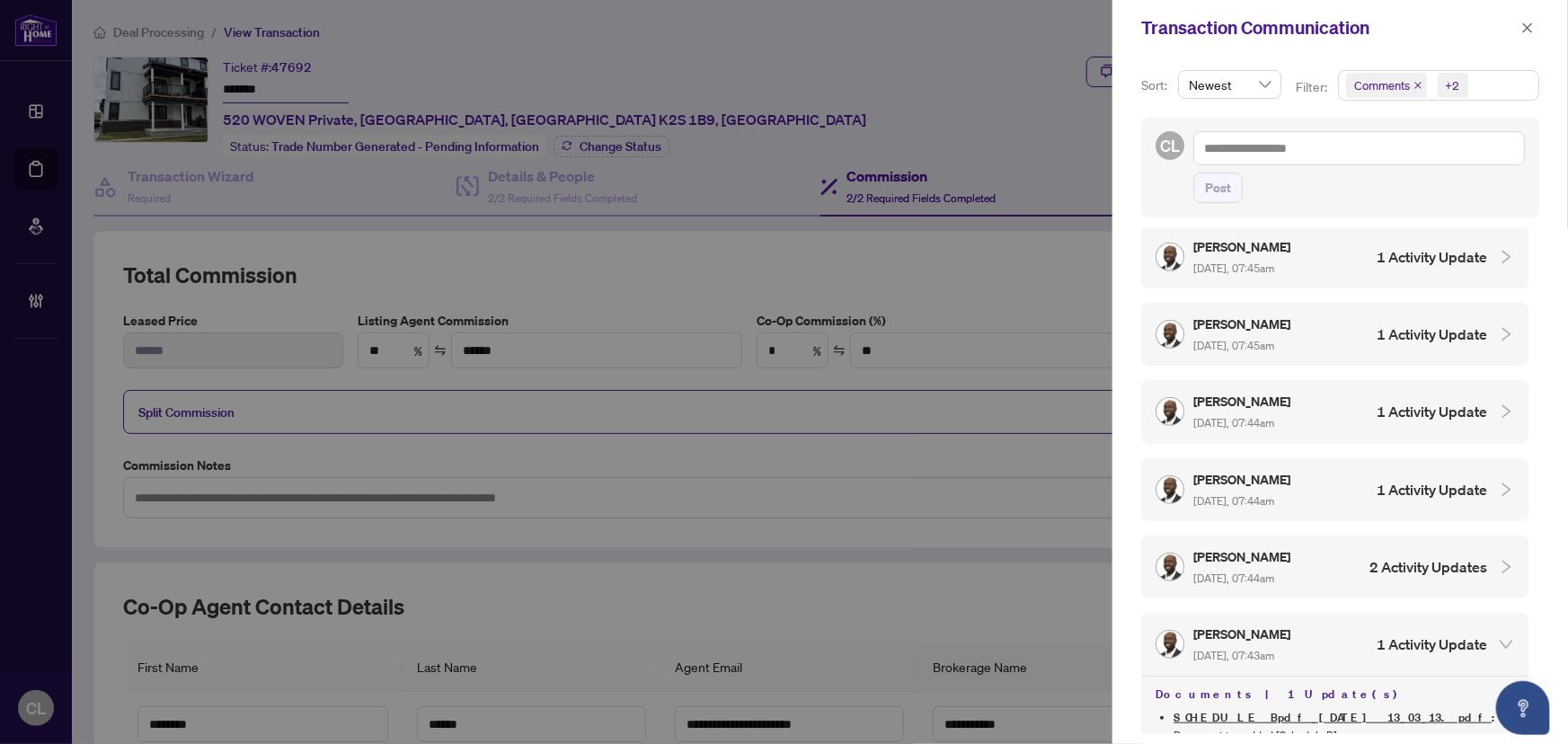
click at [1499, 559] on icon "collapsed" at bounding box center [1506, 567] width 16 height 16
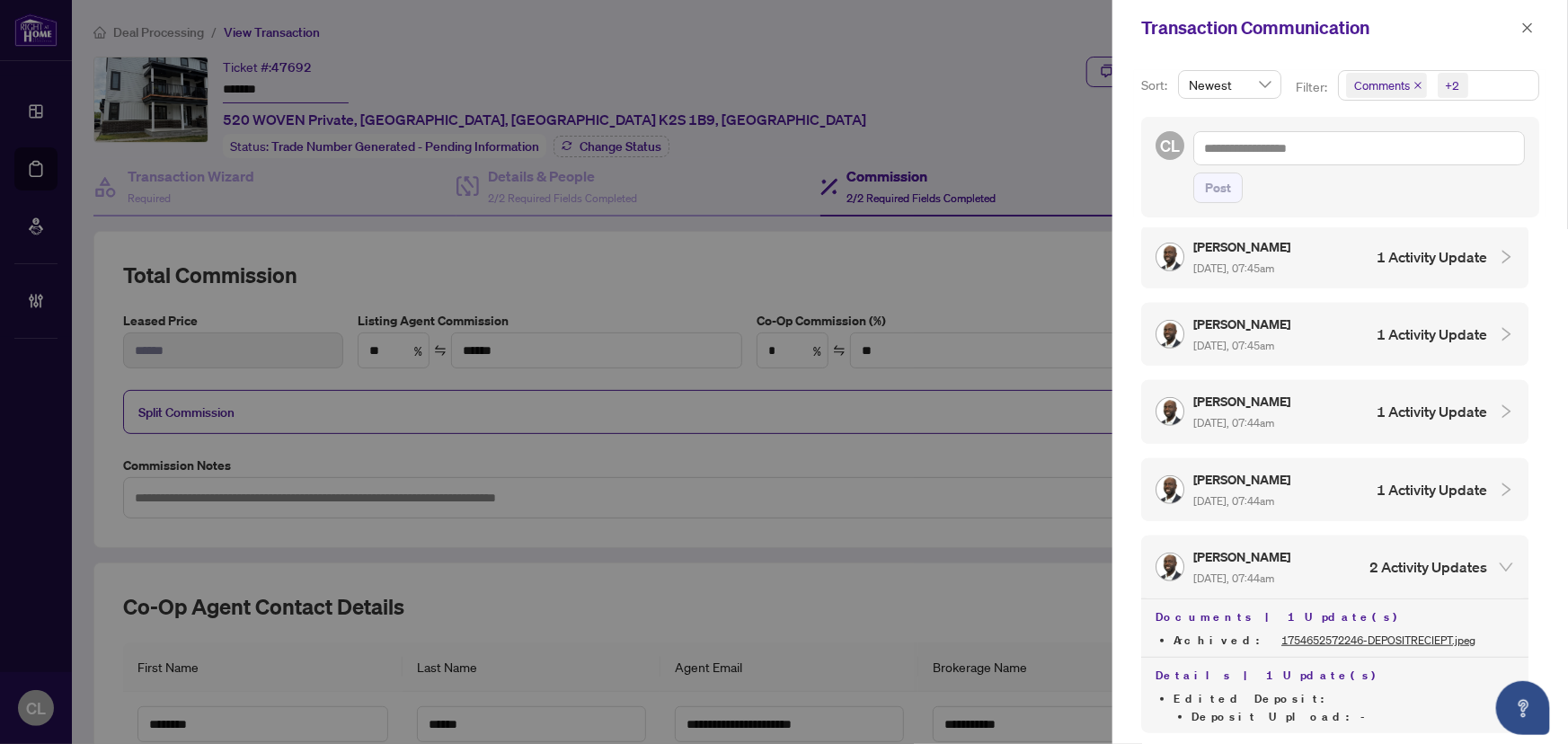
click at [1501, 482] on icon "collapsed" at bounding box center [1506, 490] width 16 height 16
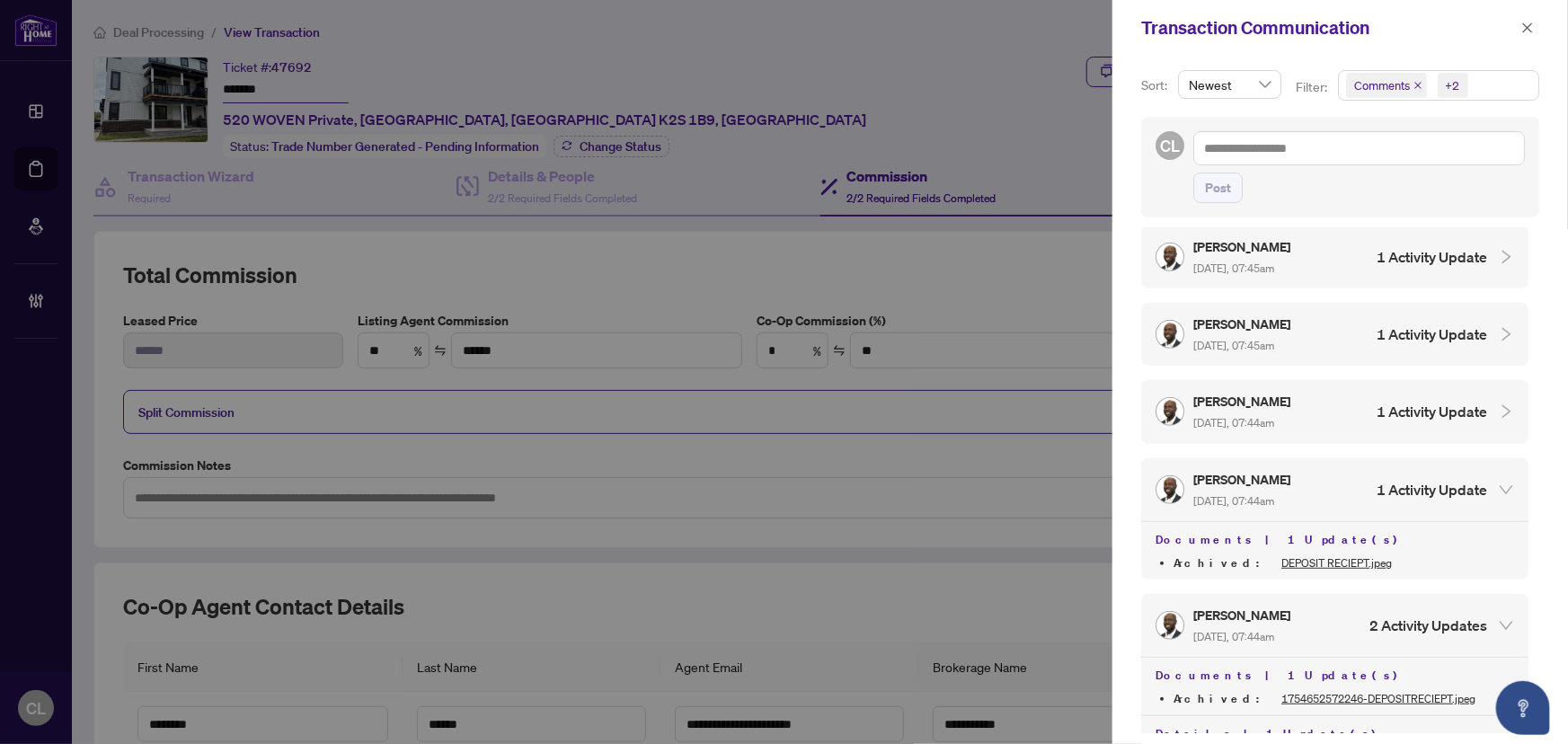
click at [1499, 404] on icon "collapsed" at bounding box center [1506, 412] width 16 height 16
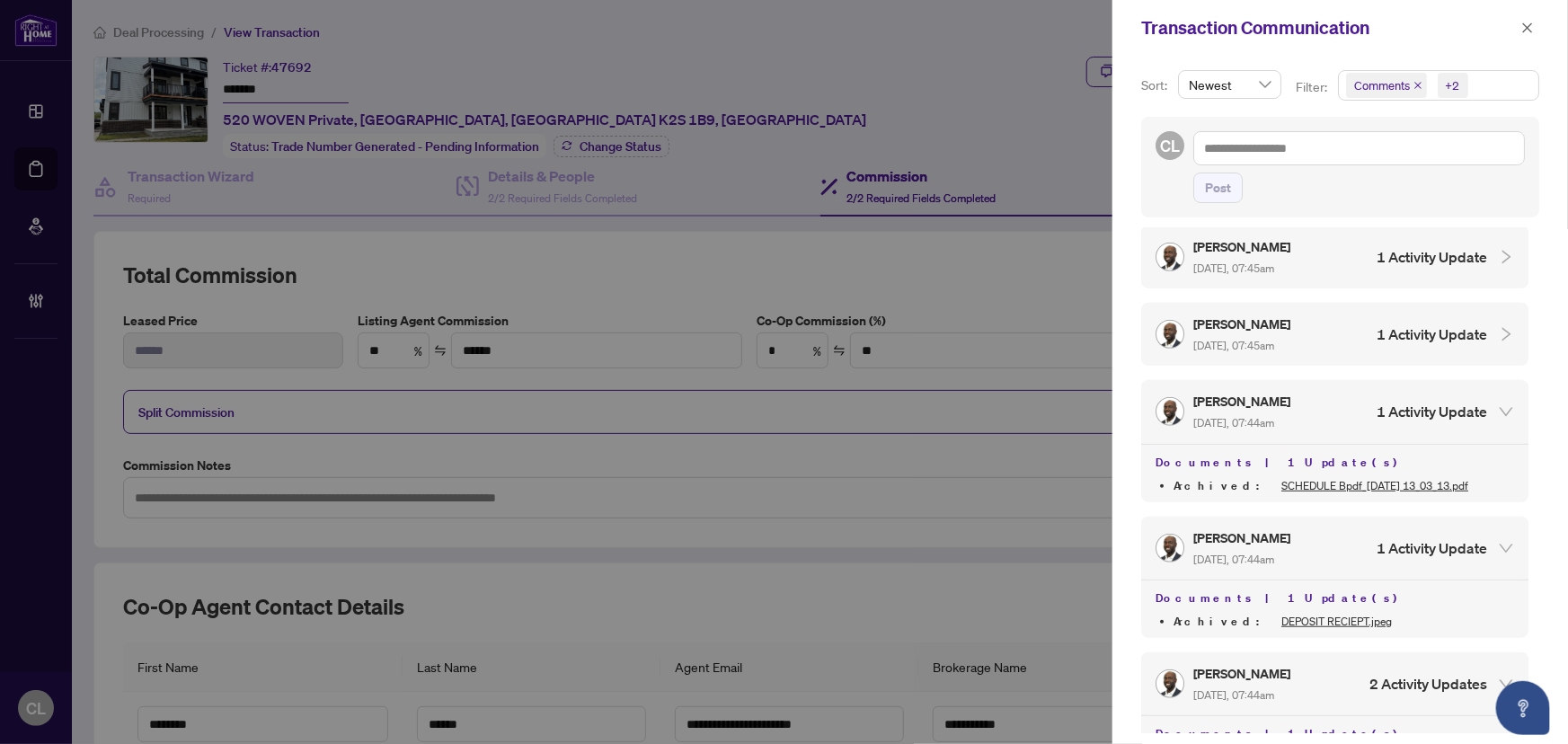
click at [1499, 327] on icon "collapsed" at bounding box center [1506, 334] width 16 height 16
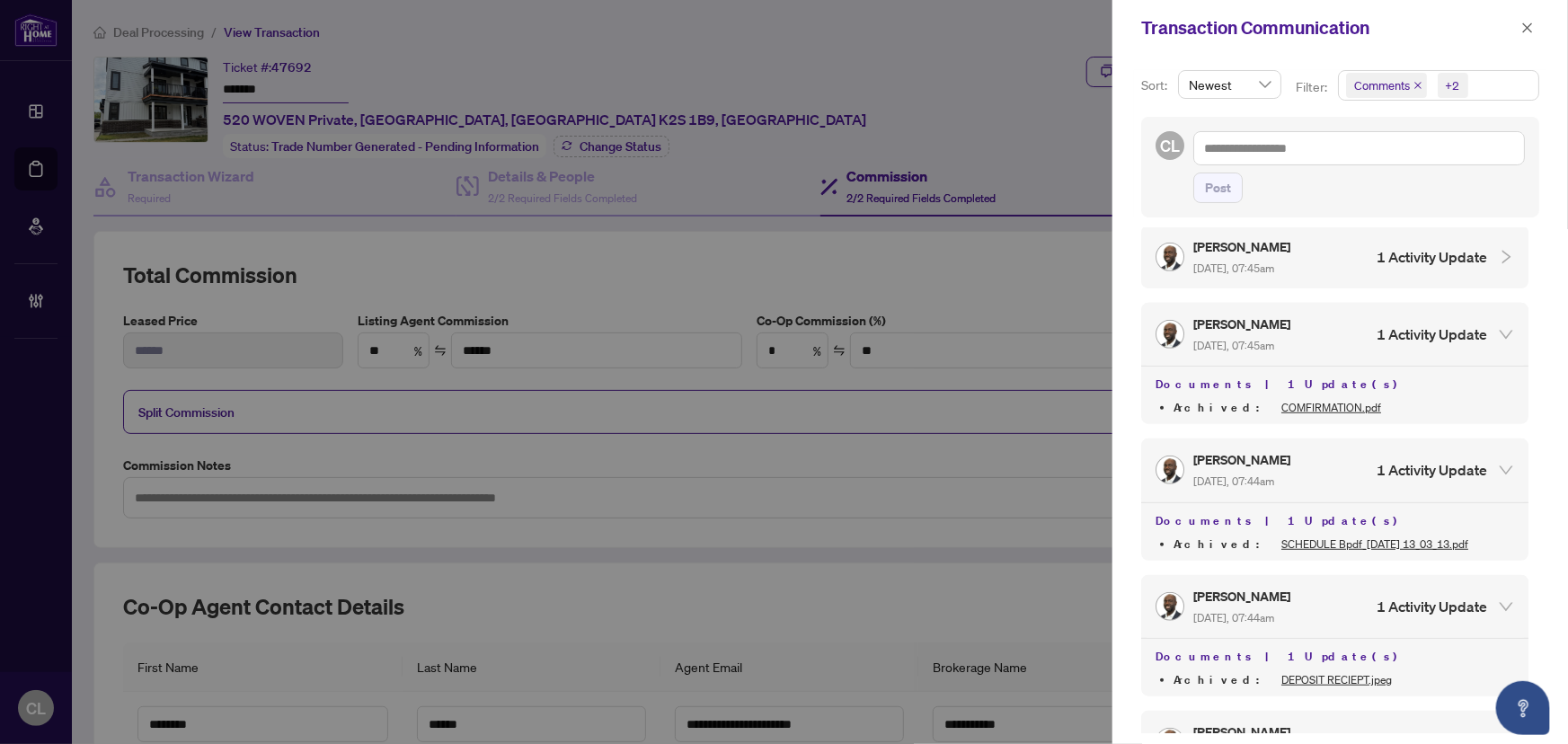
click at [1535, 233] on div "Sort: Newest Filter: Comments +2 Select All Comments Requirements Activity Hist…" at bounding box center [1341, 400] width 456 height 688
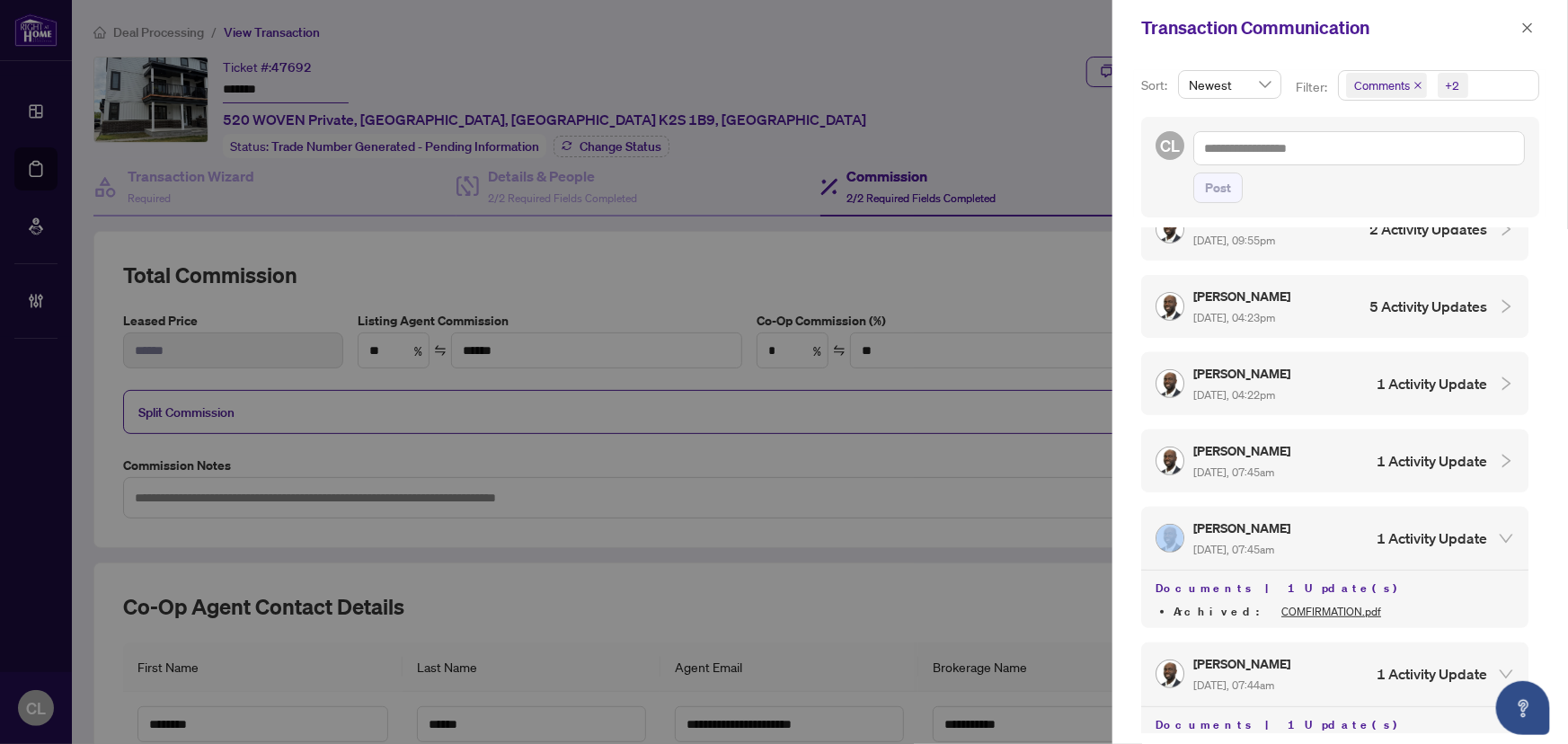
scroll to position [3713, 0]
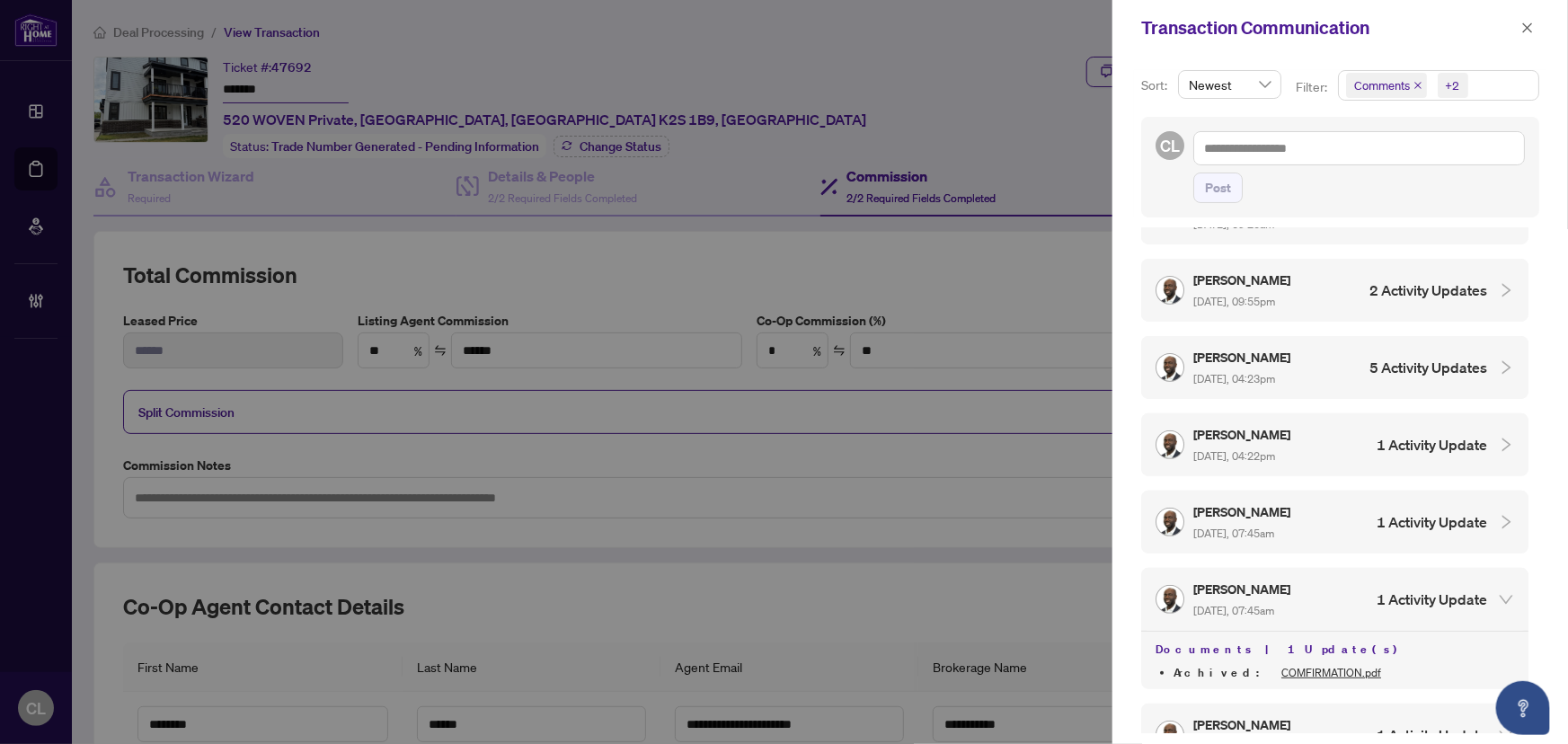
click at [1499, 514] on icon "collapsed" at bounding box center [1506, 521] width 16 height 16
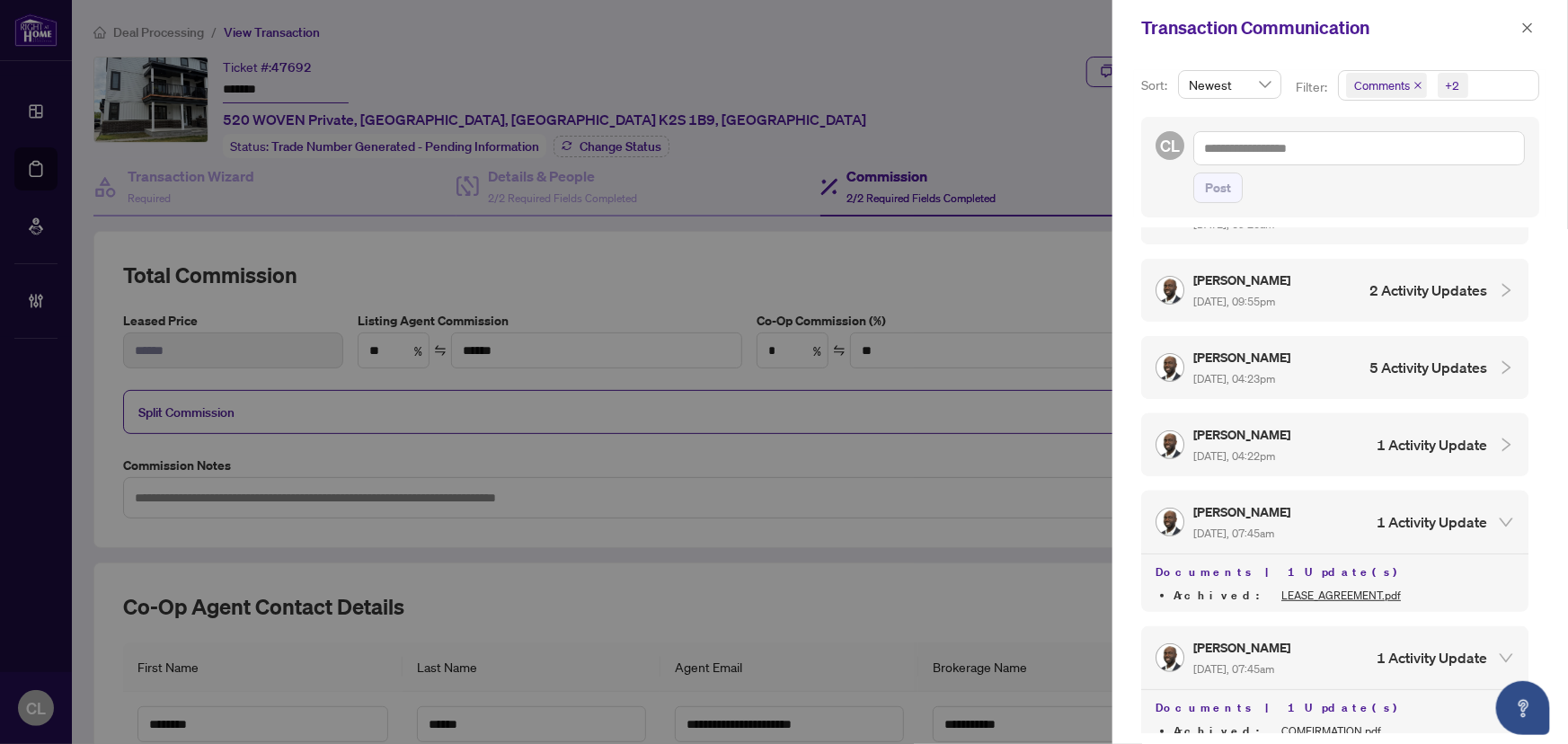
click at [1501, 437] on icon "collapsed" at bounding box center [1506, 444] width 16 height 16
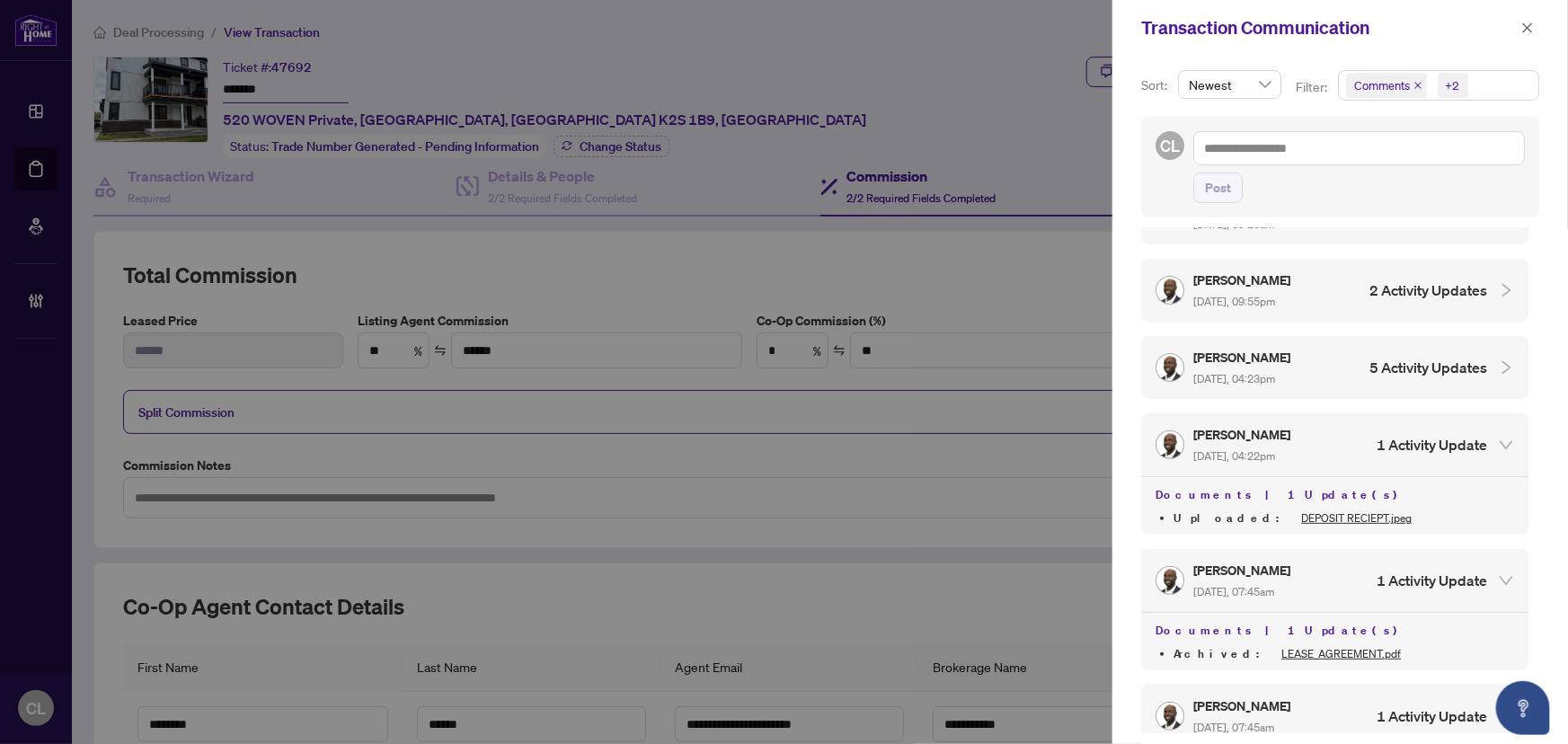
click at [1502, 361] on icon "collapsed" at bounding box center [1506, 368] width 9 height 13
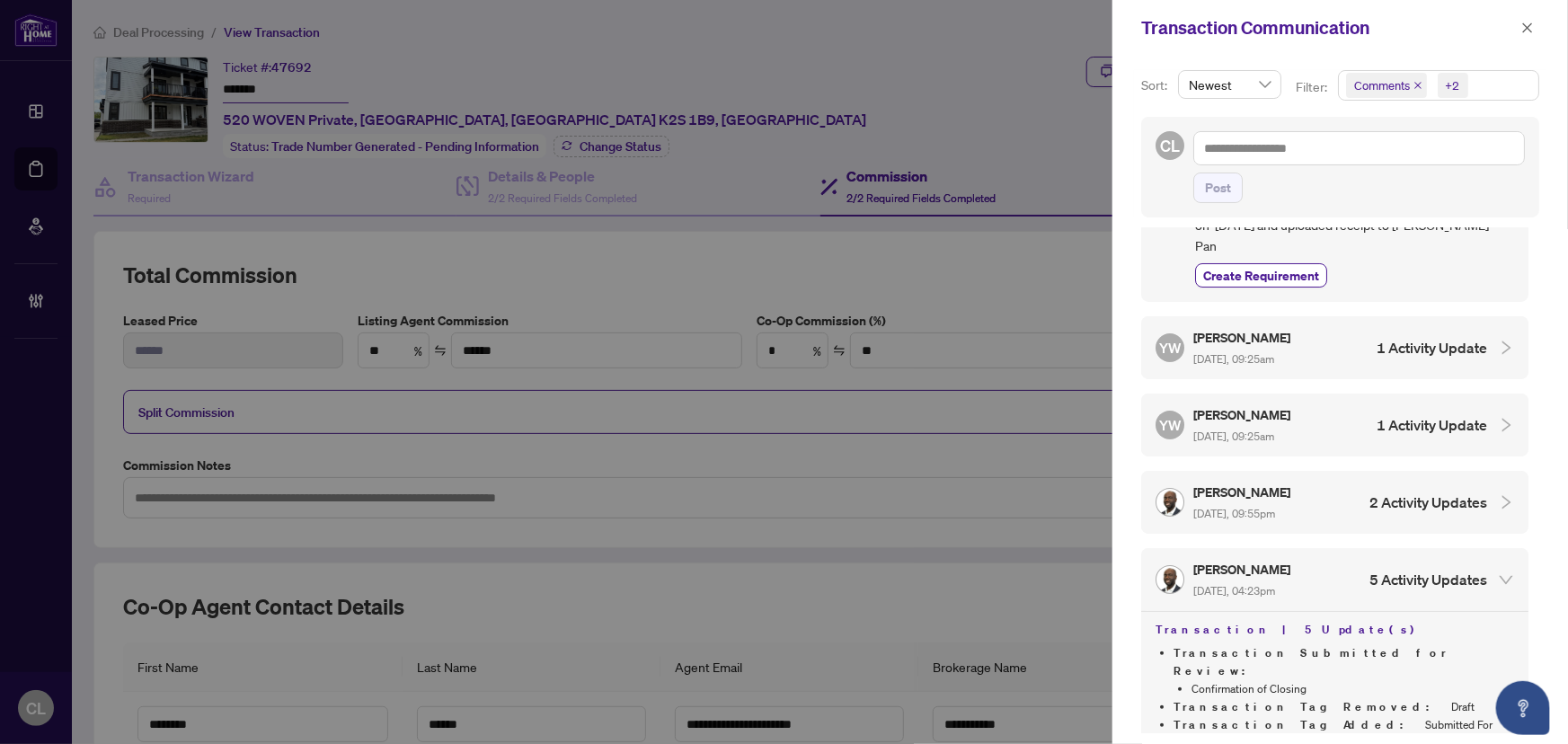
scroll to position [3460, 0]
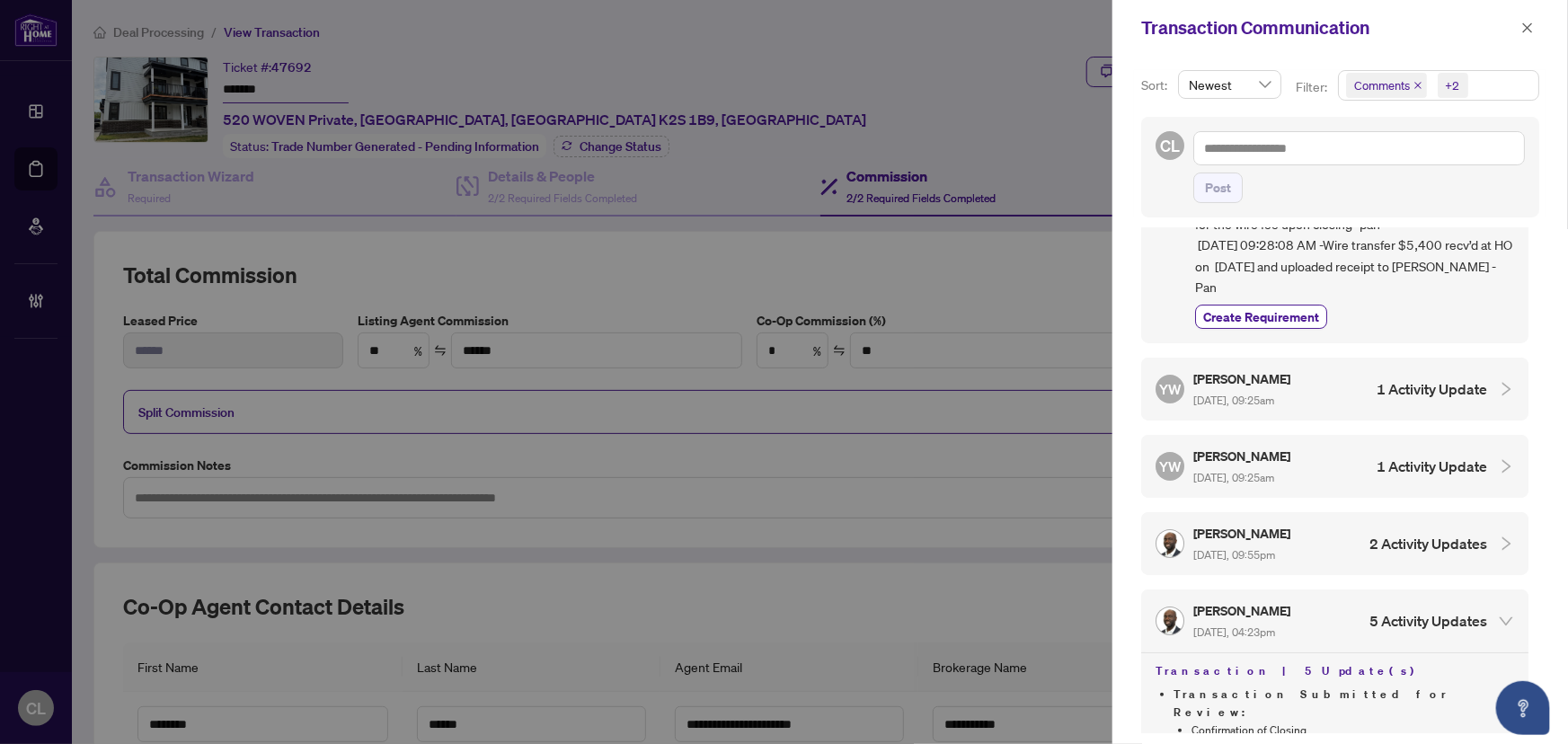
click at [1502, 538] on icon "collapsed" at bounding box center [1506, 545] width 9 height 13
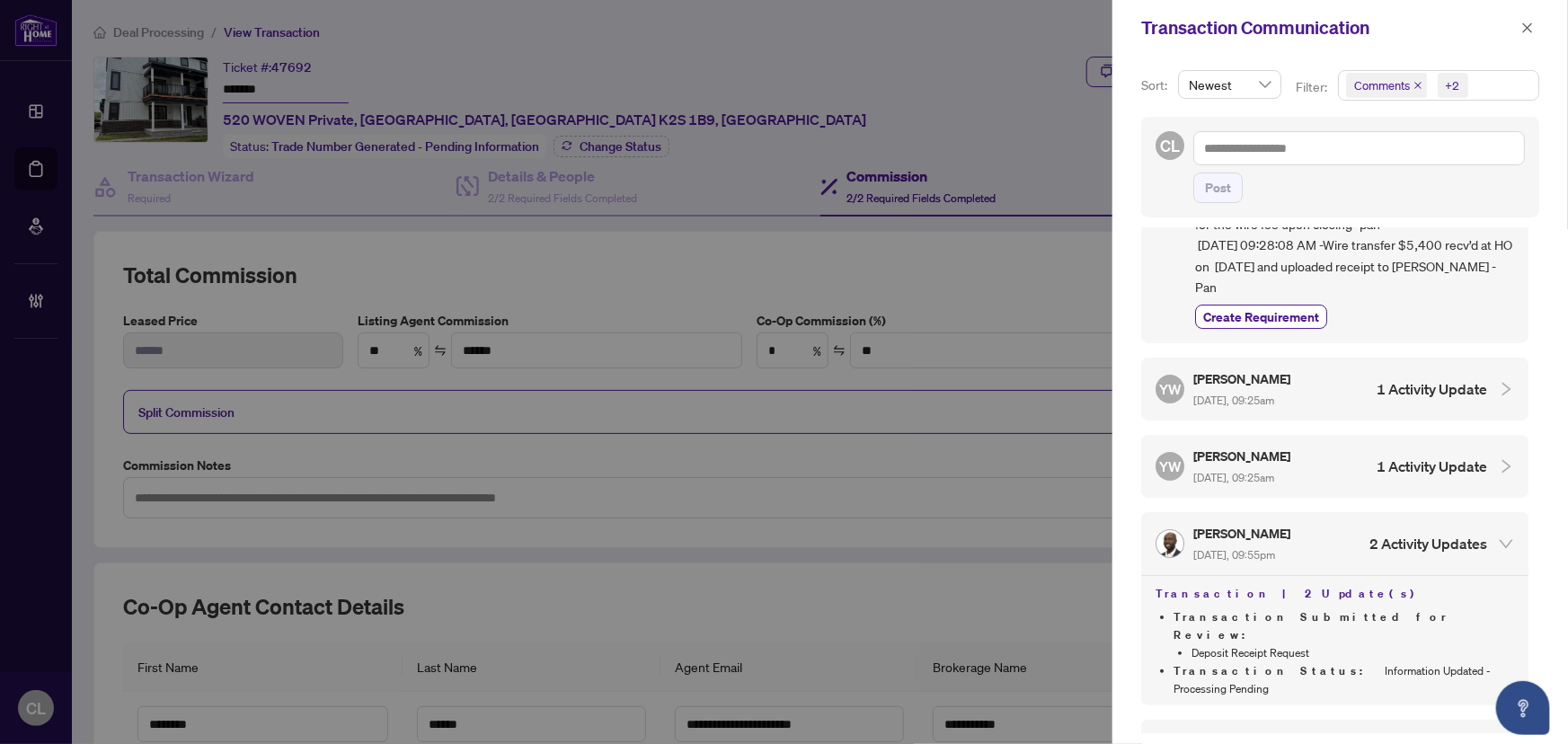
click at [1499, 459] on icon "collapsed" at bounding box center [1506, 466] width 16 height 16
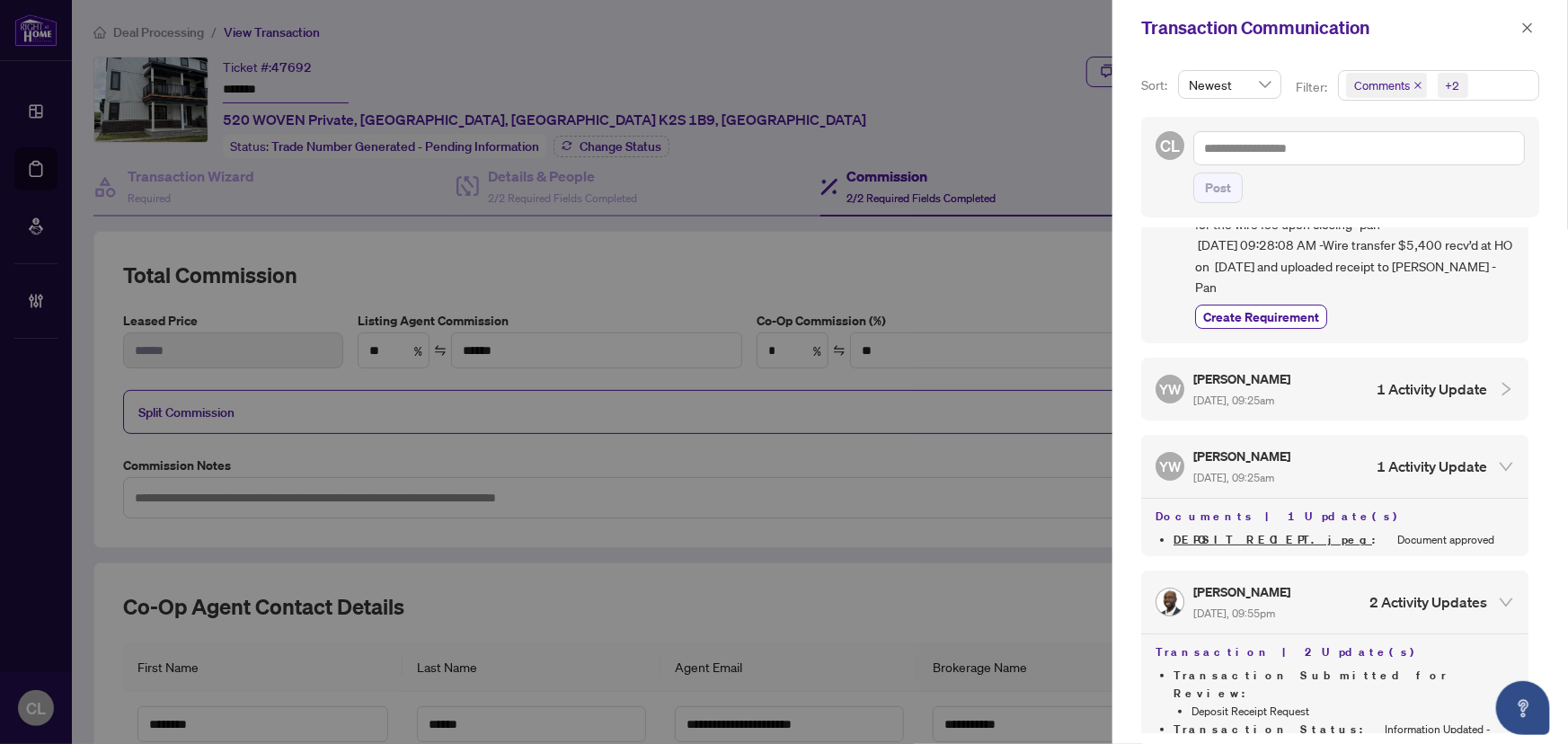
click at [1502, 383] on icon "collapsed" at bounding box center [1506, 389] width 9 height 13
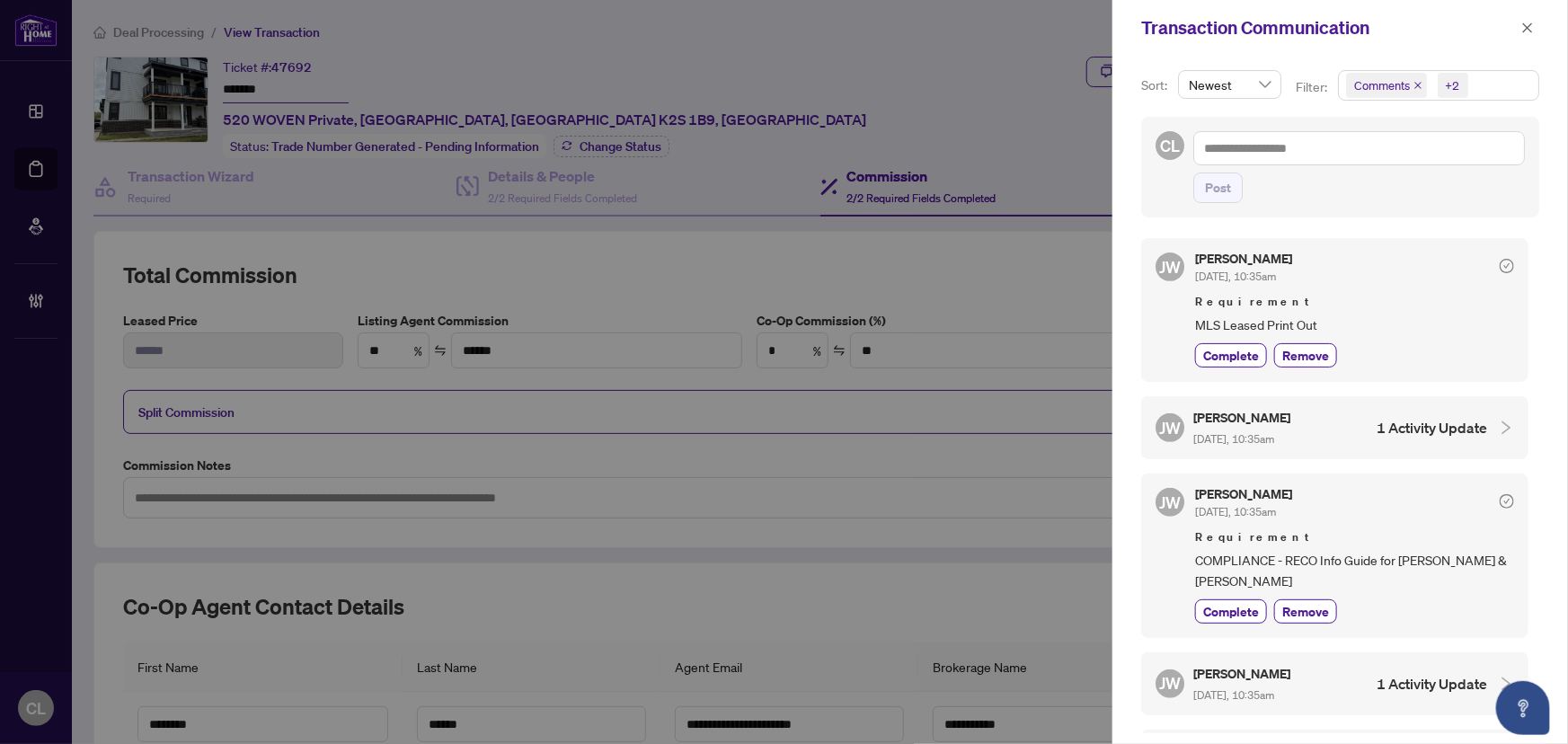
scroll to position [0, 0]
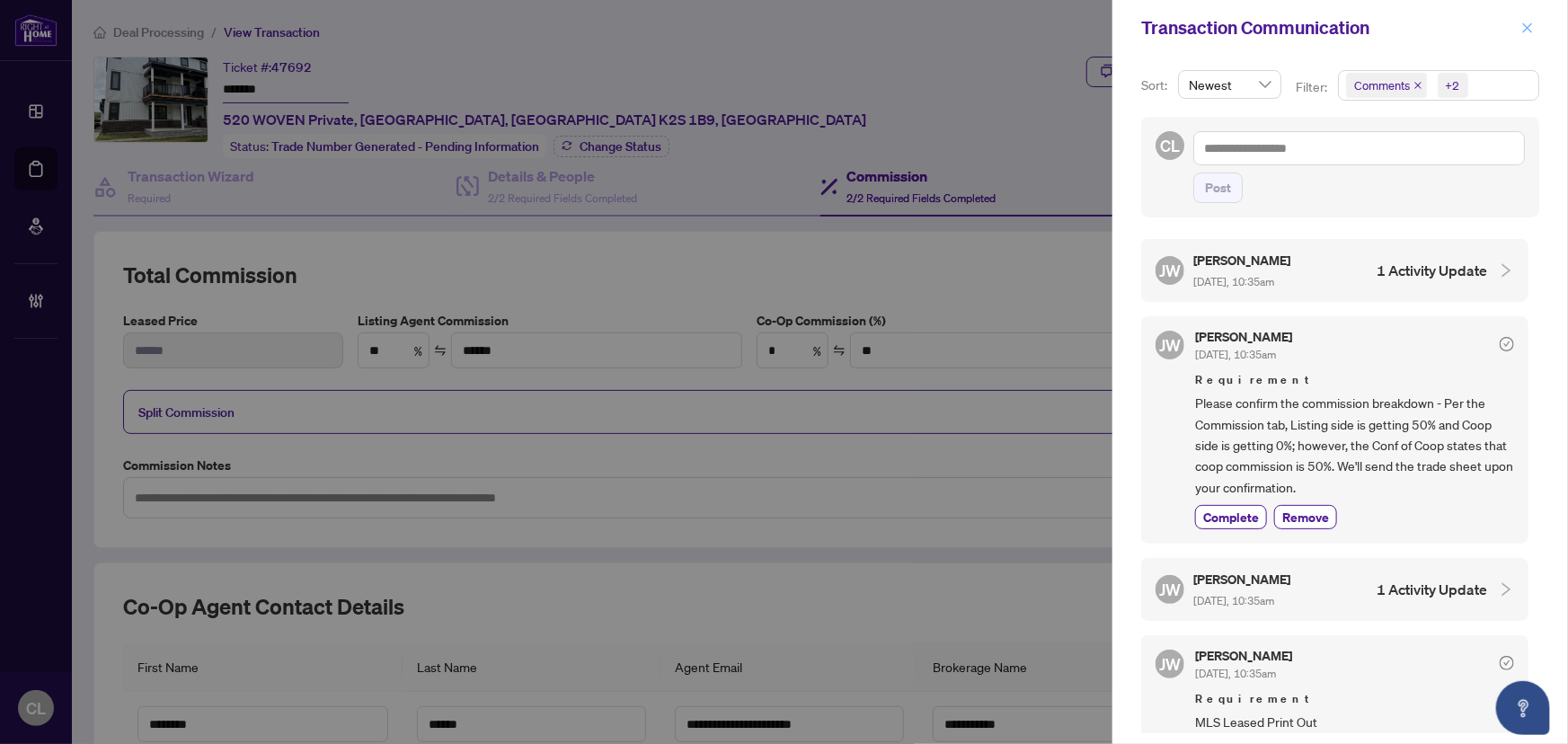
click at [1529, 31] on icon "close" at bounding box center [1528, 27] width 13 height 13
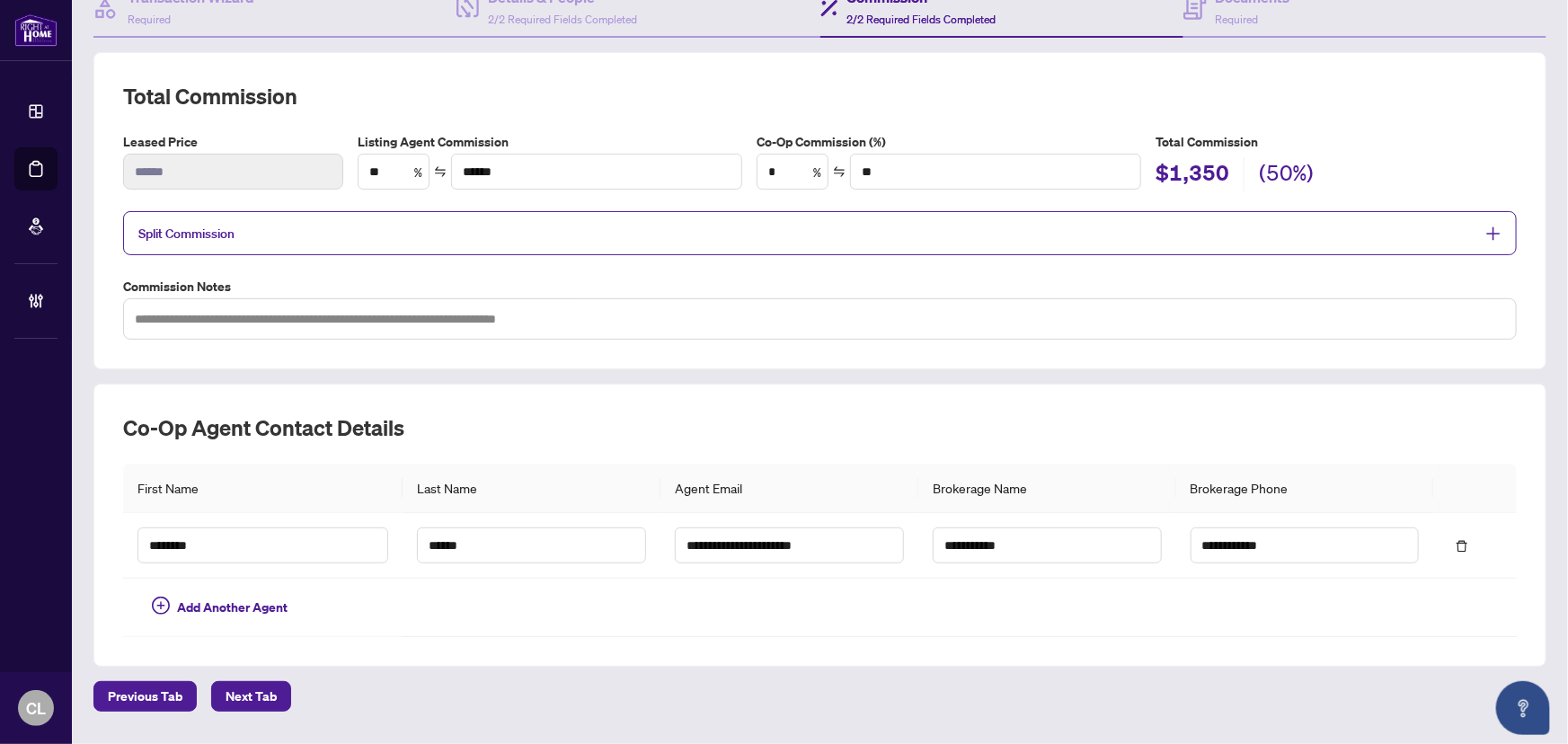
scroll to position [195, 0]
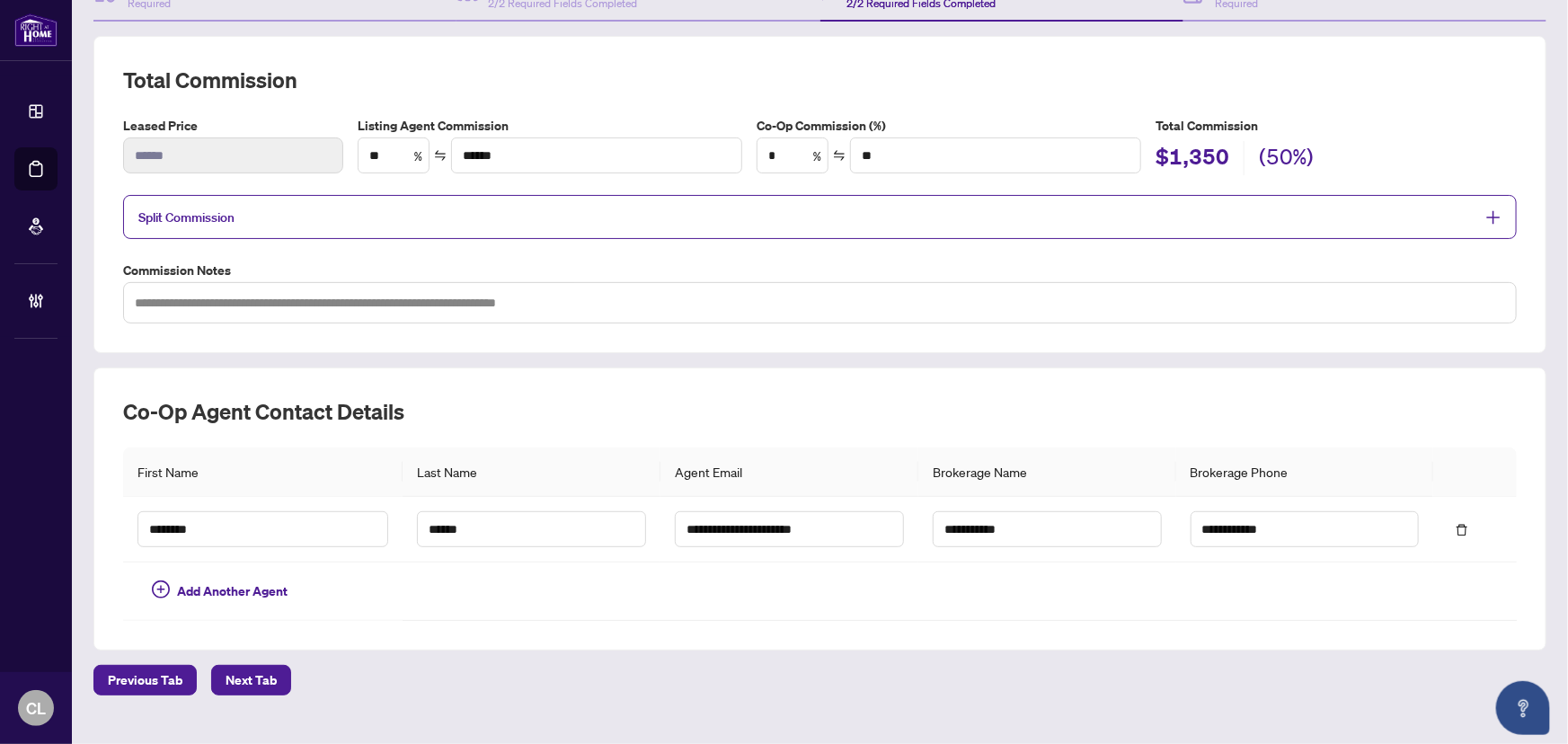
click at [201, 219] on span "Split Commission" at bounding box center [187, 217] width 96 height 16
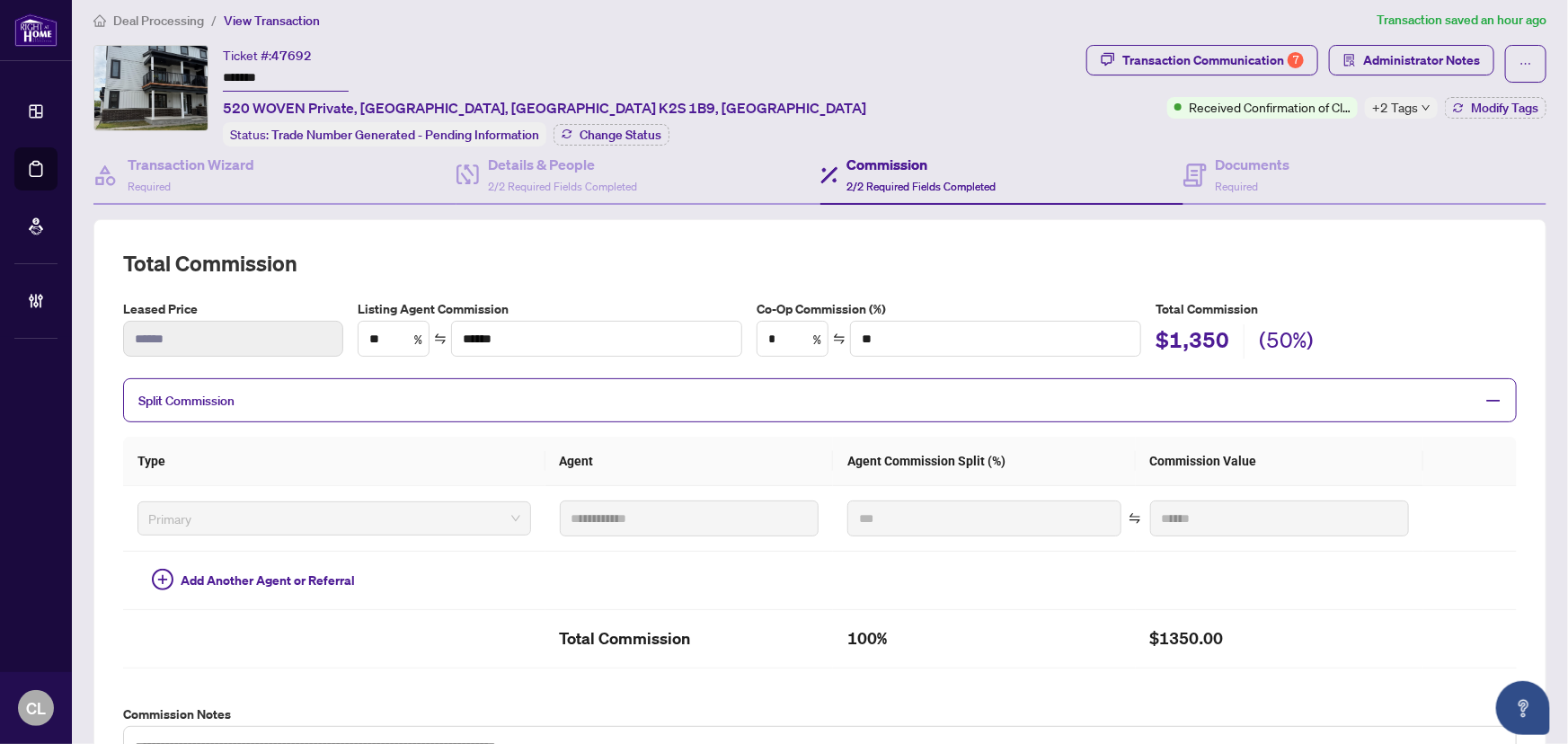
scroll to position [4, 0]
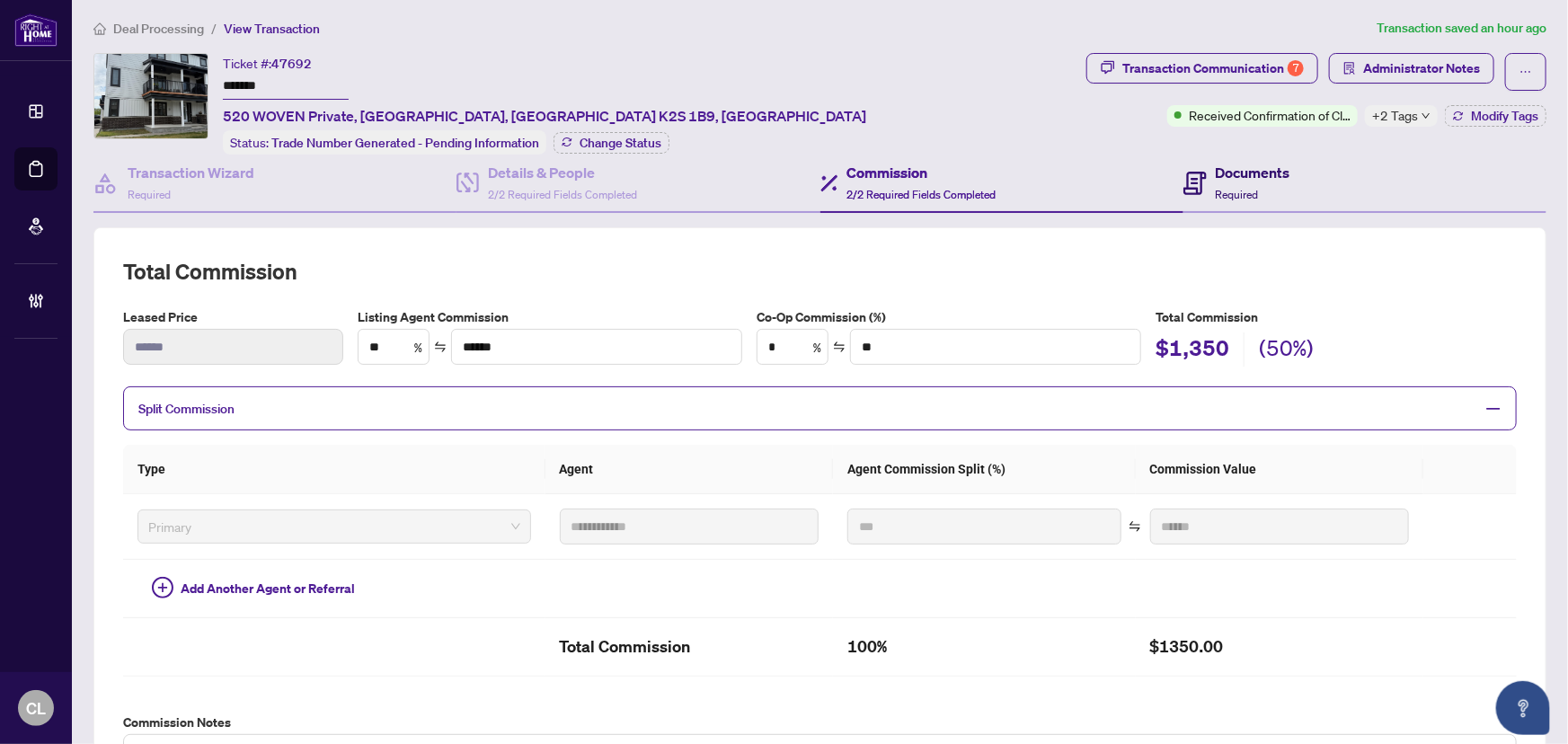
click at [1216, 178] on h4 "Documents" at bounding box center [1253, 173] width 74 height 21
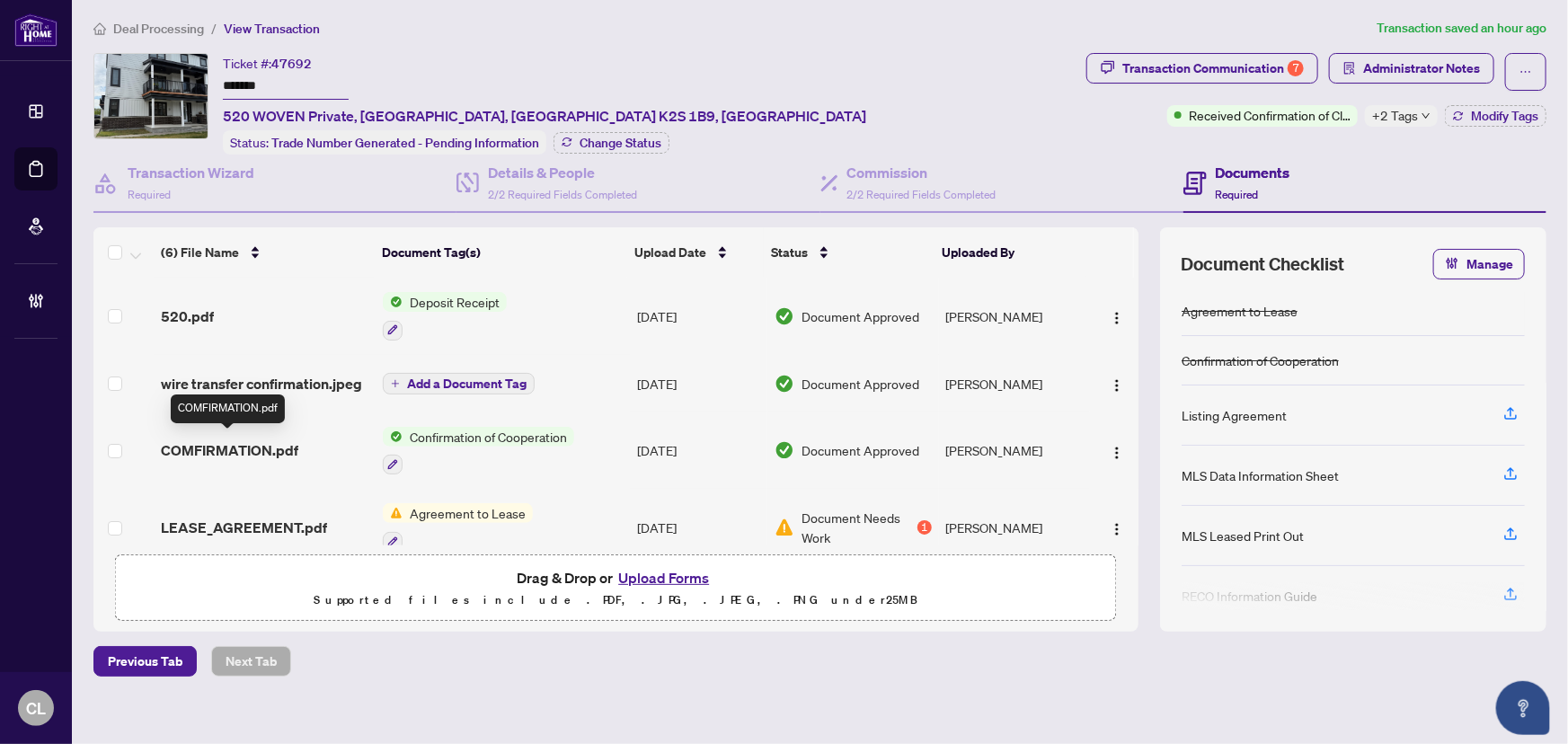
click at [265, 439] on span "COMFIRMATION.pdf" at bounding box center [229, 450] width 138 height 21
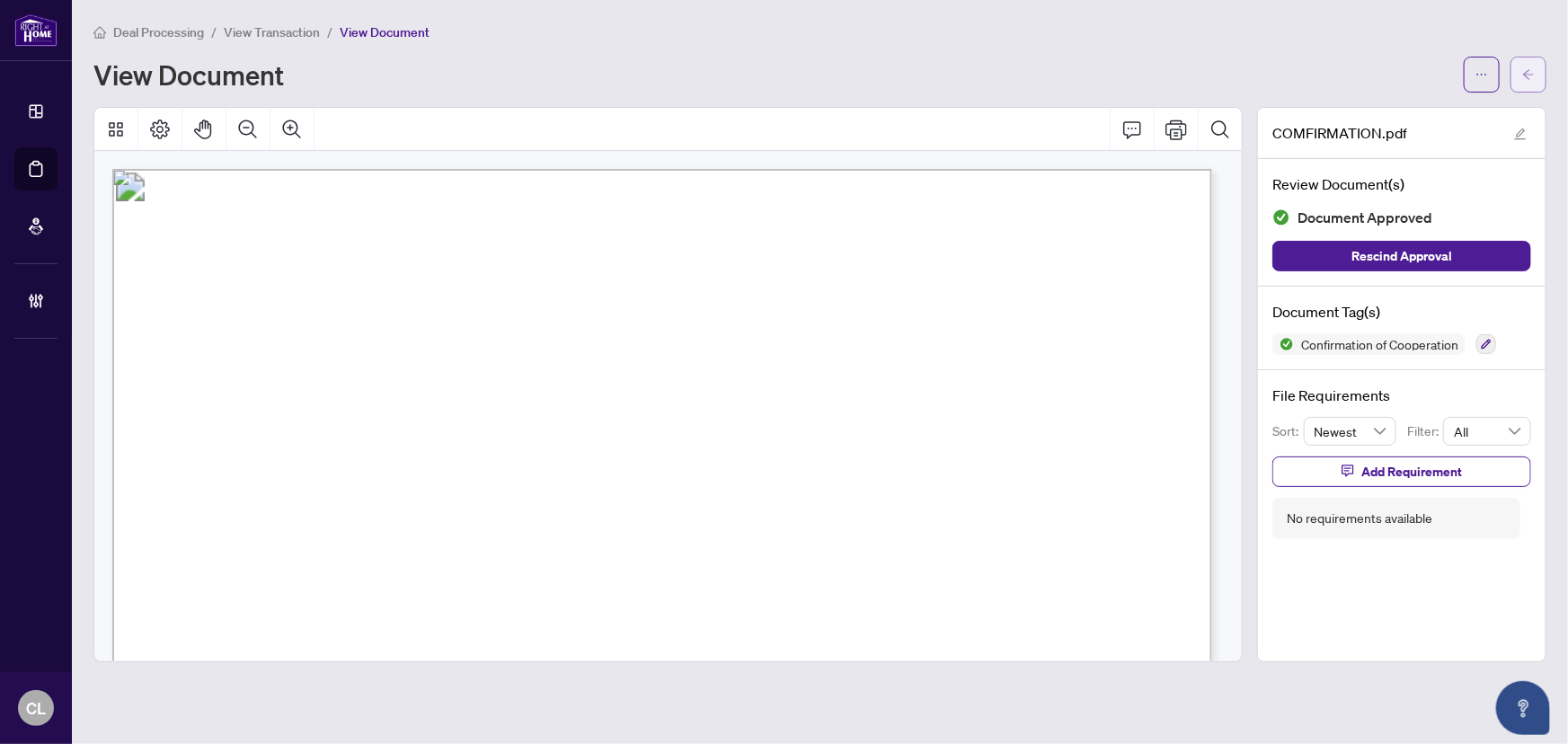
click at [1529, 72] on icon "arrow-left" at bounding box center [1528, 74] width 13 height 13
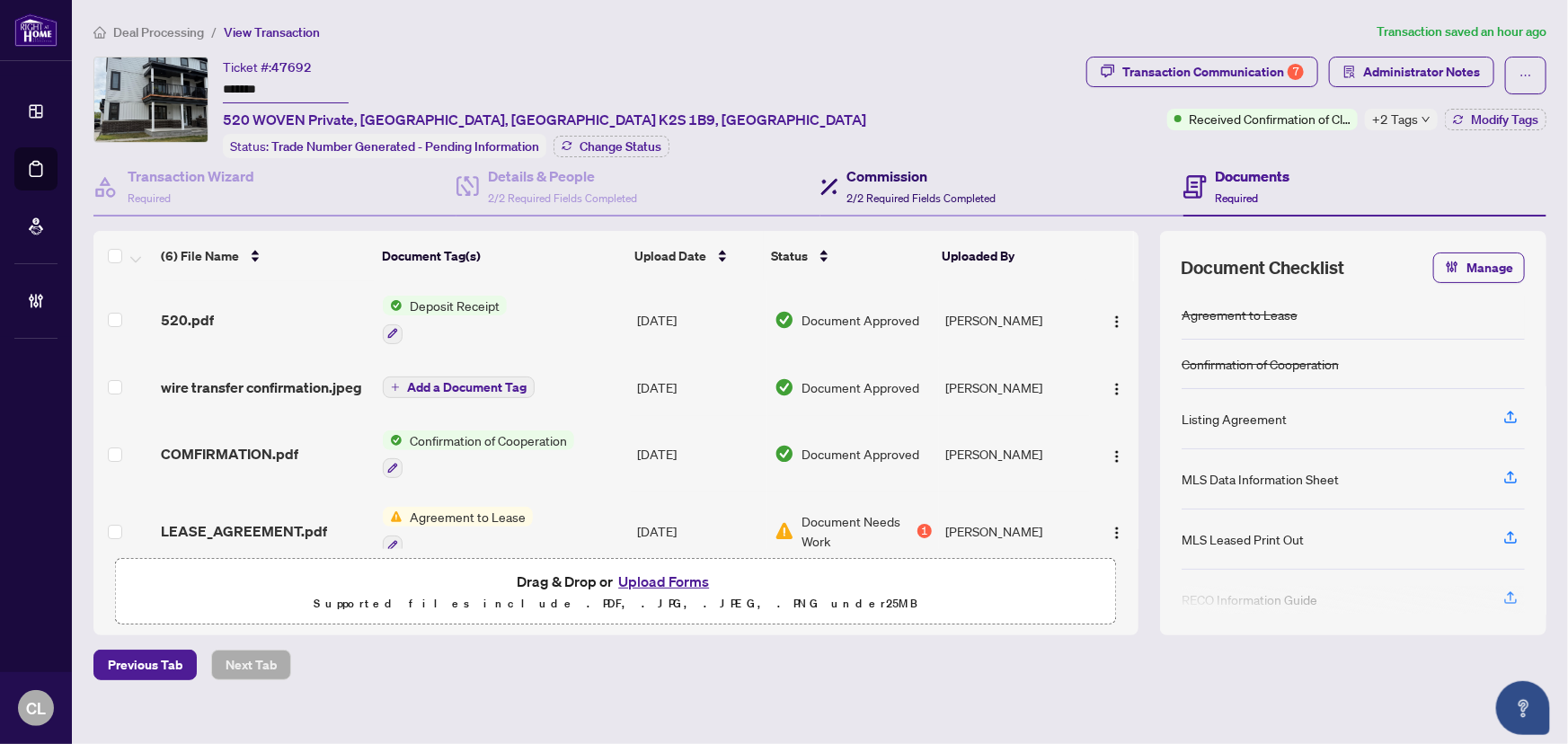
click at [860, 170] on h4 "Commission" at bounding box center [921, 176] width 149 height 21
type textarea "**********"
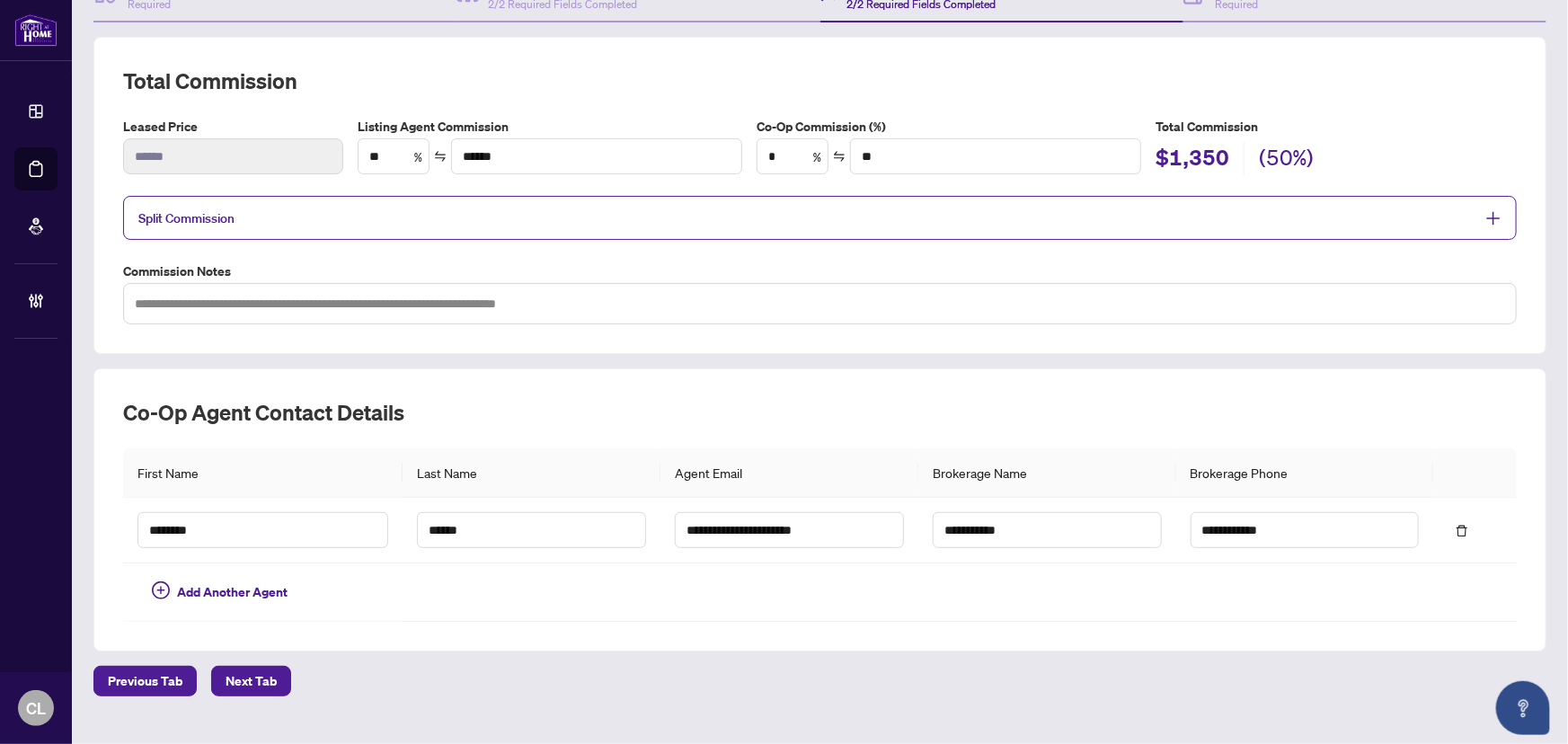
scroll to position [190, 0]
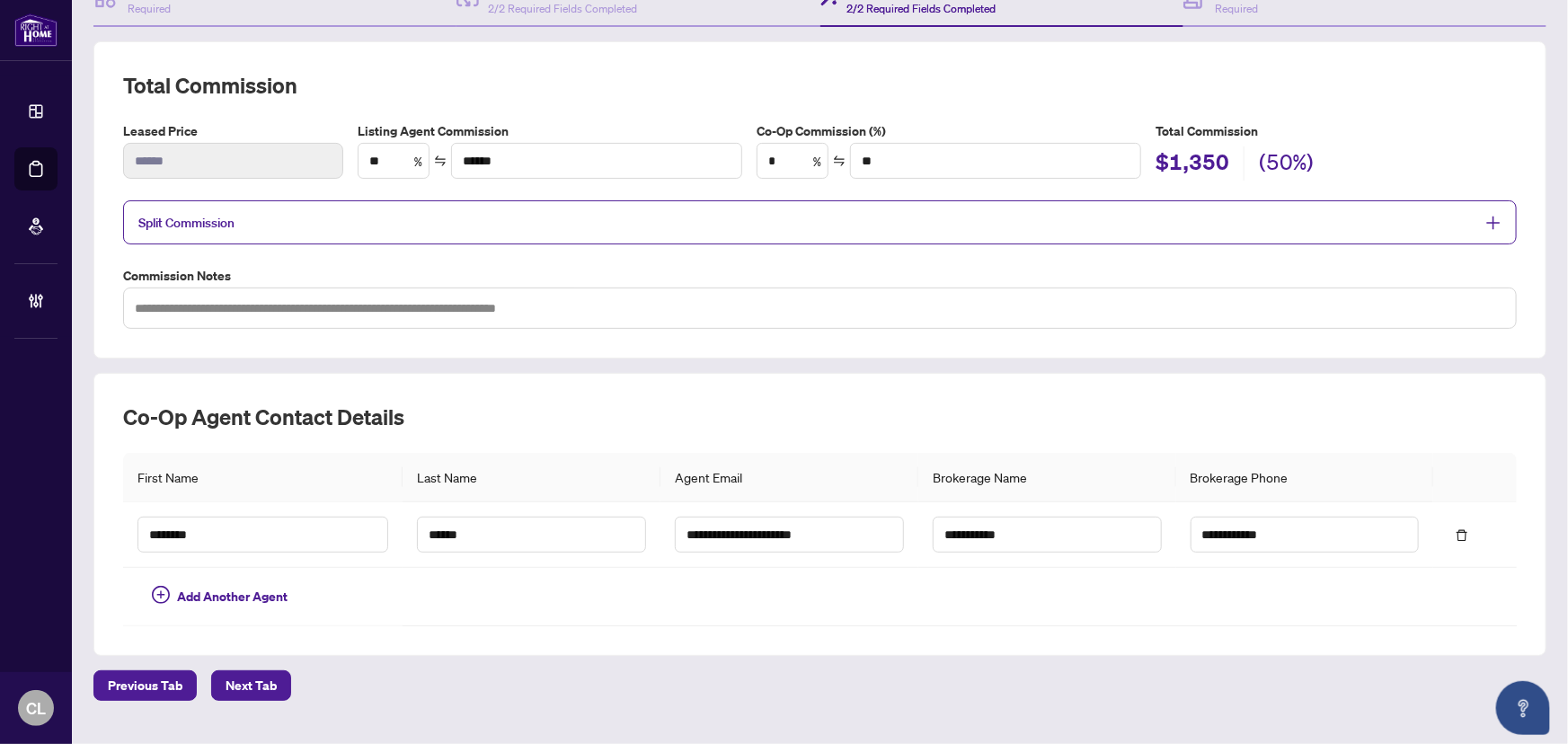
click at [173, 222] on span "Split Commission" at bounding box center [187, 223] width 96 height 16
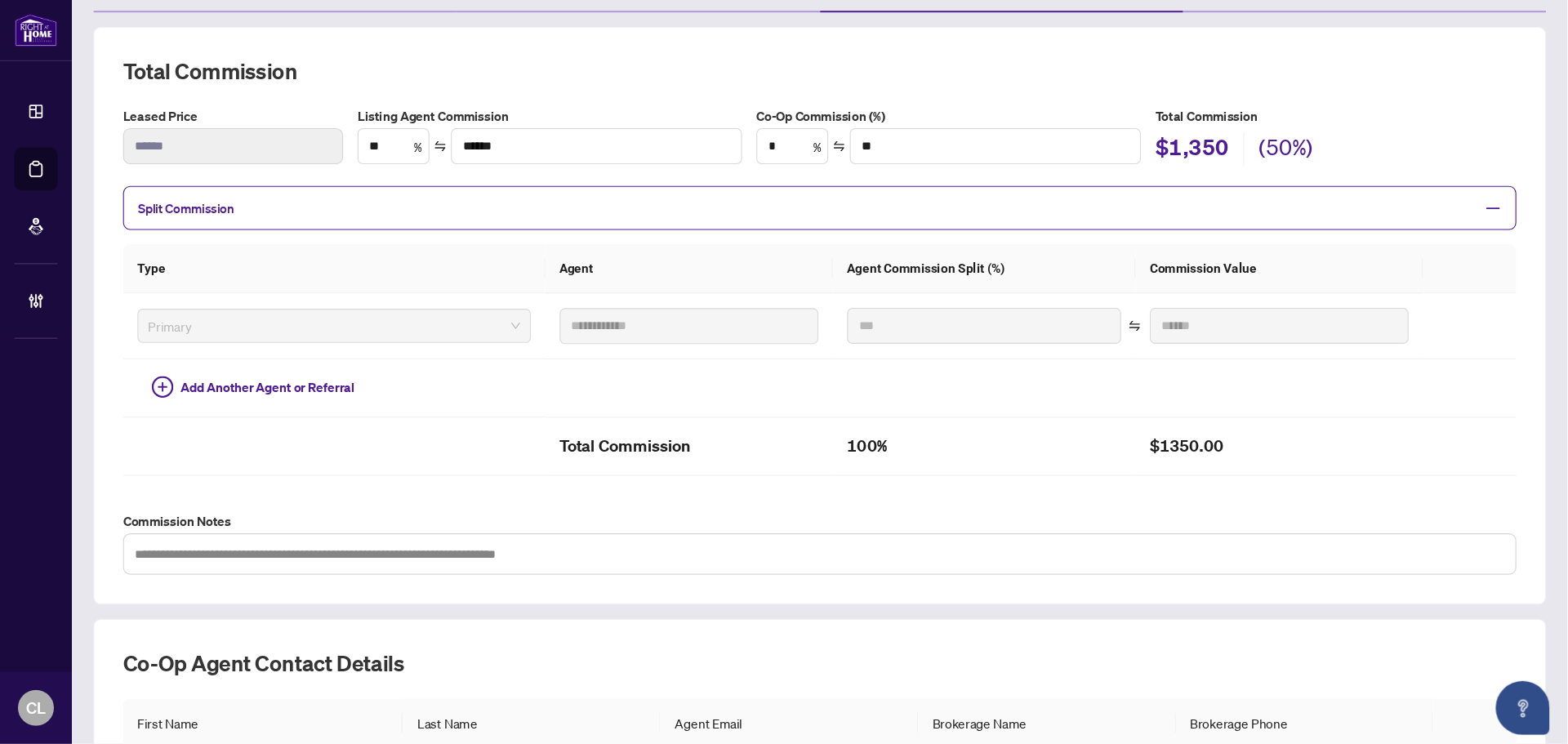
scroll to position [188, 0]
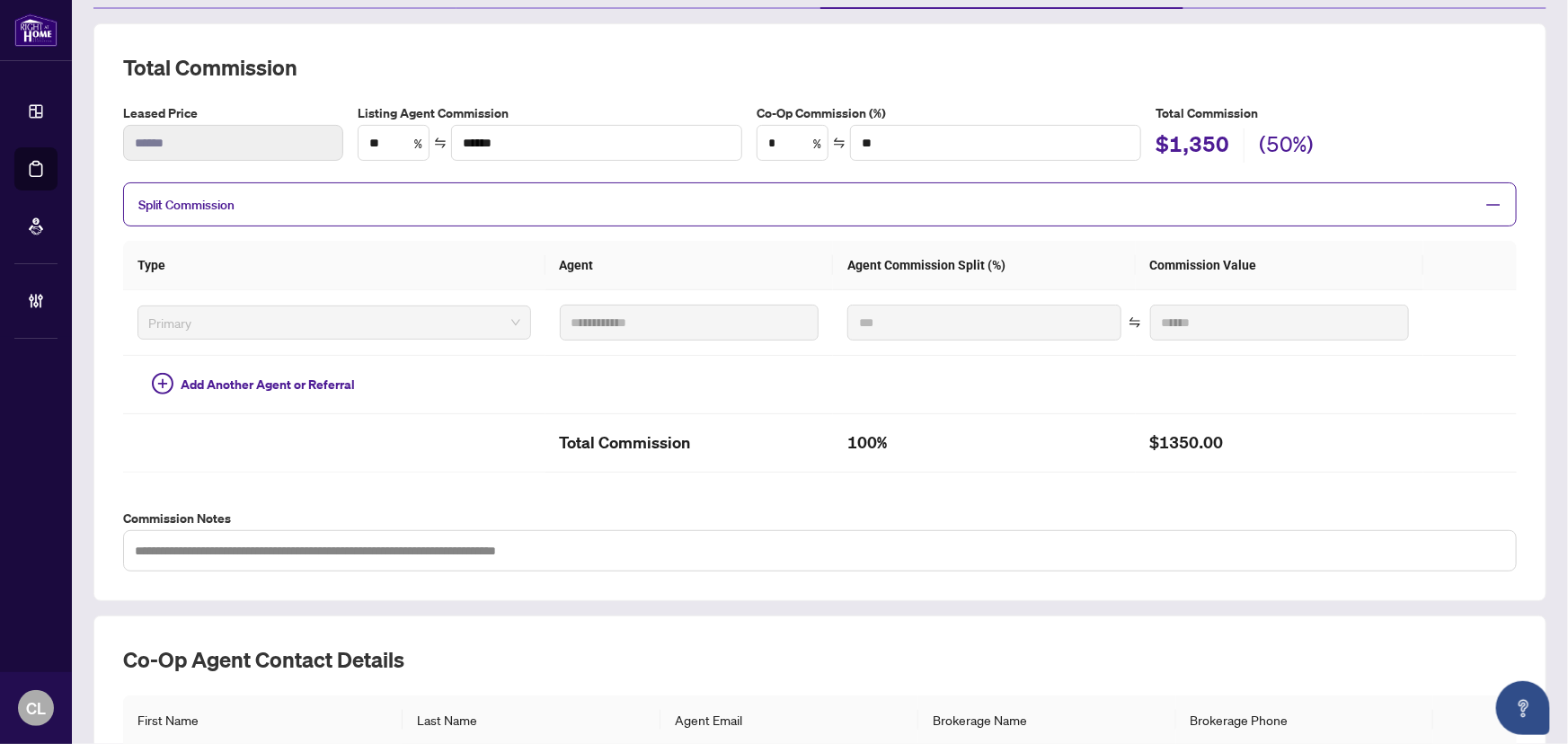
click at [1348, 509] on label "Commission Notes" at bounding box center [820, 518] width 1394 height 20
click at [1348, 515] on label "Commission Notes" at bounding box center [820, 518] width 1394 height 20
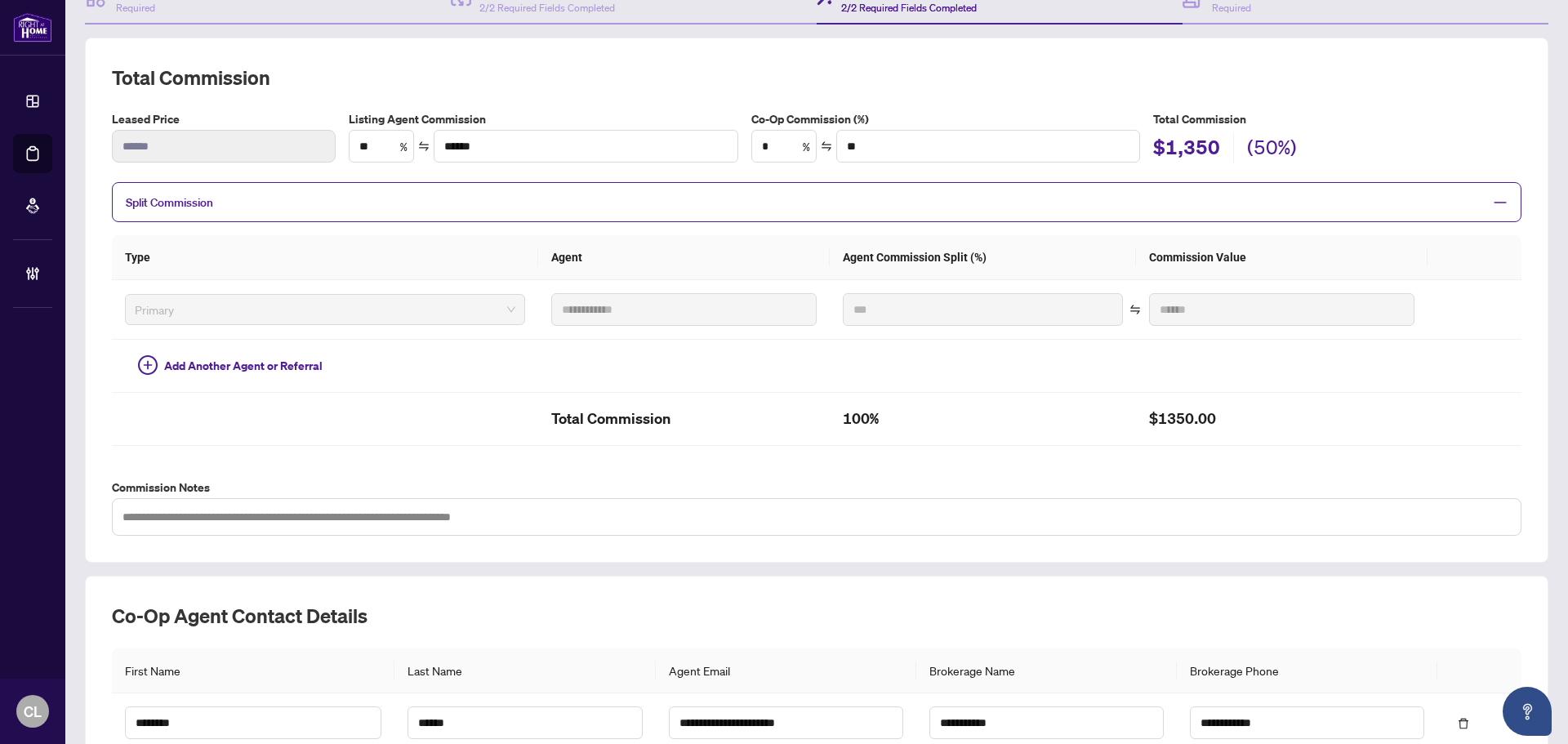
scroll to position [189, 0]
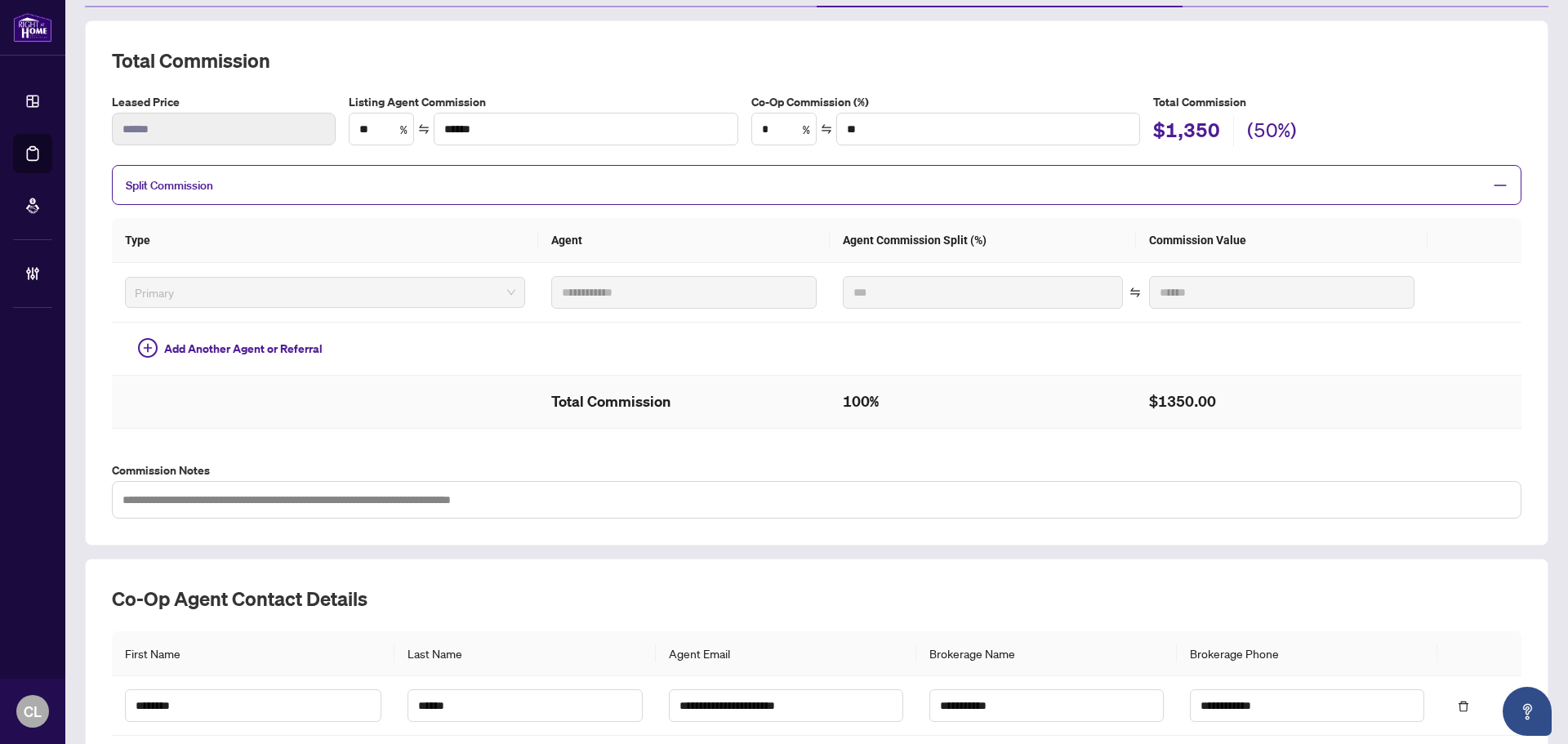
click at [1424, 388] on td at bounding box center [1473, 402] width 94 height 53
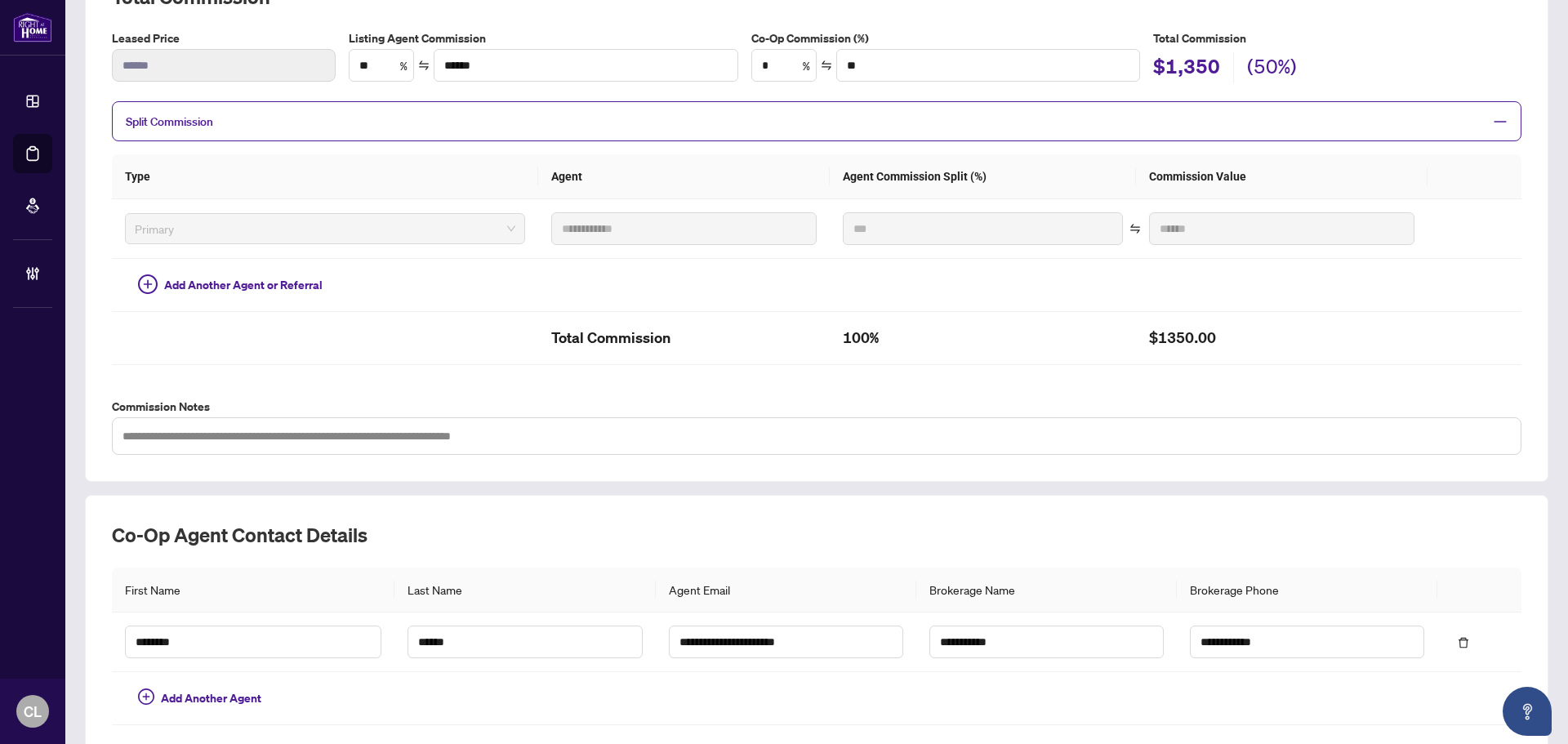
scroll to position [251, 0]
click at [465, 179] on th "Type" at bounding box center [325, 178] width 426 height 45
click at [139, 121] on span "Split Commission" at bounding box center [170, 123] width 88 height 15
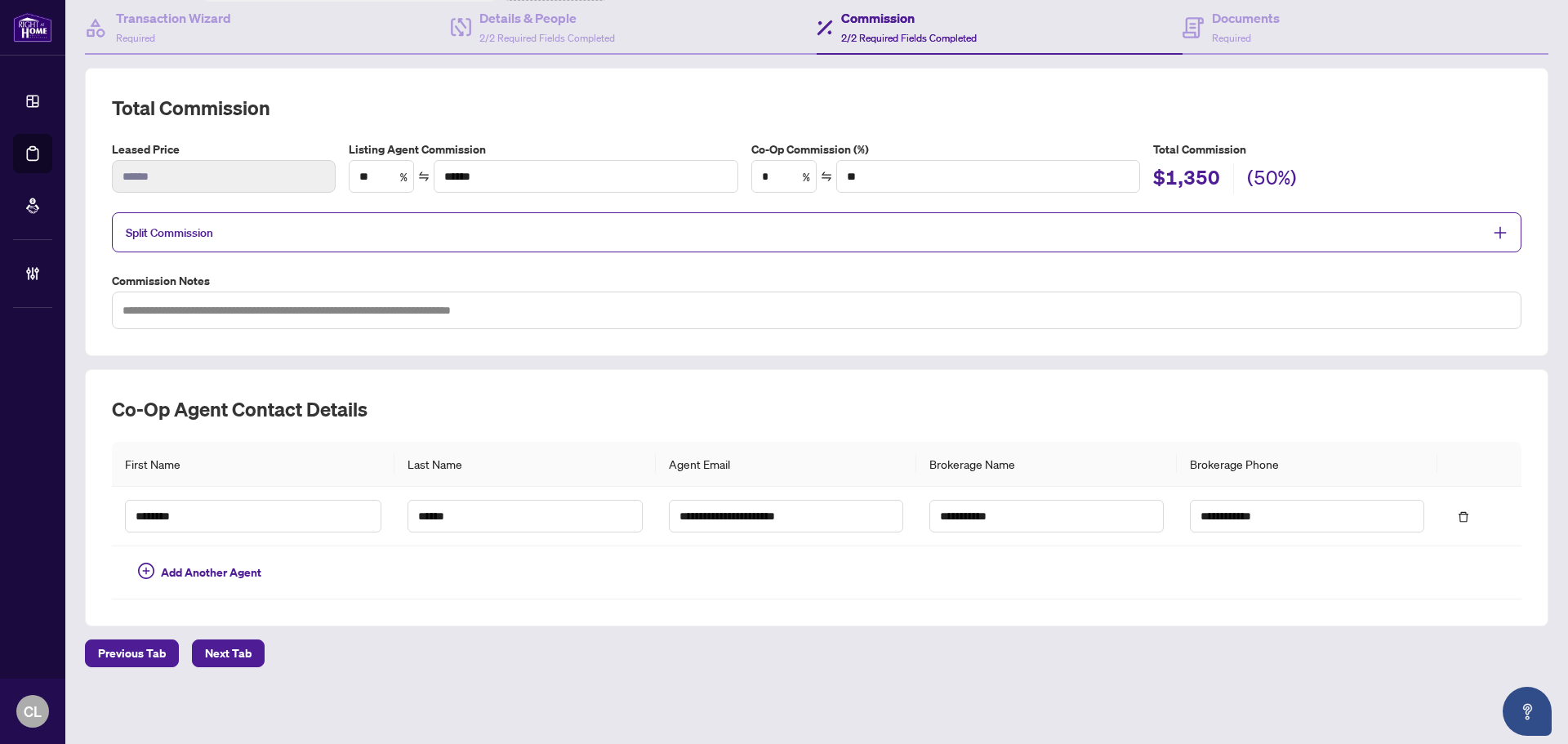
scroll to position [139, 0]
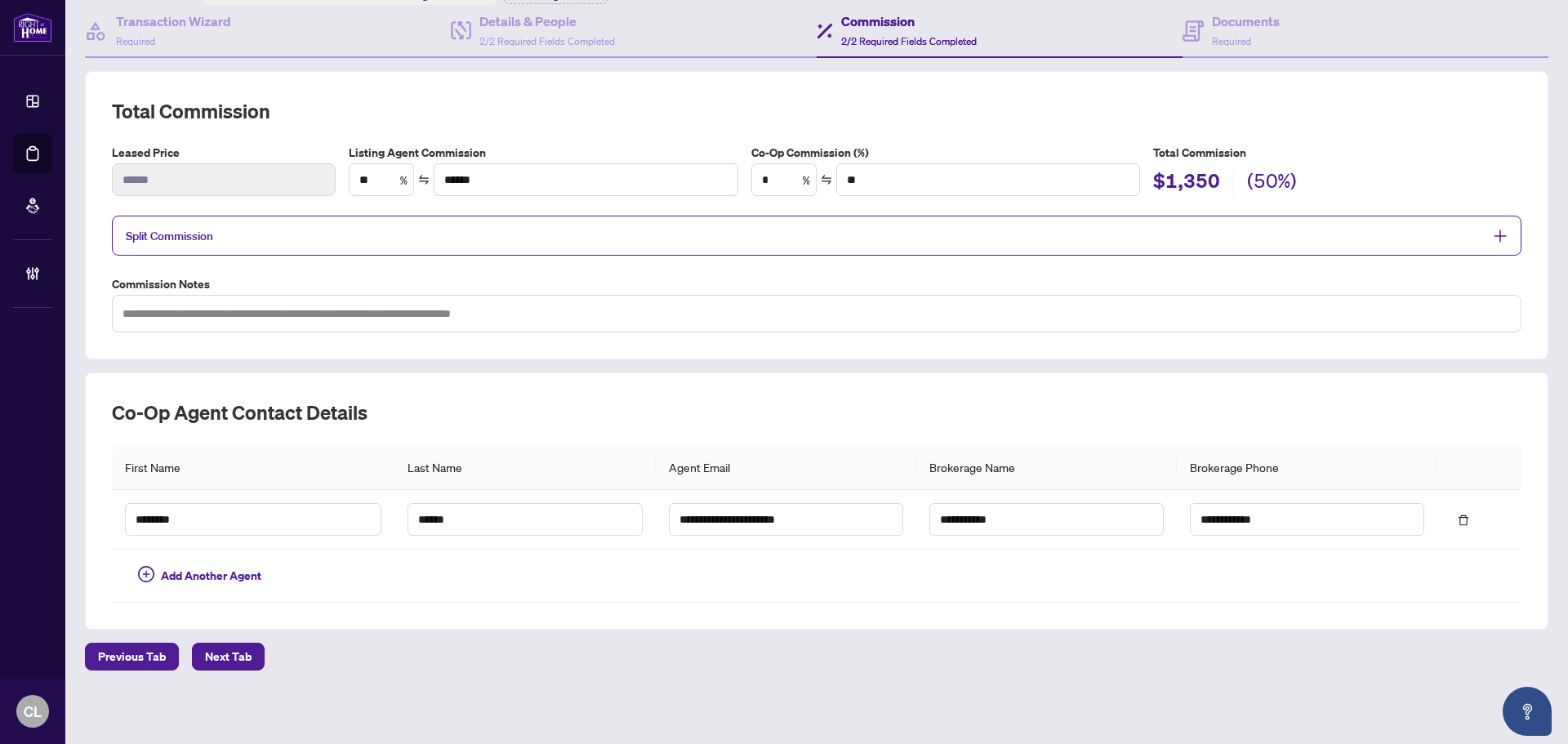
click at [184, 228] on span "Split Commission" at bounding box center [170, 235] width 88 height 15
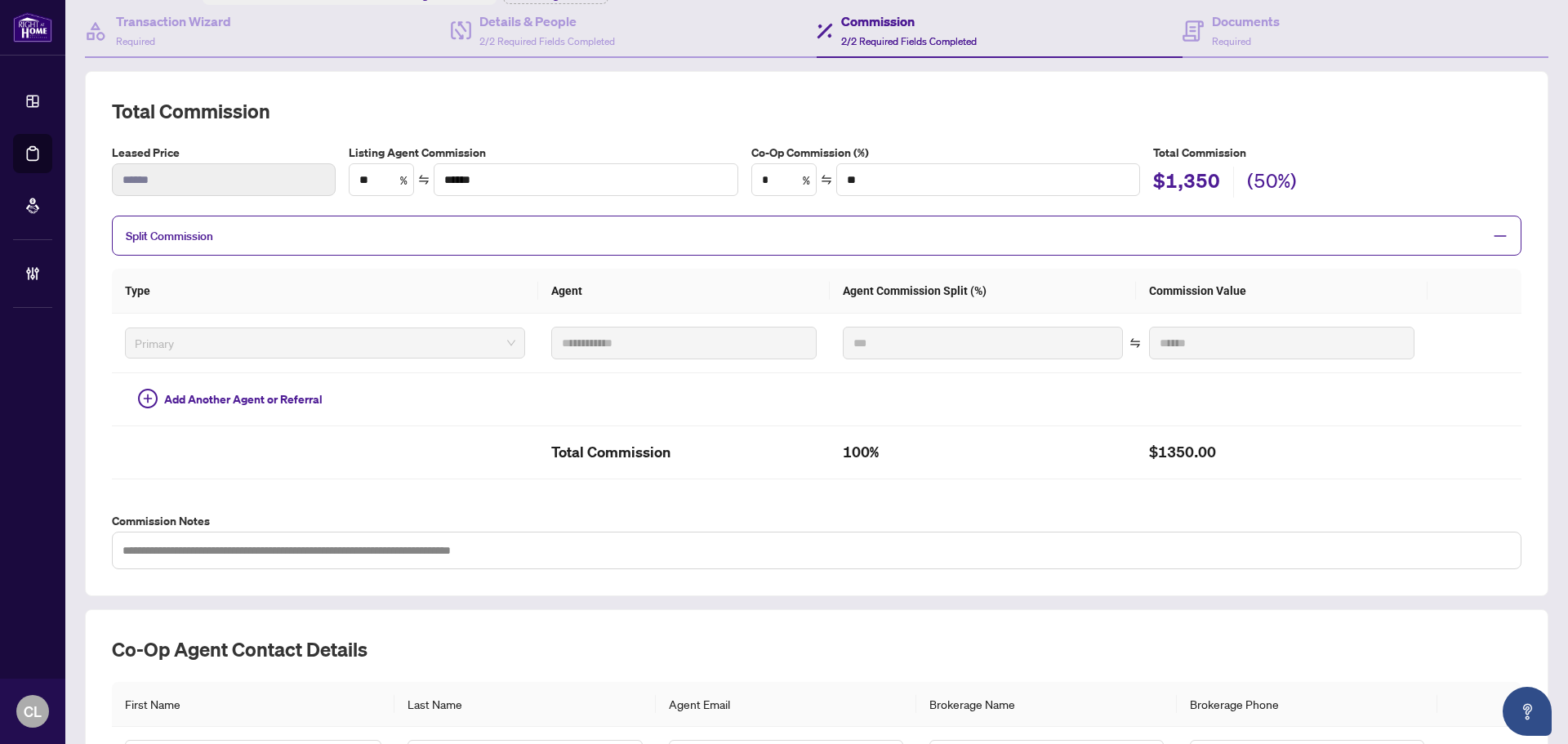
scroll to position [251, 0]
